Goal: Task Accomplishment & Management: Manage account settings

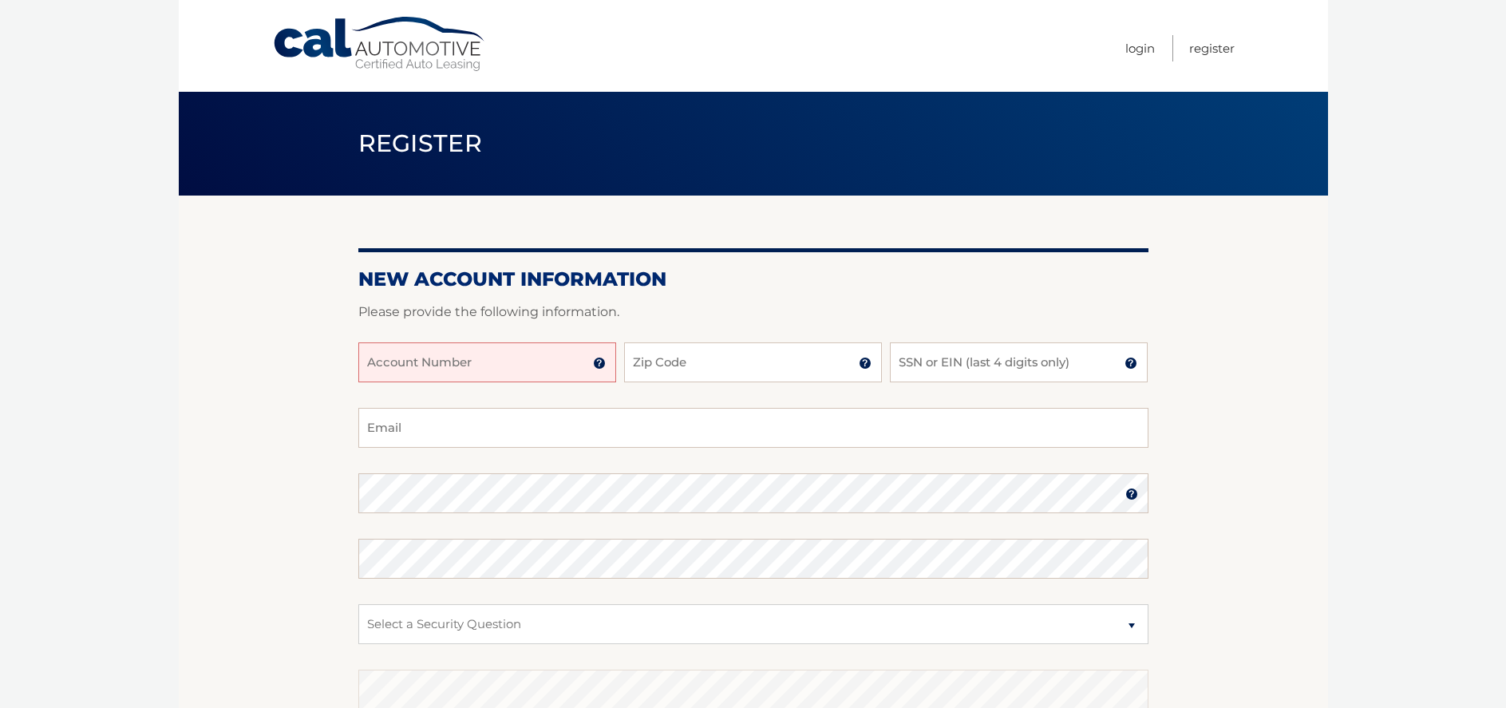
click at [500, 363] on input "Account Number" at bounding box center [487, 362] width 258 height 40
type input "44455995362"
click at [771, 356] on input "Zip Code" at bounding box center [753, 362] width 258 height 40
type input "33160"
type input "vahe5@aol.com"
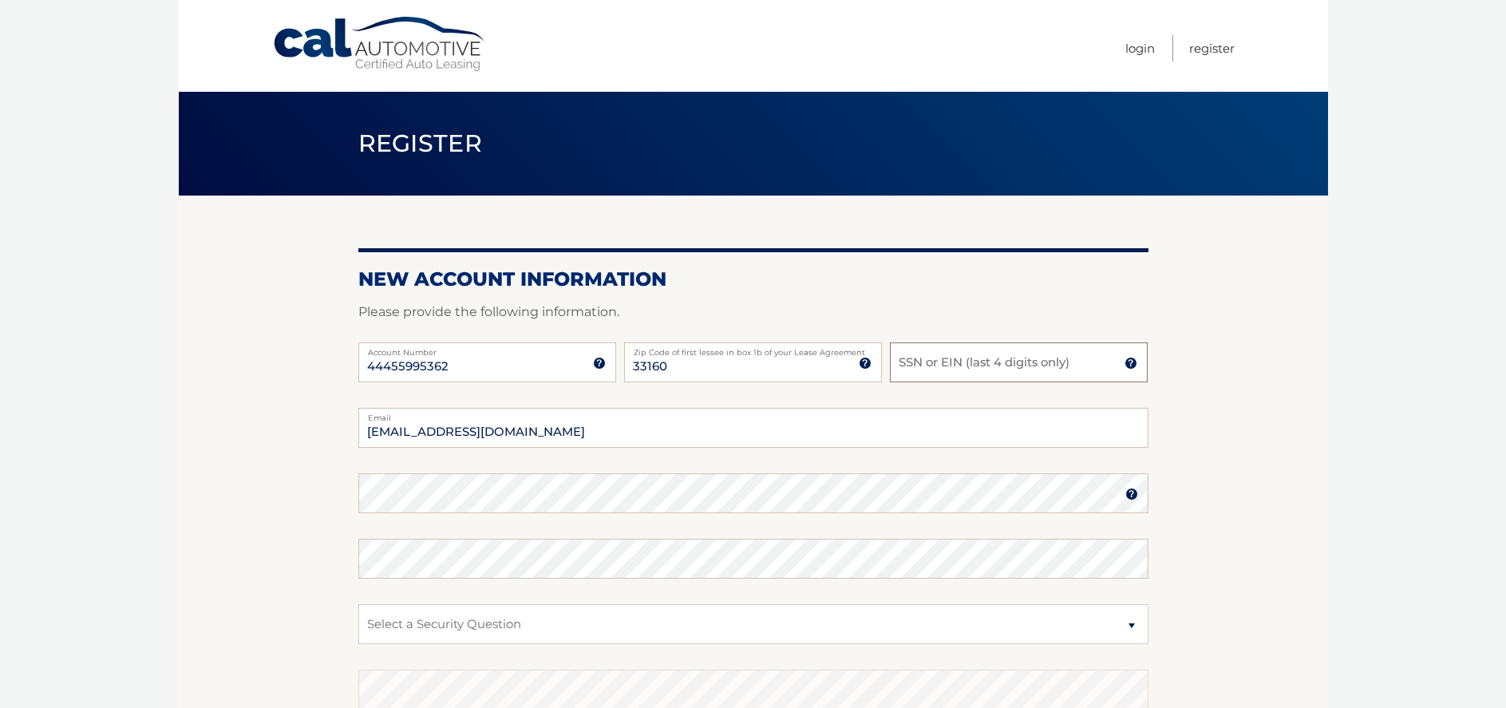
click at [935, 368] on input "SSN or EIN (last 4 digits only)" at bounding box center [1019, 362] width 258 height 40
type input "1340"
click at [1131, 626] on select "Select a Security Question What was the name of your elementary school? What is…" at bounding box center [753, 624] width 790 height 40
select select "1"
click at [358, 604] on select "Select a Security Question What was the name of your elementary school? What is…" at bounding box center [753, 624] width 790 height 40
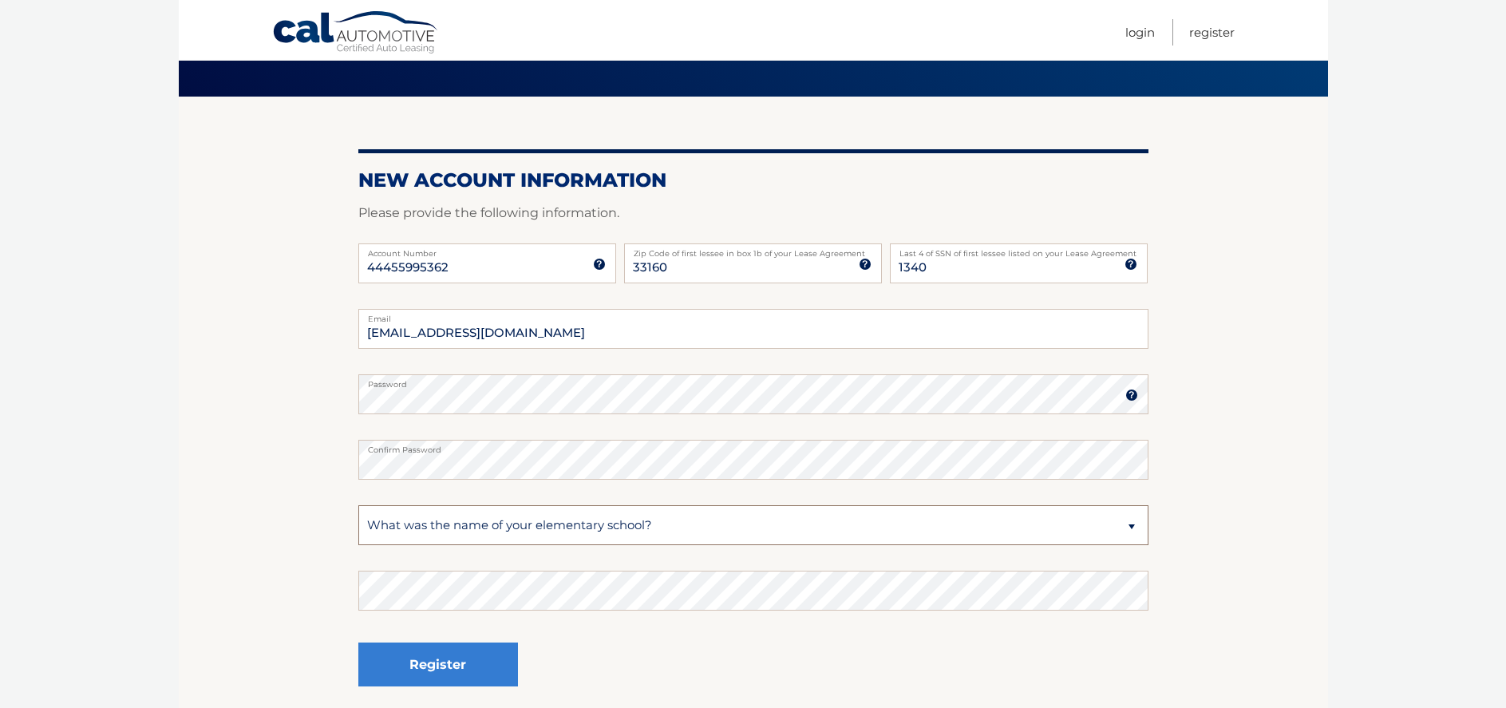
scroll to position [160, 0]
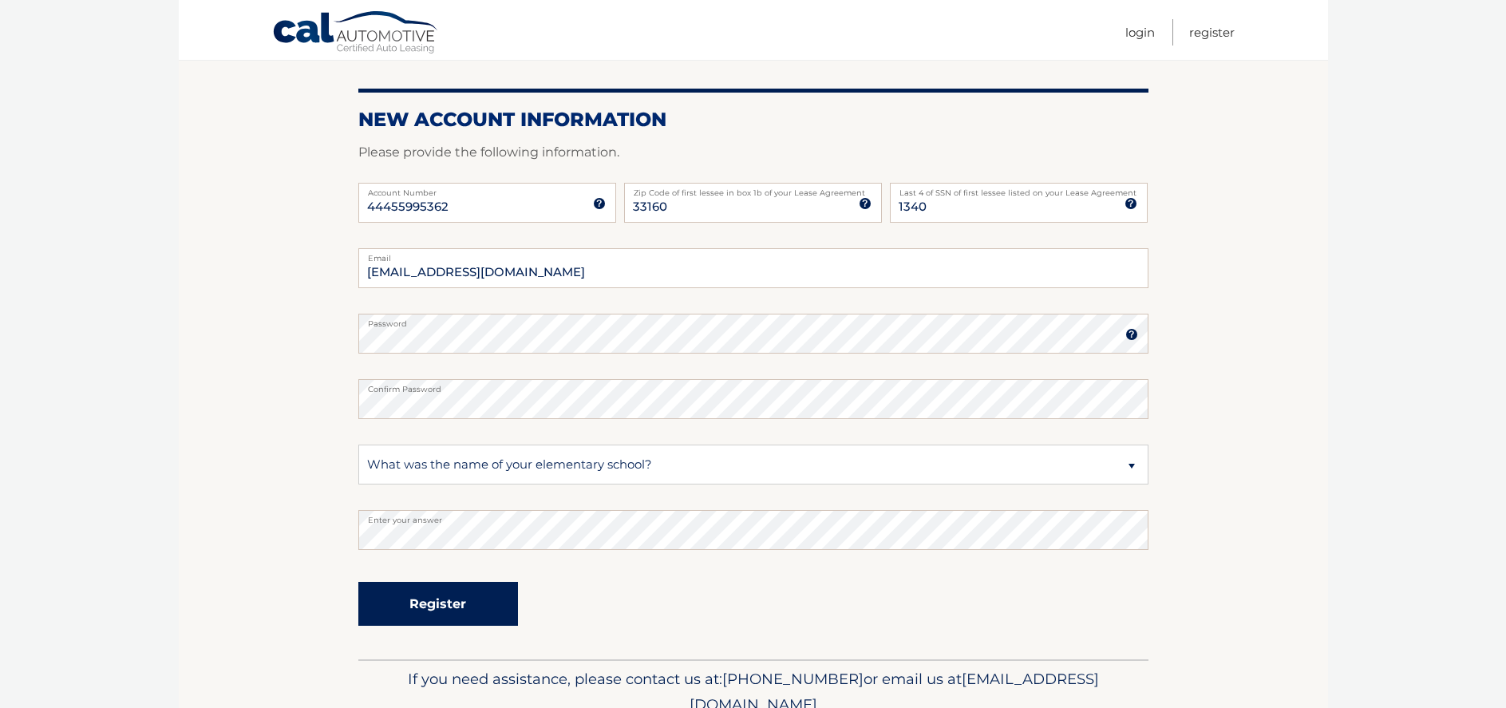
click at [466, 603] on button "Register" at bounding box center [438, 604] width 160 height 44
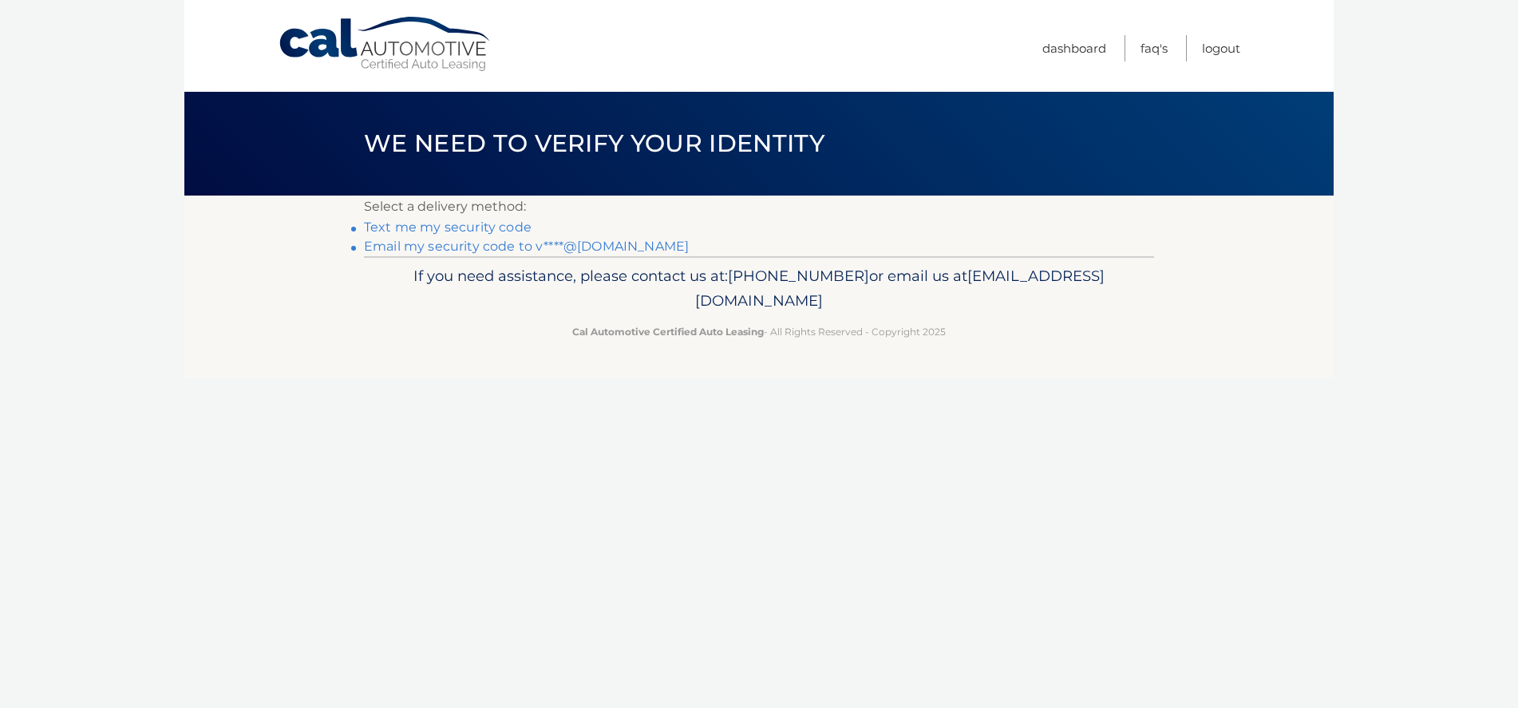
click at [427, 227] on link "Text me my security code" at bounding box center [448, 226] width 168 height 15
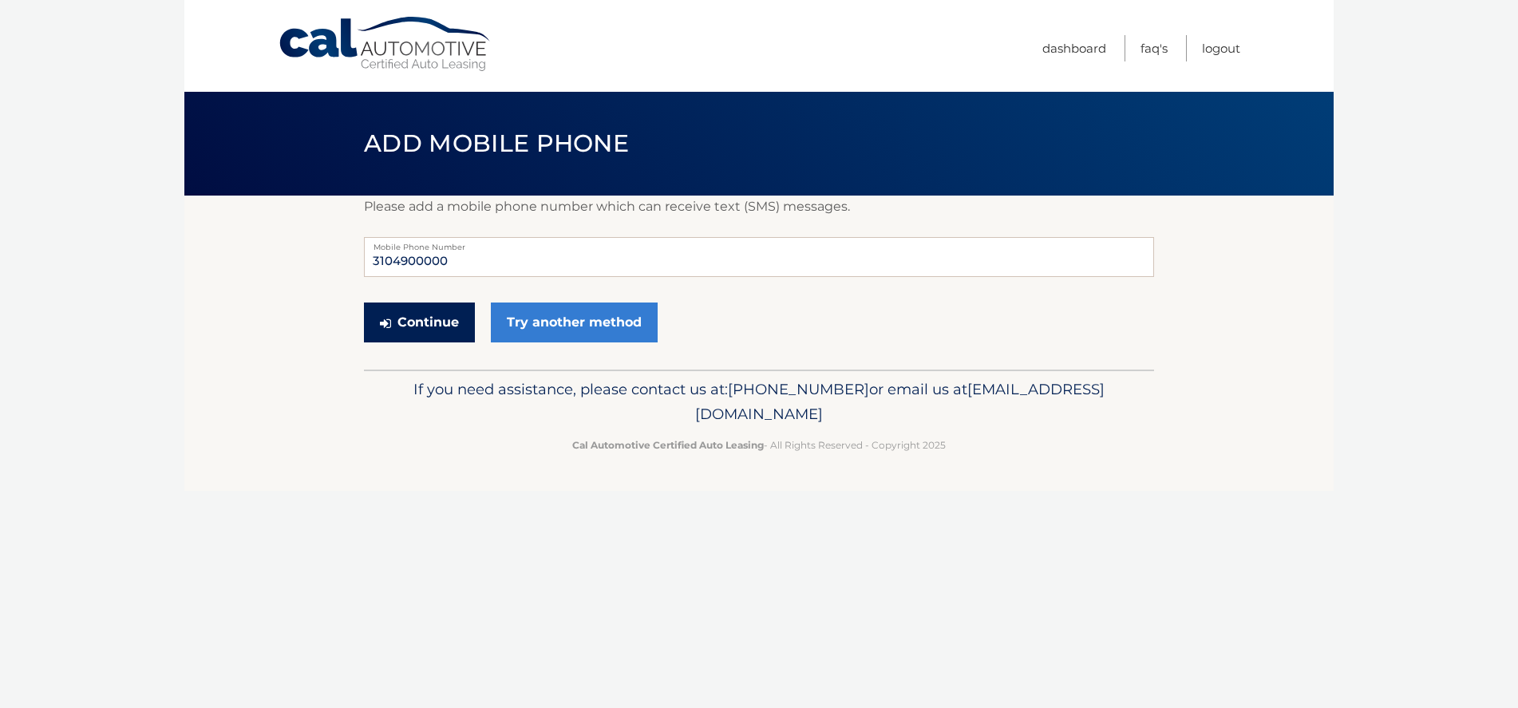
click at [438, 322] on button "Continue" at bounding box center [419, 322] width 111 height 40
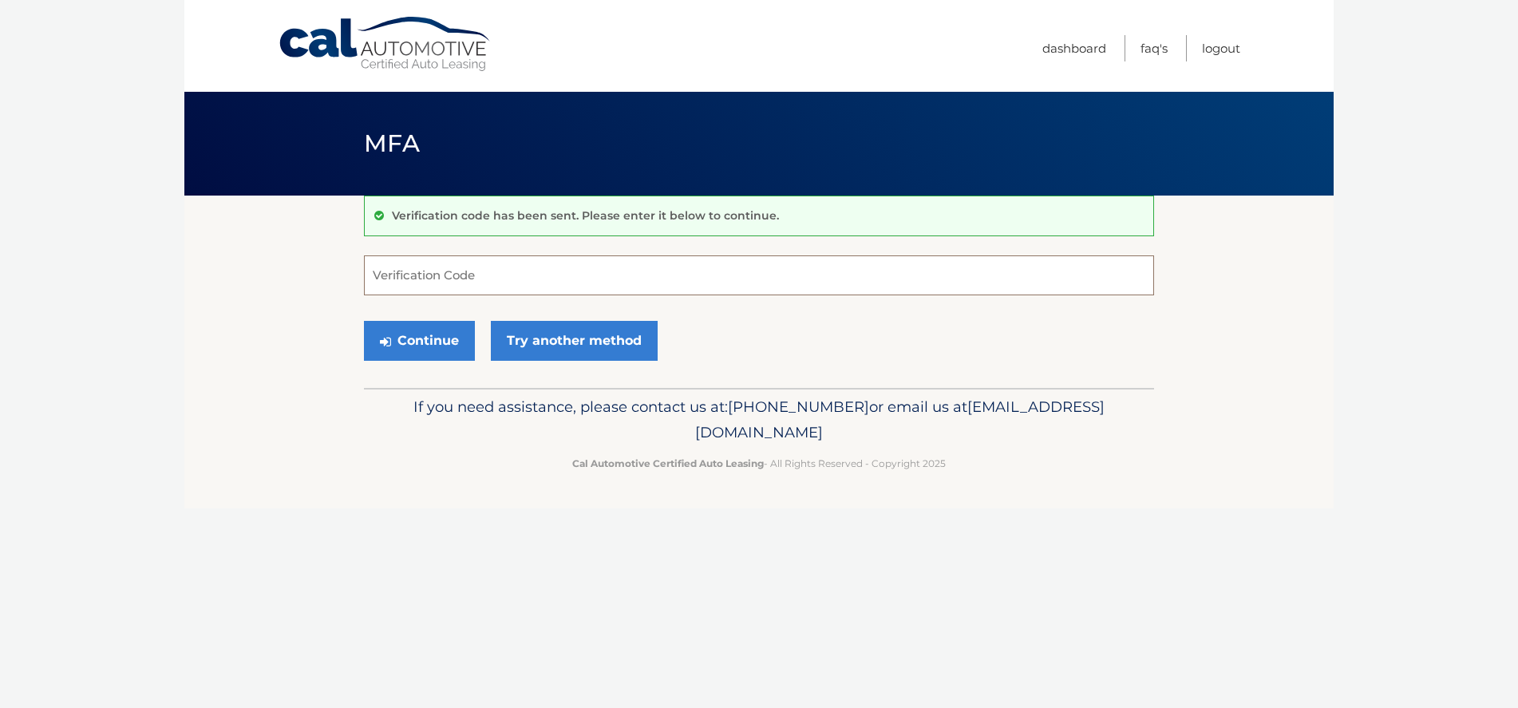
click at [419, 279] on input "Verification Code" at bounding box center [759, 275] width 790 height 40
type input "308066"
click at [420, 344] on button "Continue" at bounding box center [419, 341] width 111 height 40
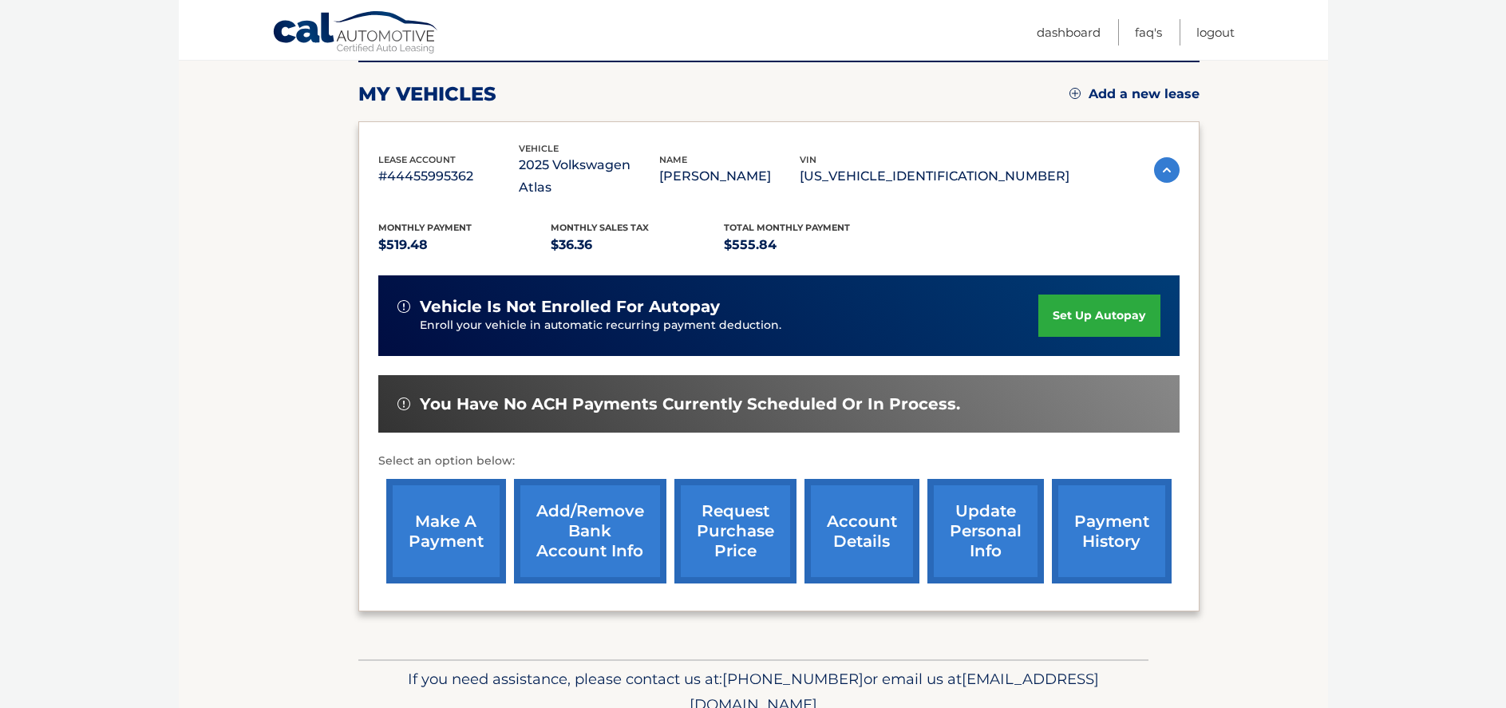
scroll to position [259, 0]
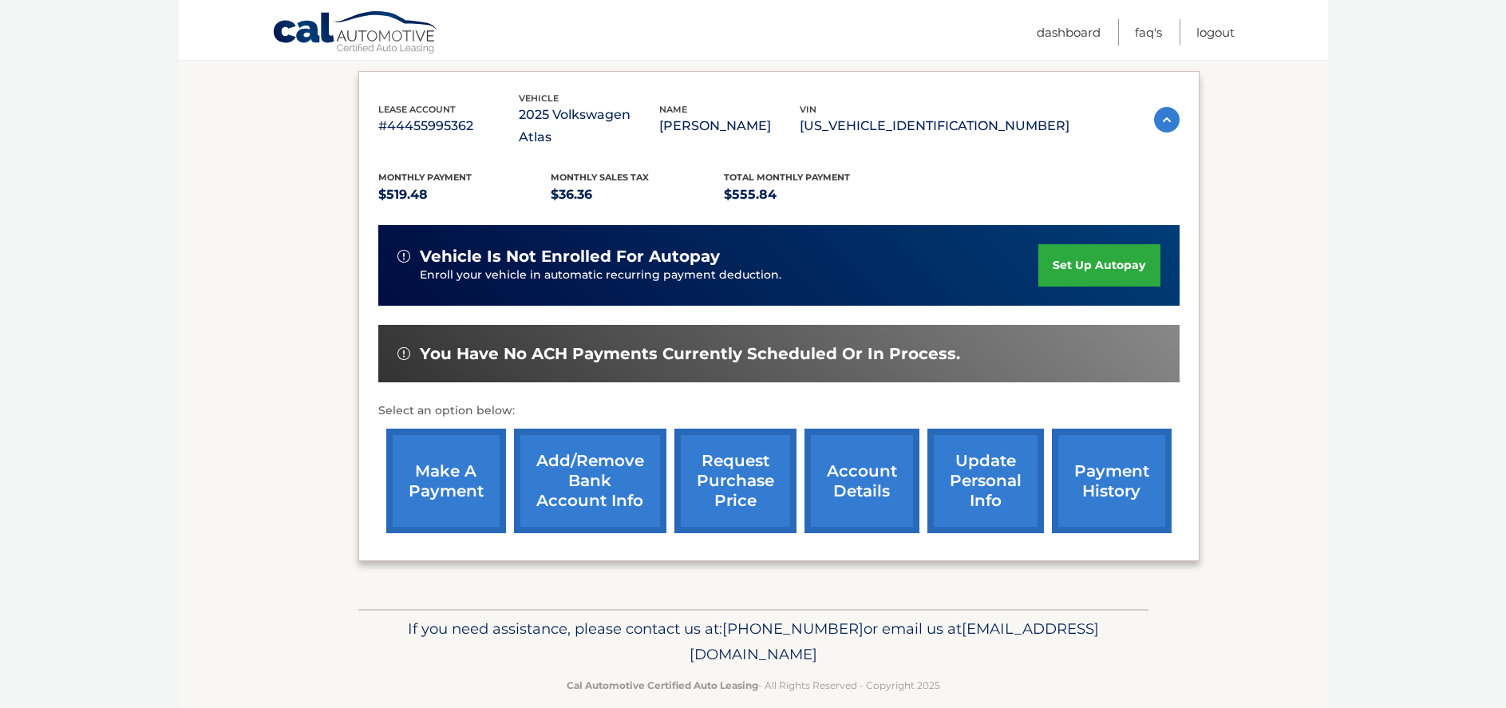
click at [1085, 244] on link "set up autopay" at bounding box center [1098, 265] width 121 height 42
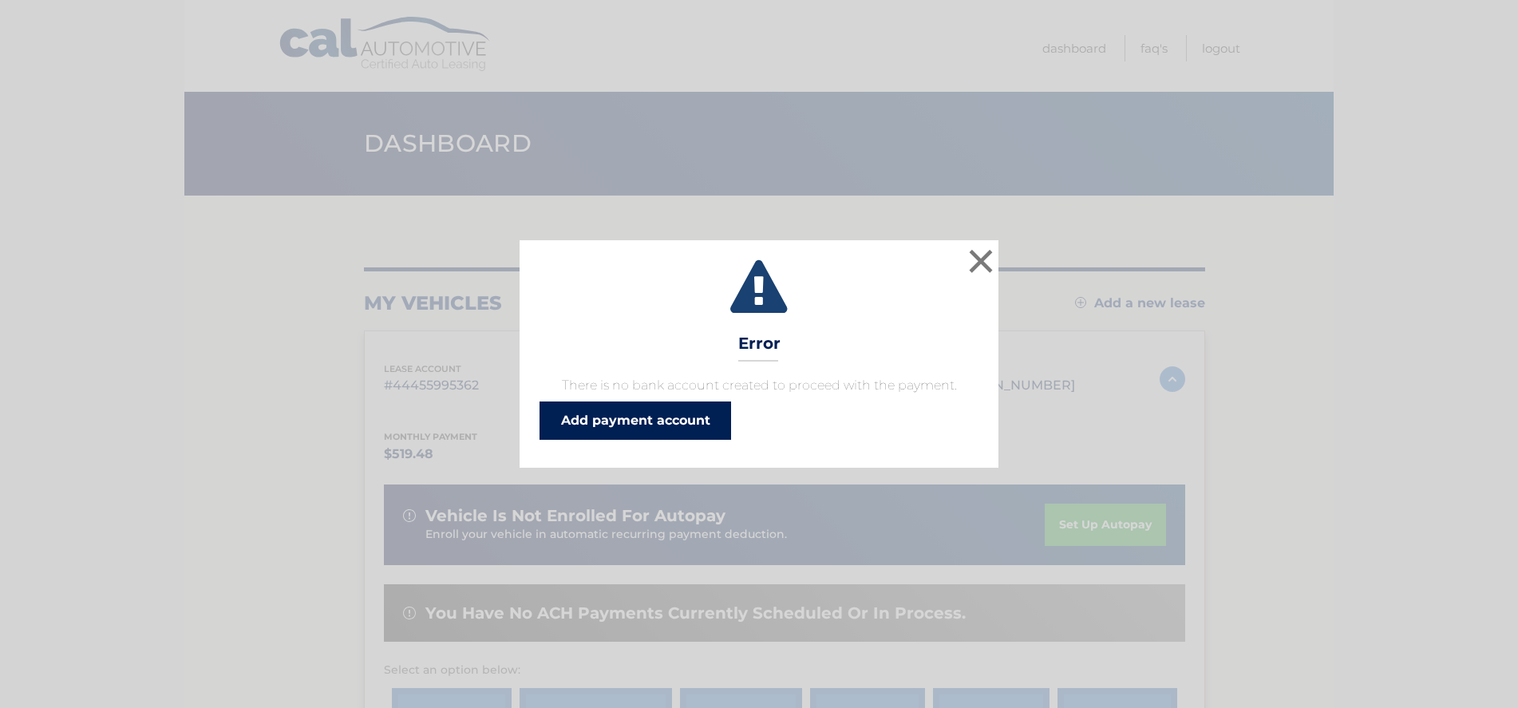
click at [690, 421] on link "Add payment account" at bounding box center [635, 420] width 192 height 38
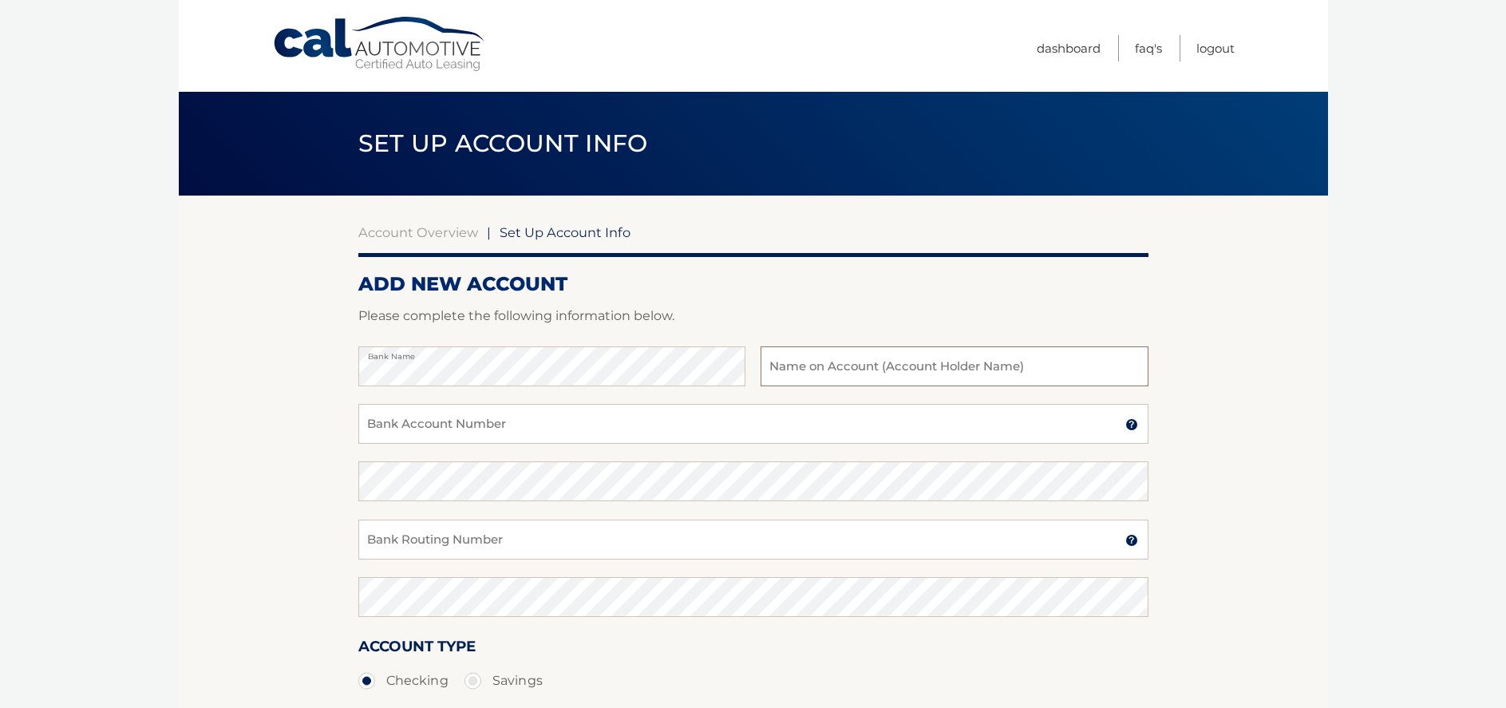
click at [848, 369] on input "text" at bounding box center [954, 366] width 387 height 40
type input "1141 N. Brand LLC"
click at [547, 428] on input "Bank Account Number" at bounding box center [753, 424] width 790 height 40
type input "002205375"
click at [557, 537] on input "Bank Routing Number" at bounding box center [753, 540] width 790 height 40
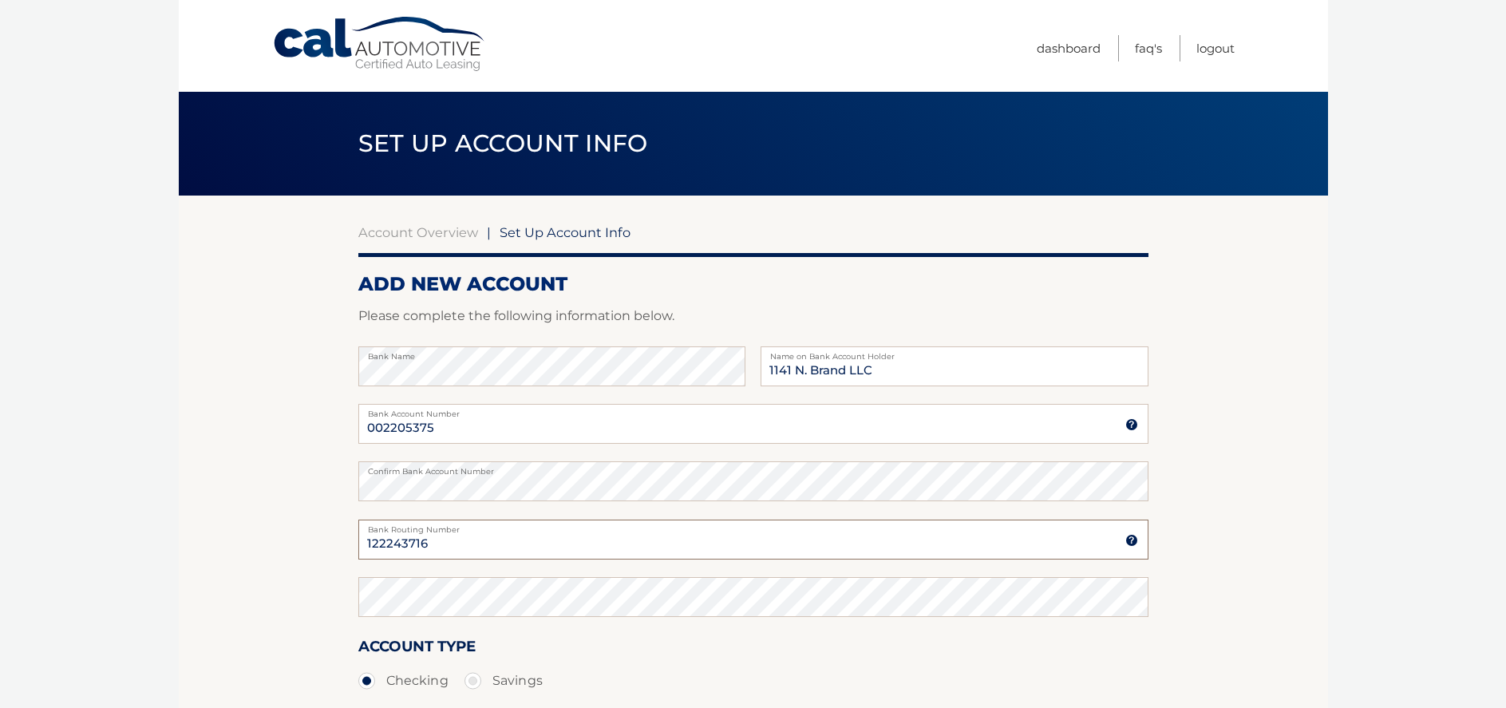
type input "122243716"
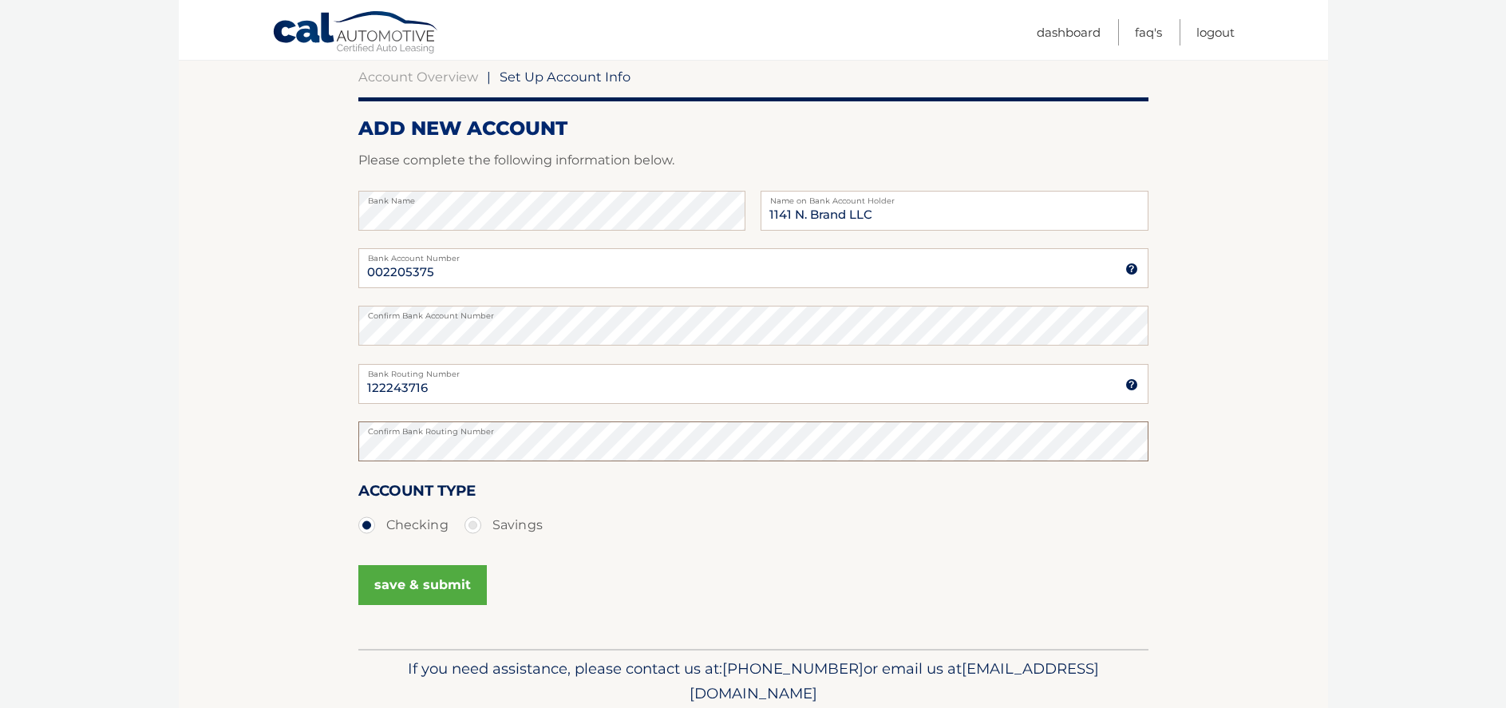
scroll to position [160, 0]
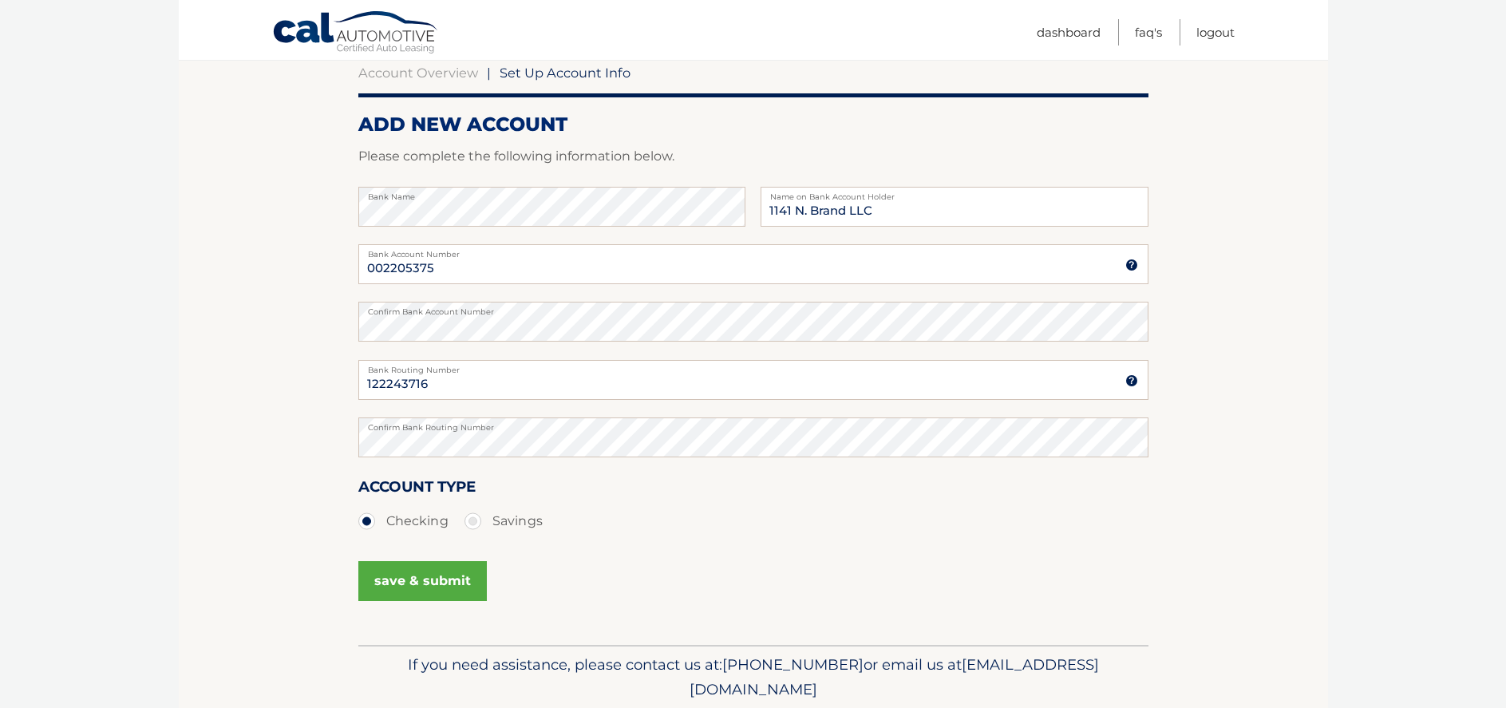
click at [426, 581] on button "save & submit" at bounding box center [422, 581] width 128 height 40
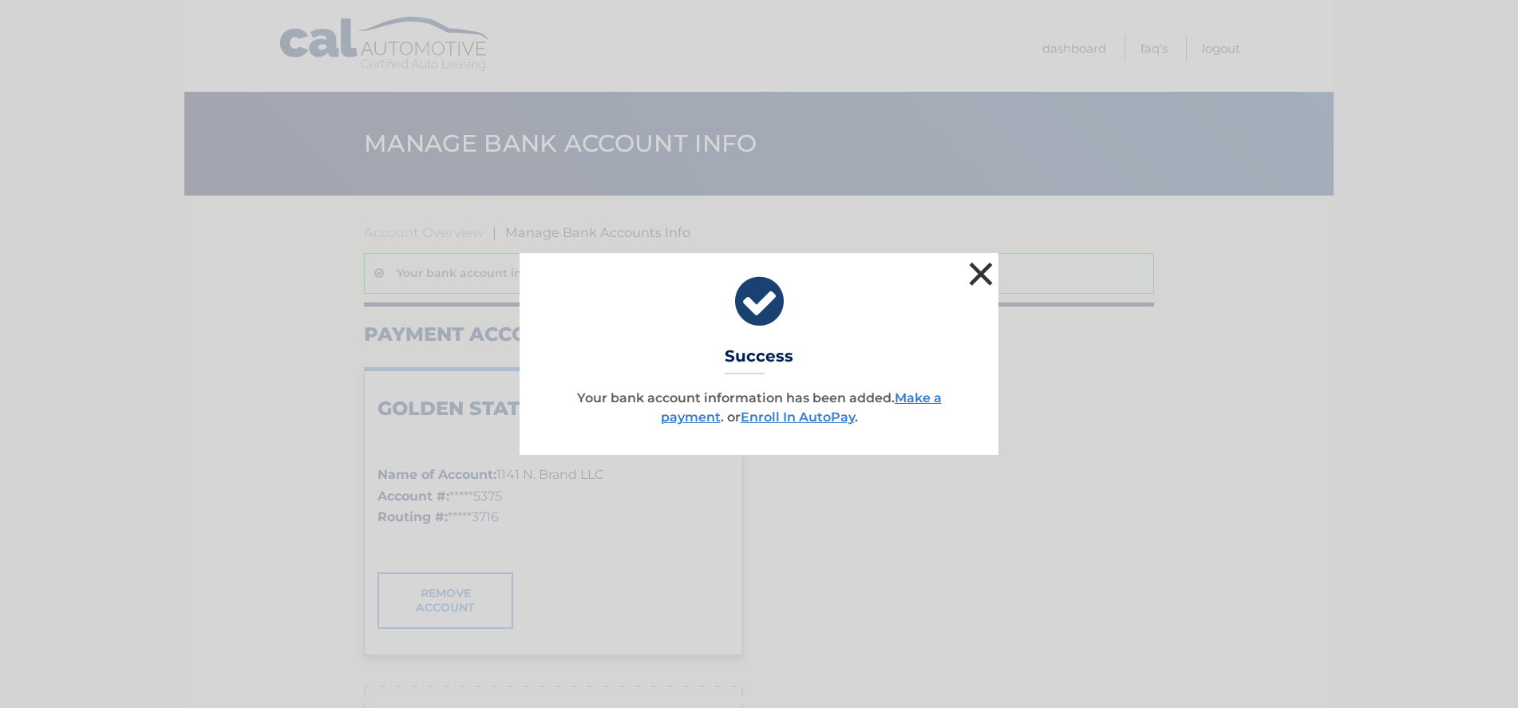
click at [982, 284] on button "×" at bounding box center [981, 274] width 32 height 32
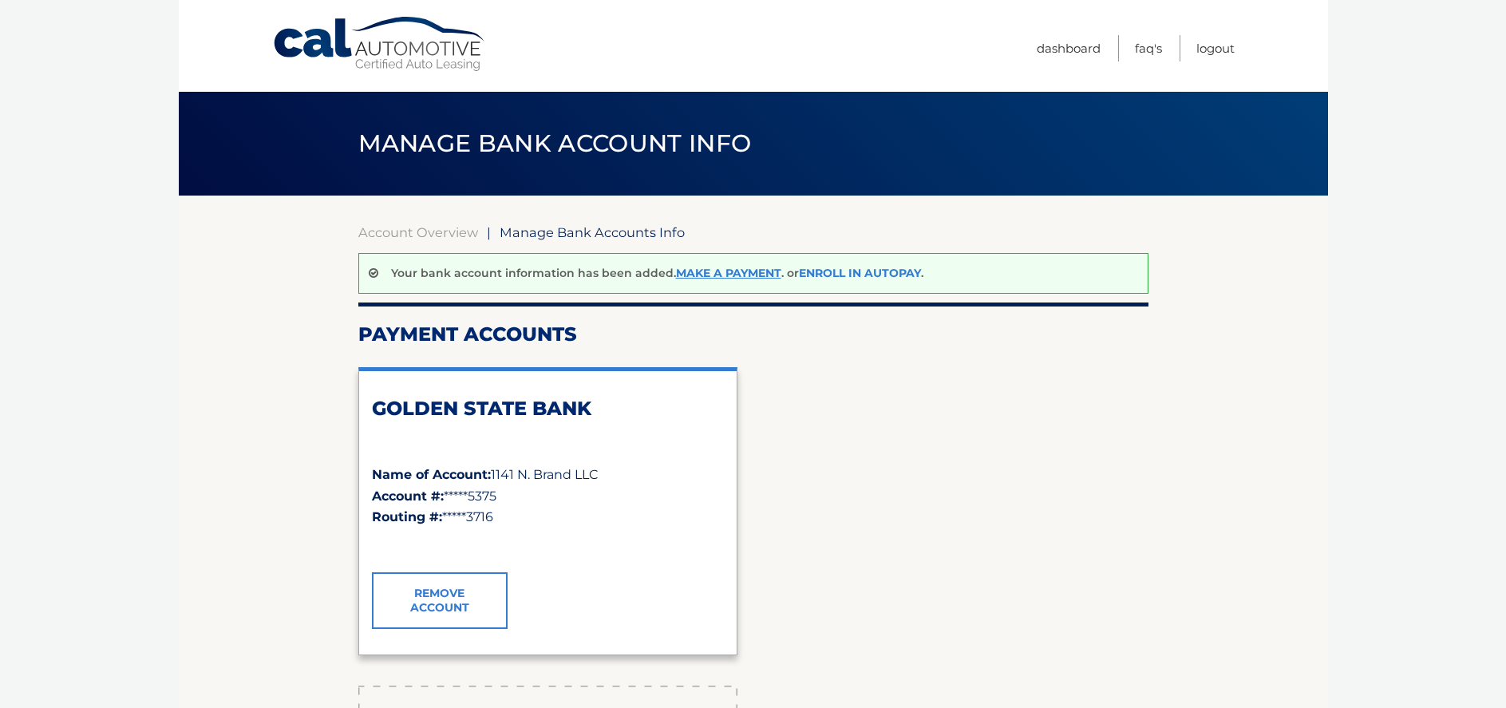
click at [850, 275] on link "Enroll In AutoPay" at bounding box center [860, 273] width 122 height 14
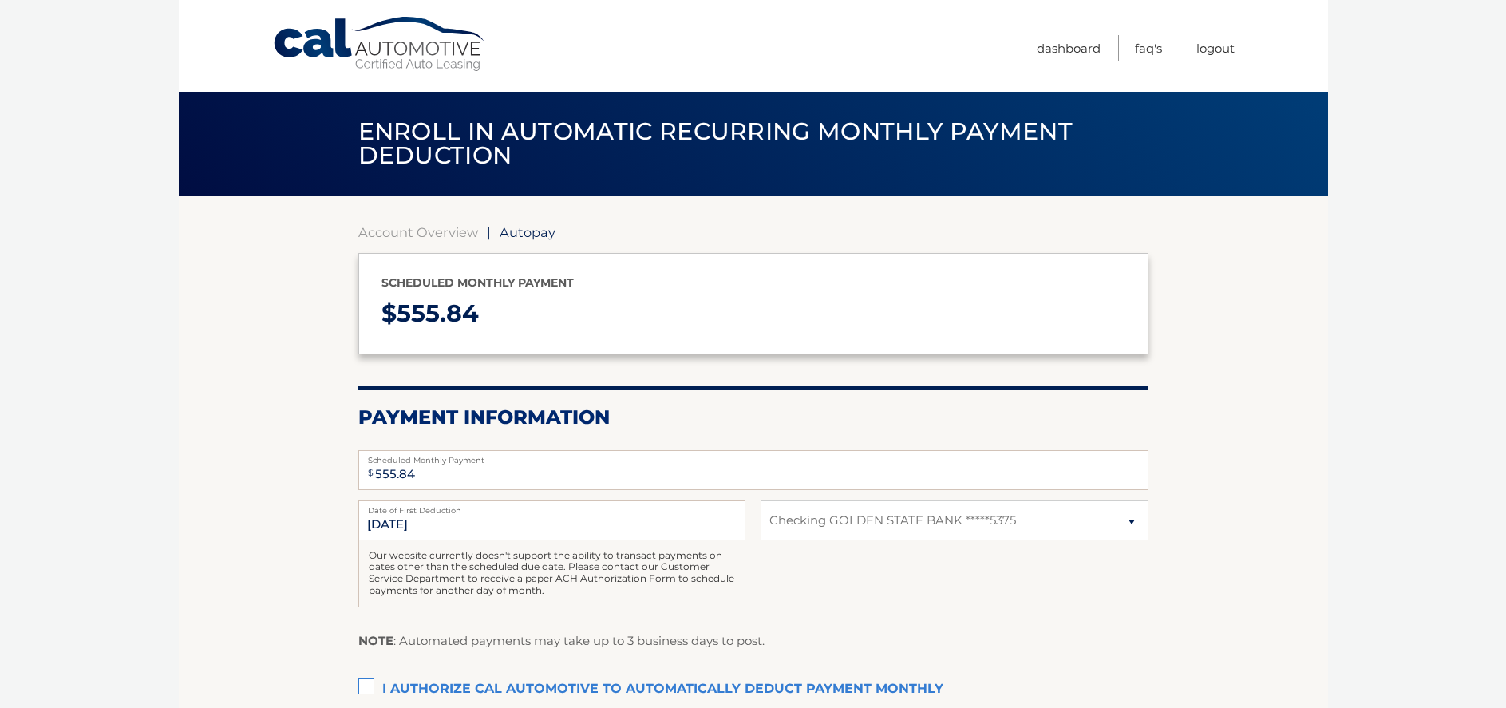
select select "OWVkMzkyZTktNzgwNi00M2M5LTgyMDQtOTgwYzFhNTE2NmM2"
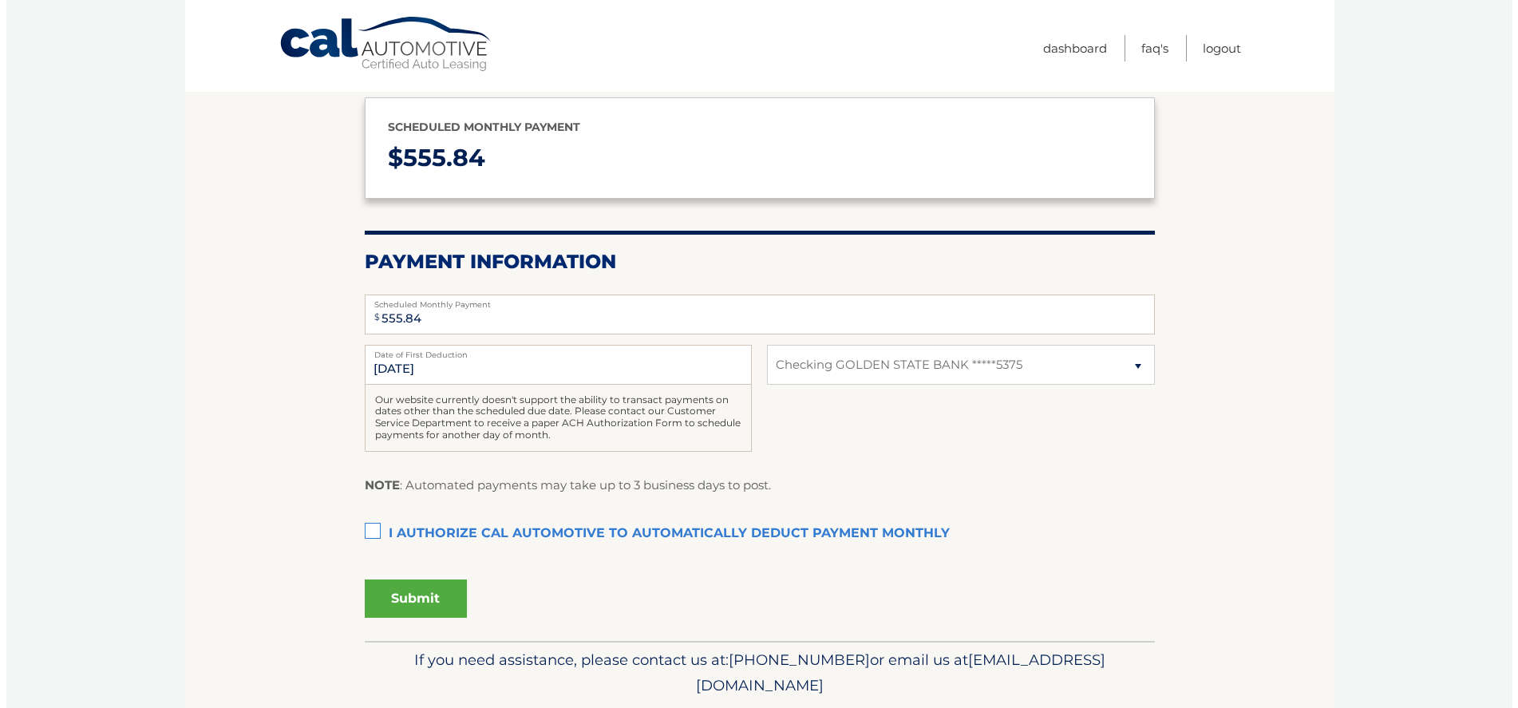
scroll to position [160, 0]
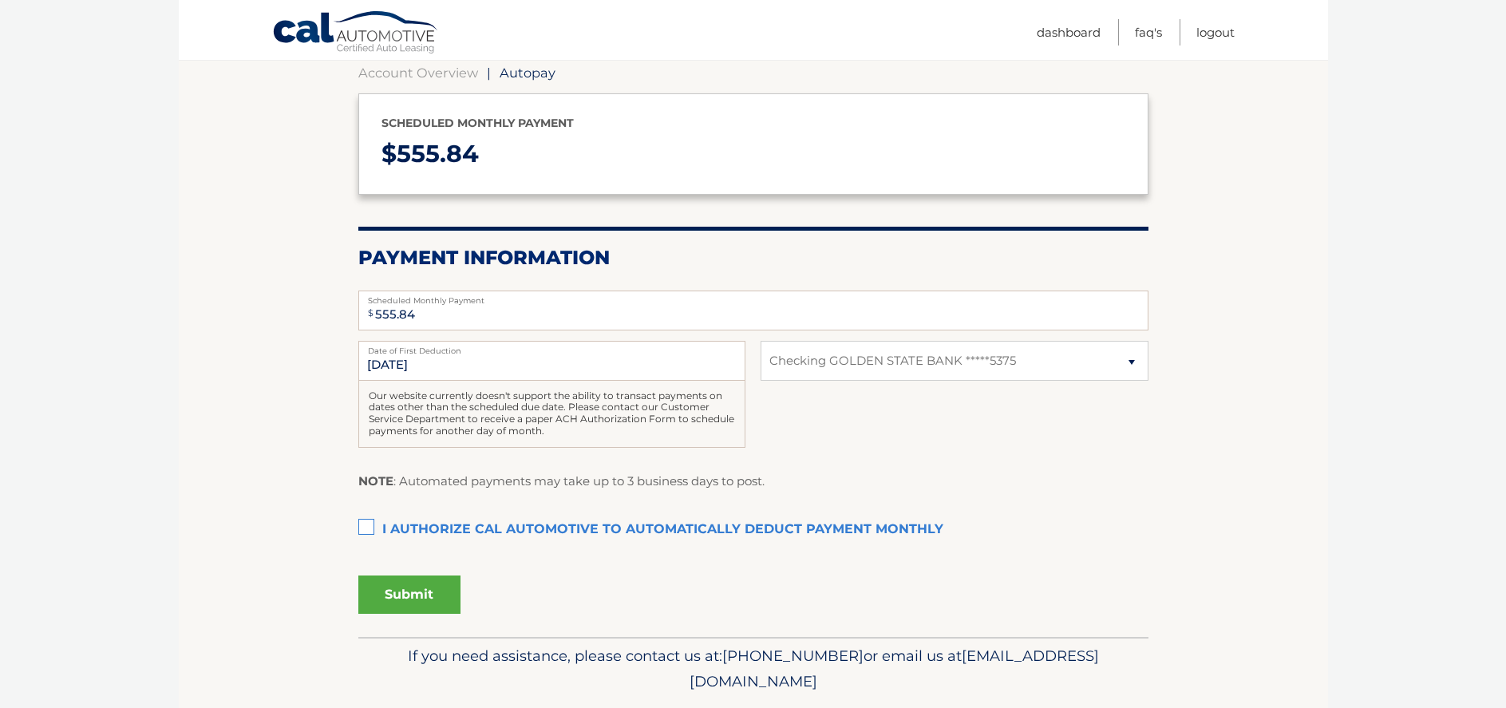
click at [365, 524] on label "I authorize cal automotive to automatically deduct payment monthly This checkbo…" at bounding box center [753, 530] width 790 height 32
click at [0, 0] on input "I authorize cal automotive to automatically deduct payment monthly This checkbo…" at bounding box center [0, 0] width 0 height 0
click at [412, 589] on button "Submit" at bounding box center [409, 594] width 102 height 38
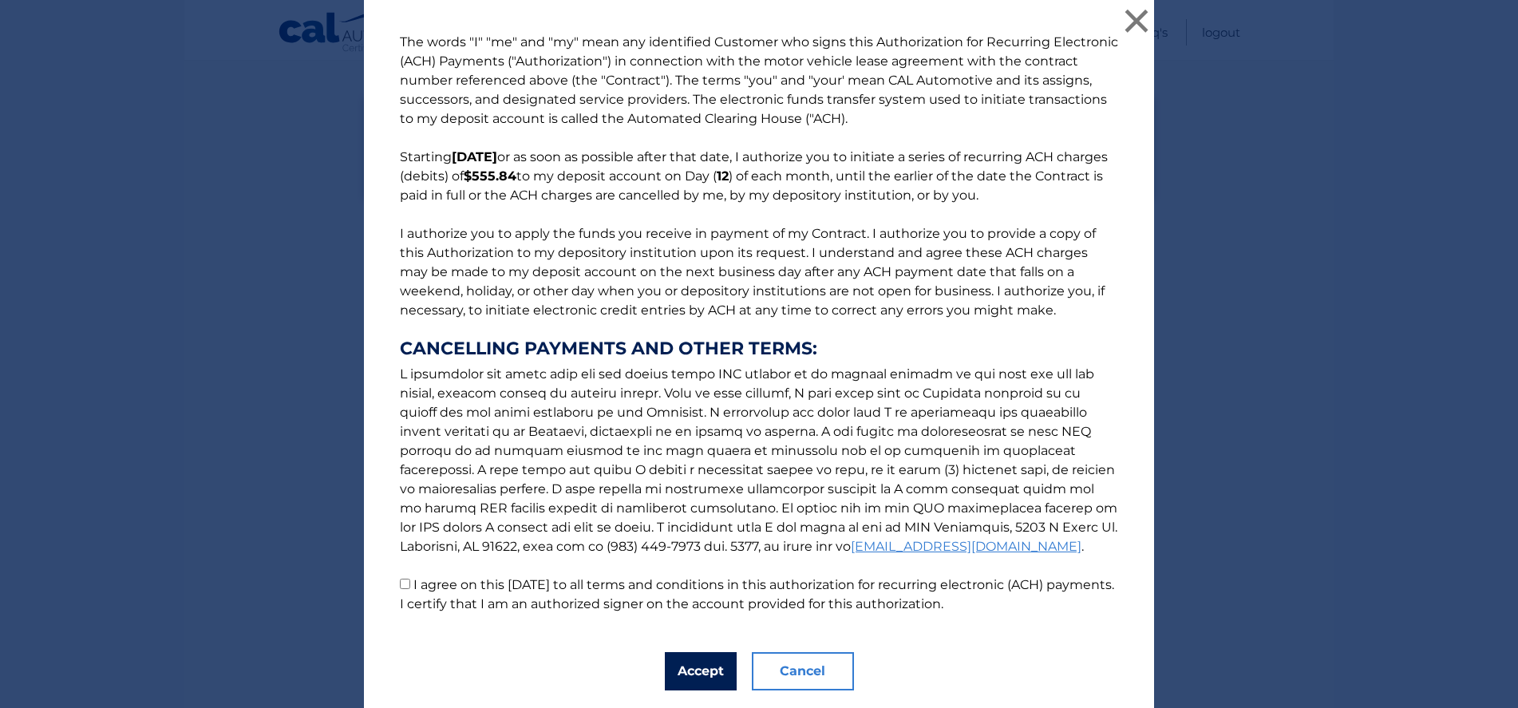
click at [708, 667] on button "Accept" at bounding box center [701, 671] width 72 height 38
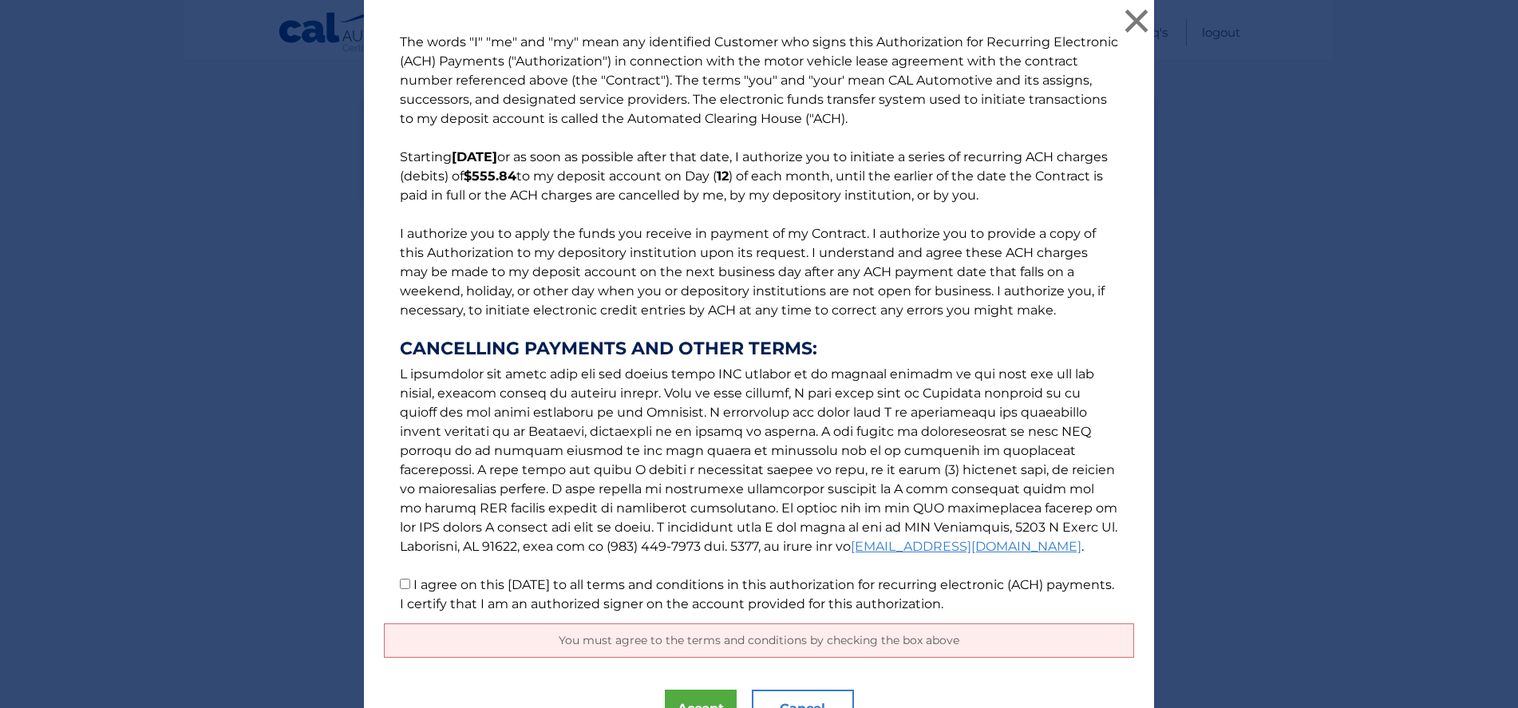
click at [402, 587] on input "I agree on this 09/19/2025 to all terms and conditions in this authorization fo…" at bounding box center [405, 584] width 10 height 10
checkbox input "true"
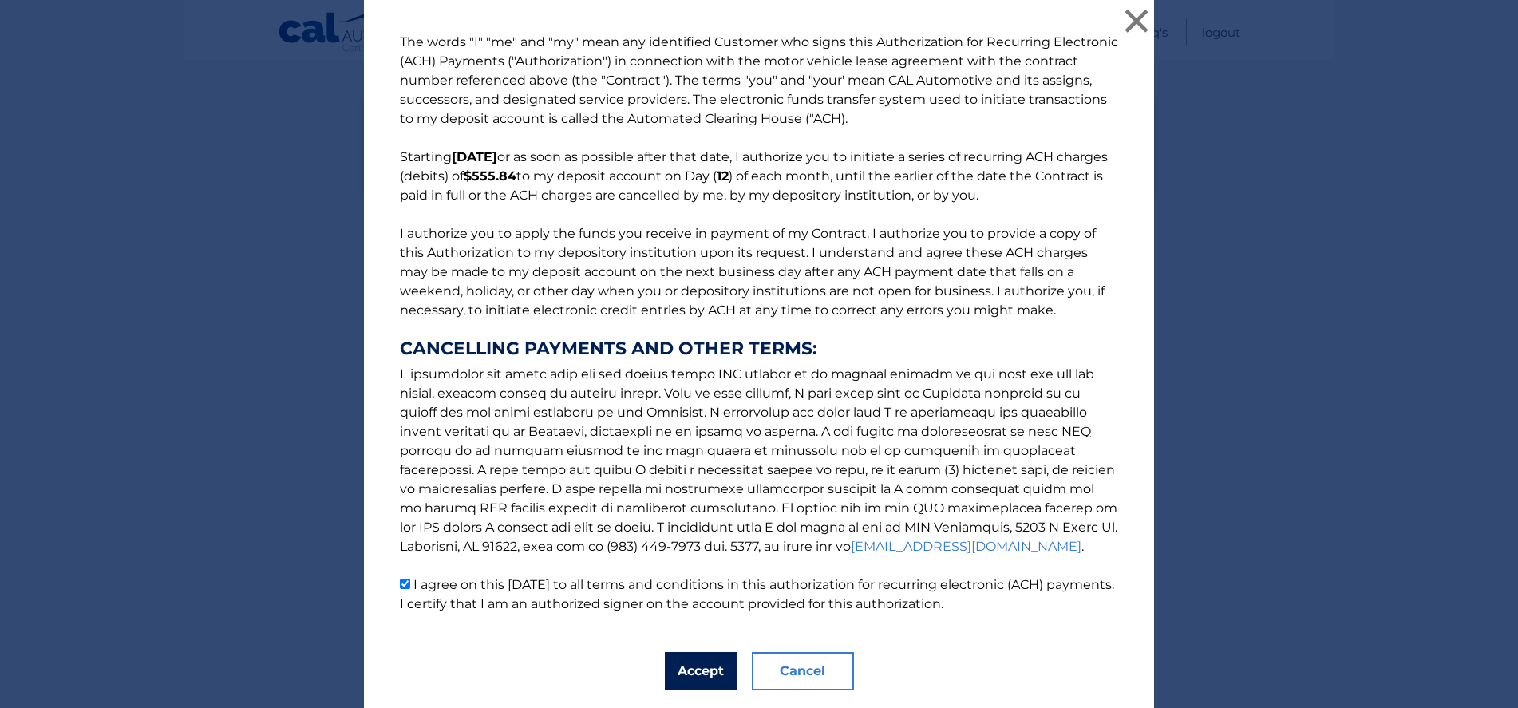
click at [701, 662] on button "Accept" at bounding box center [701, 671] width 72 height 38
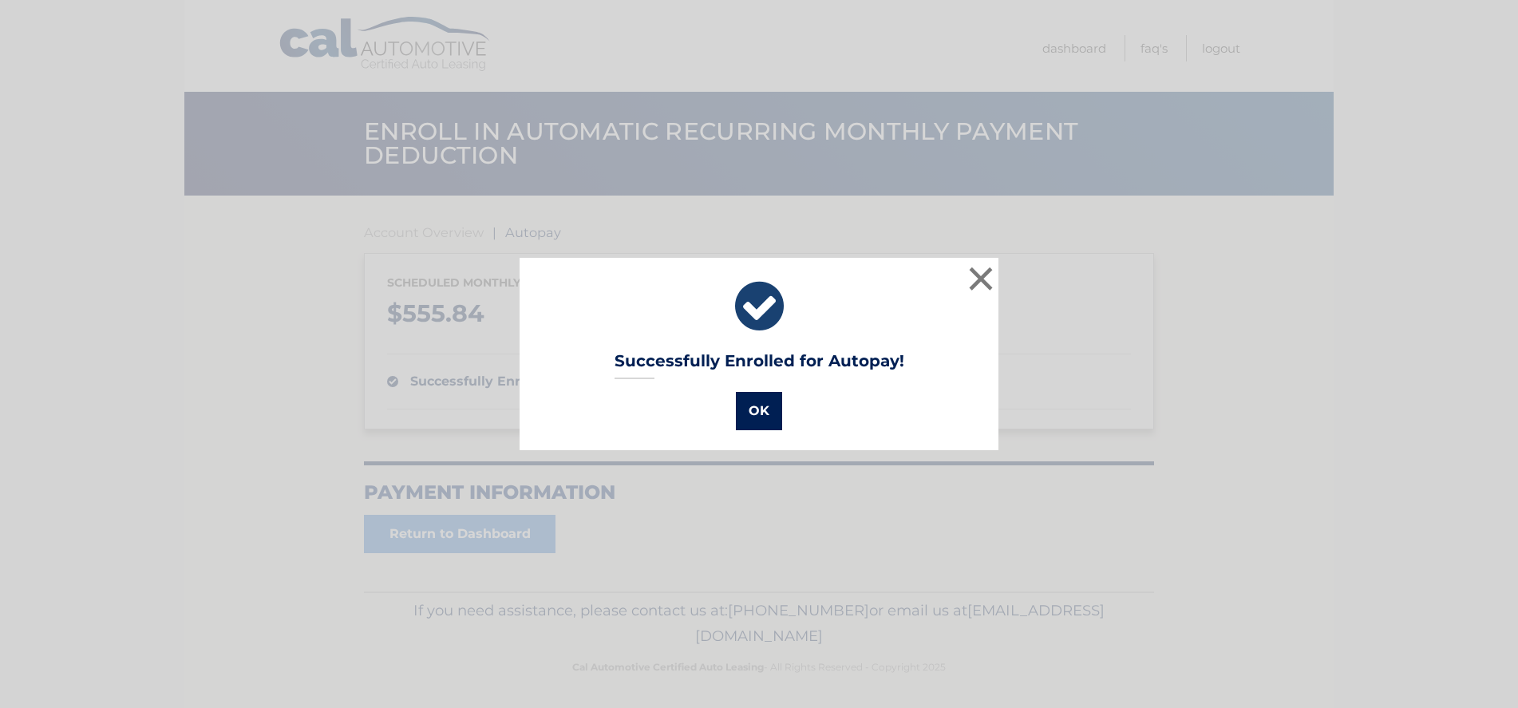
click at [765, 417] on button "OK" at bounding box center [759, 411] width 46 height 38
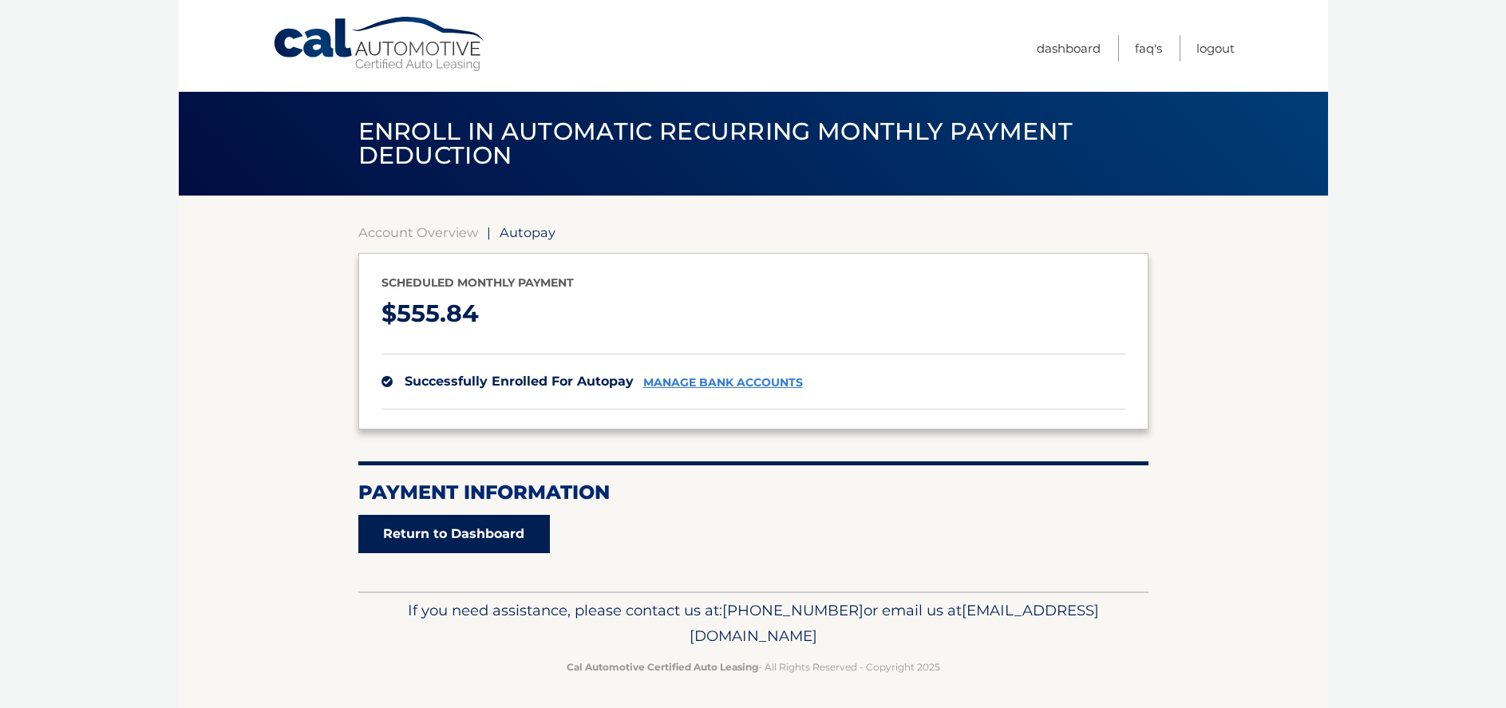
click at [464, 539] on link "Return to Dashboard" at bounding box center [454, 534] width 192 height 38
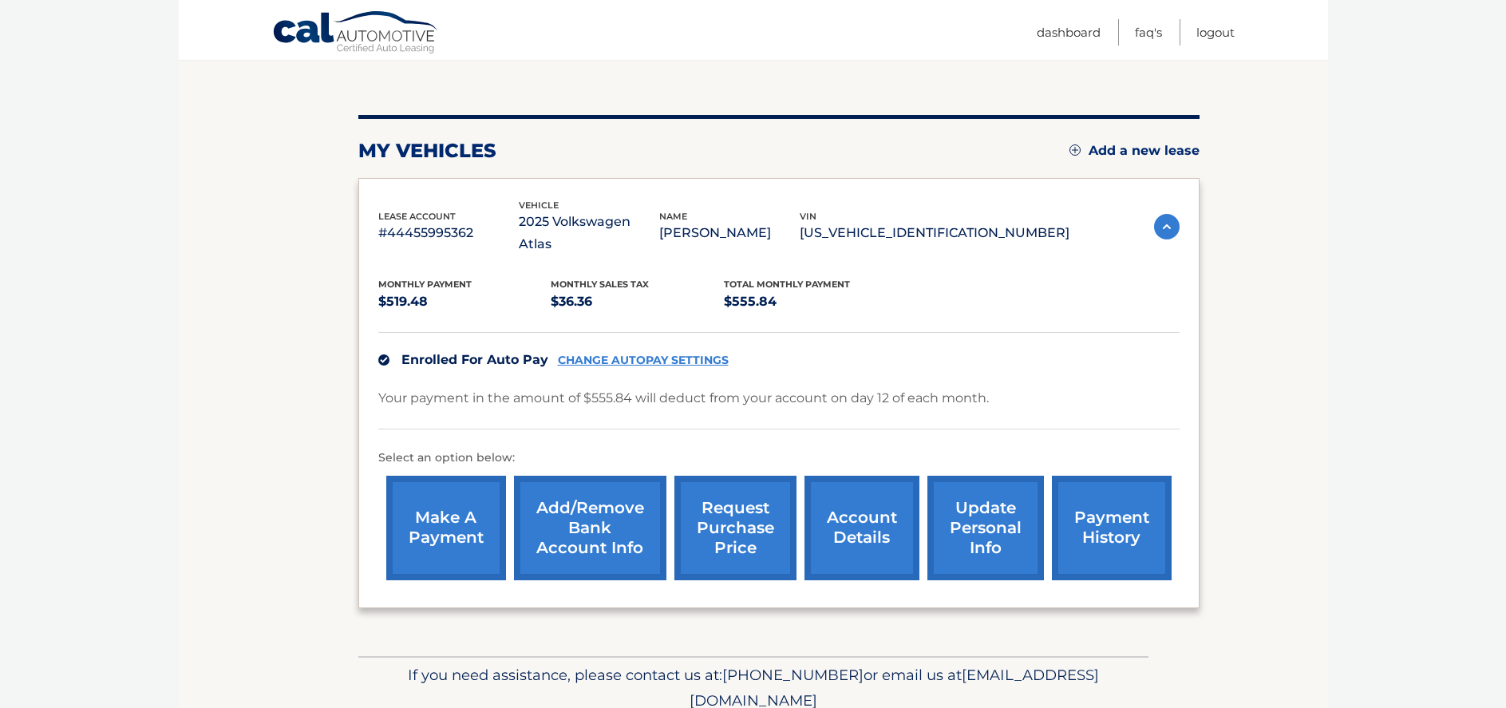
scroll to position [160, 0]
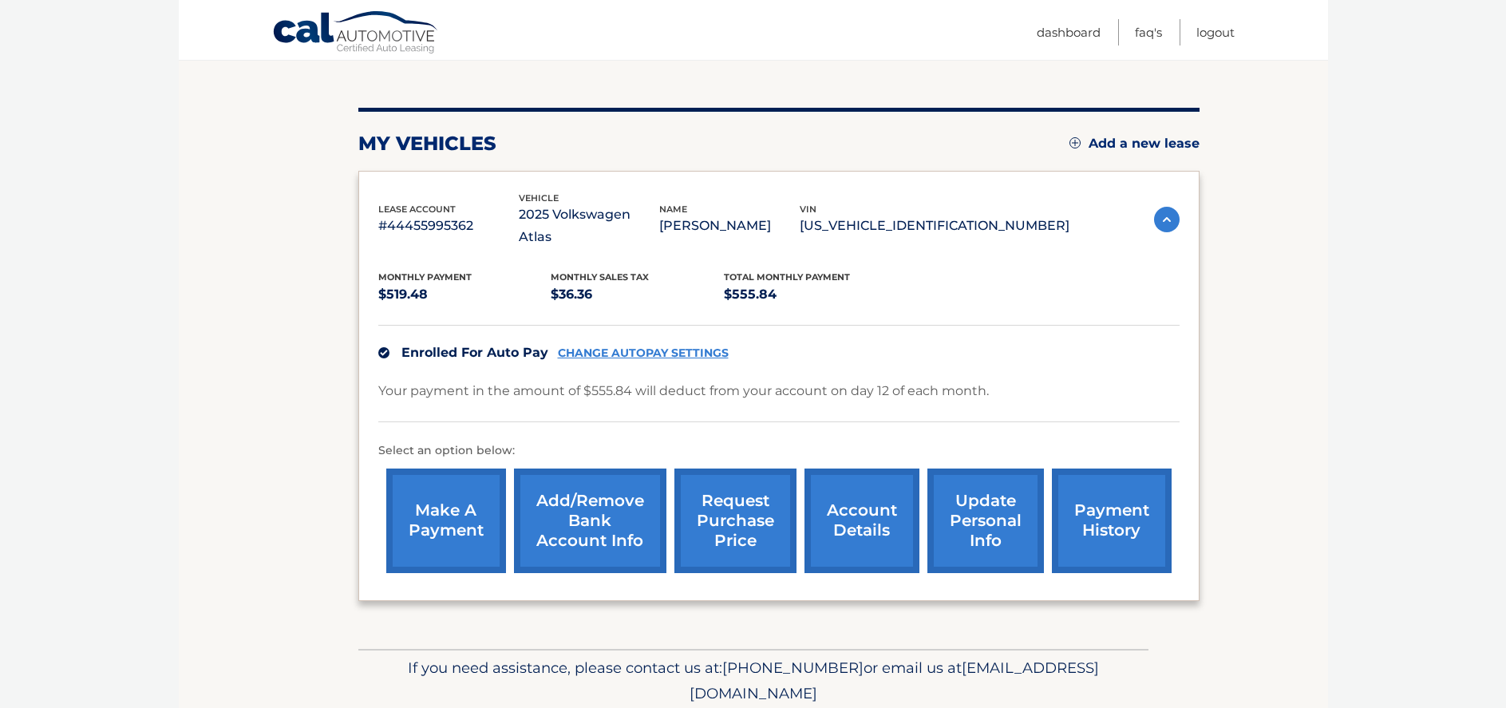
click at [1092, 483] on link "payment history" at bounding box center [1112, 520] width 120 height 105
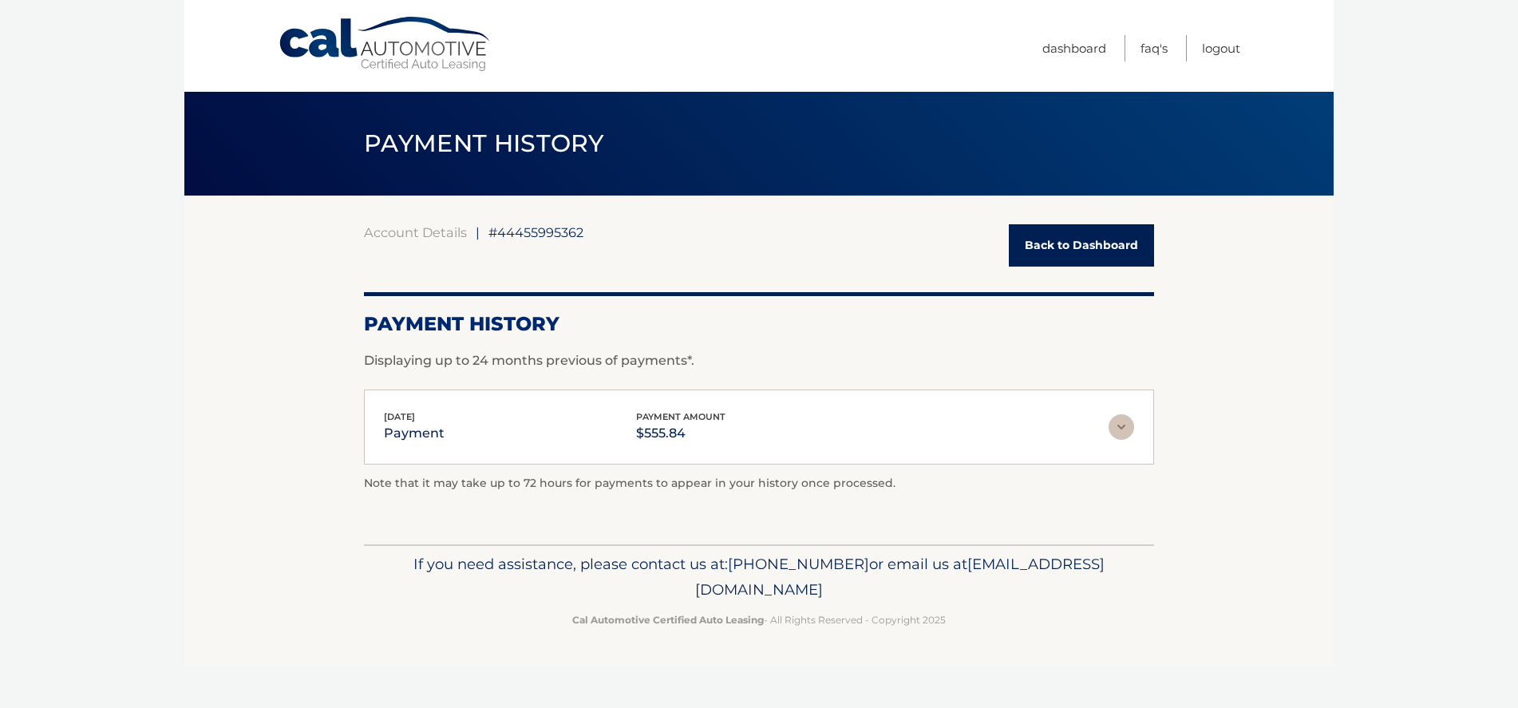
click at [1086, 248] on link "Back to Dashboard" at bounding box center [1081, 245] width 145 height 42
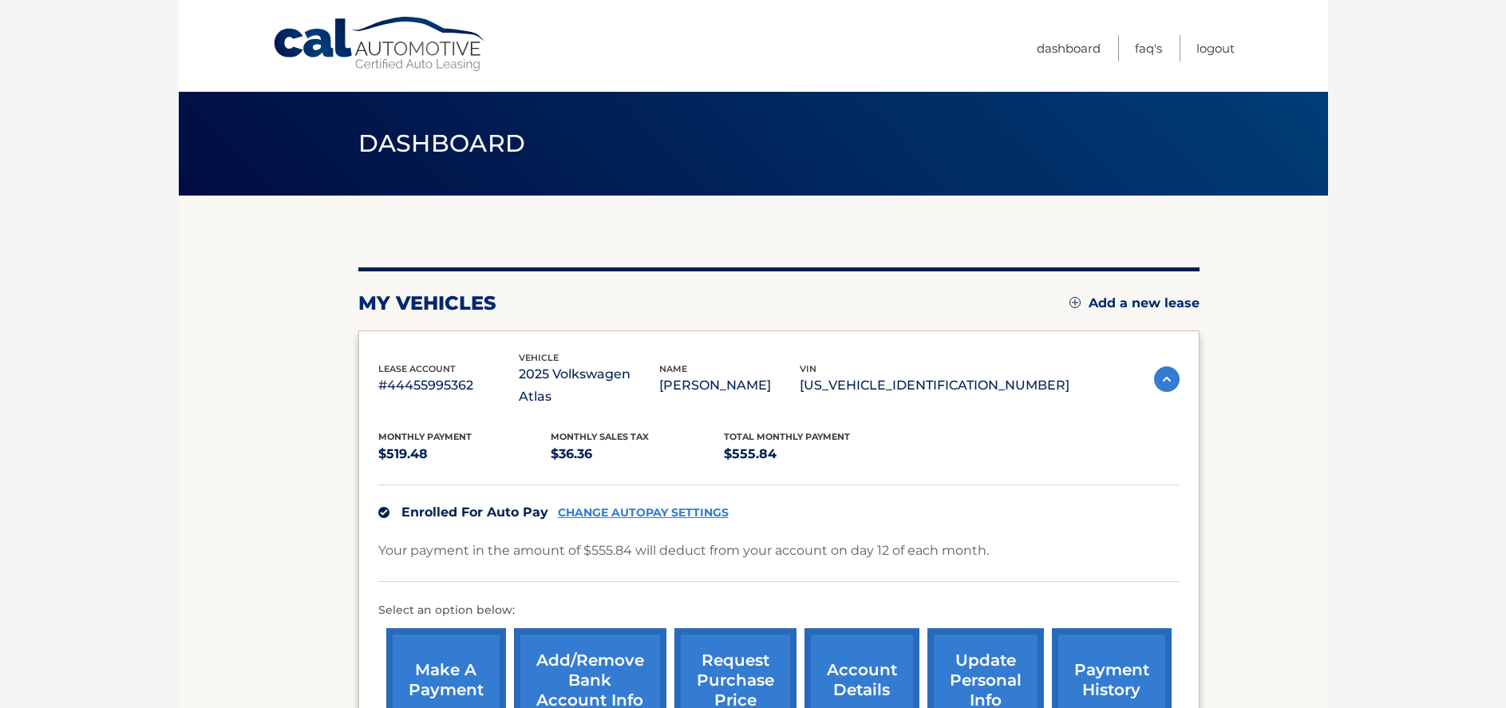
click at [425, 647] on link "make a payment" at bounding box center [446, 680] width 120 height 105
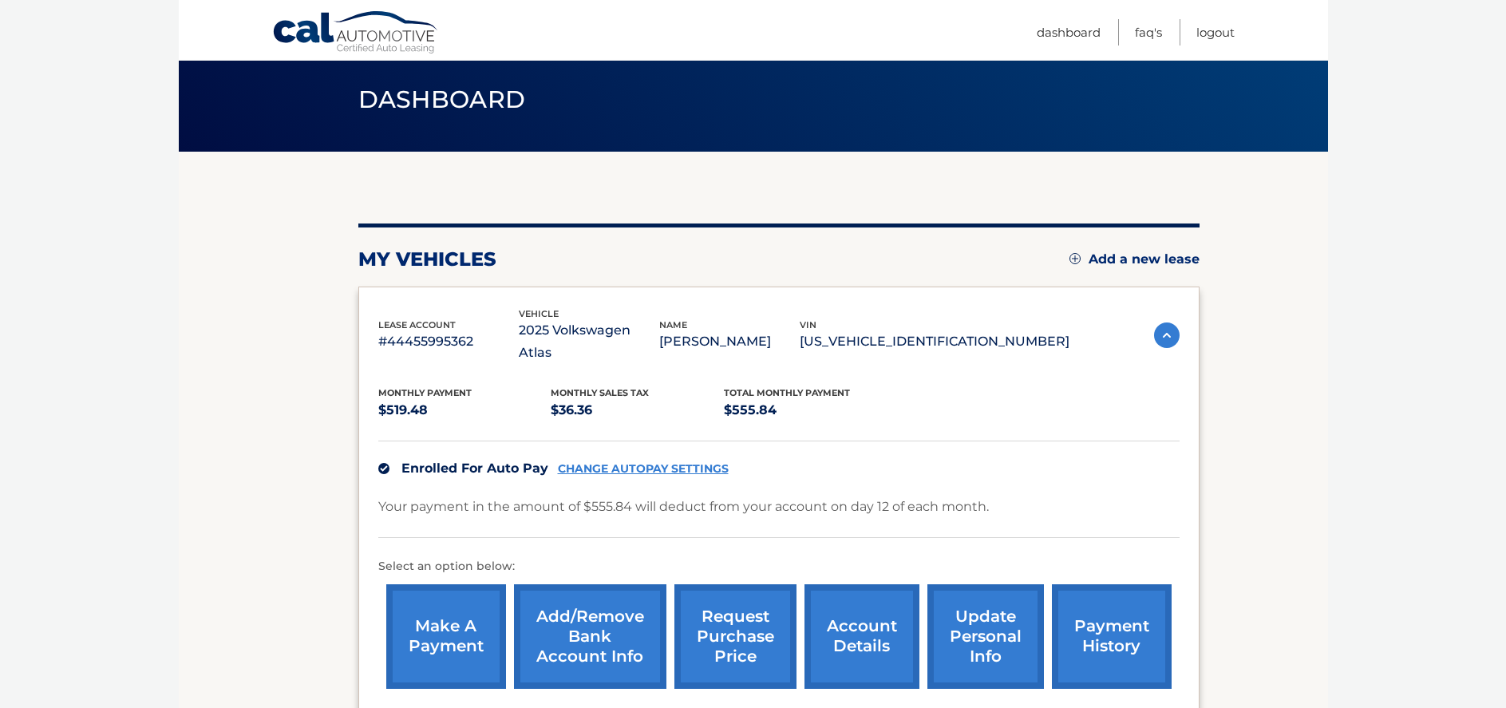
scroll to position [80, 0]
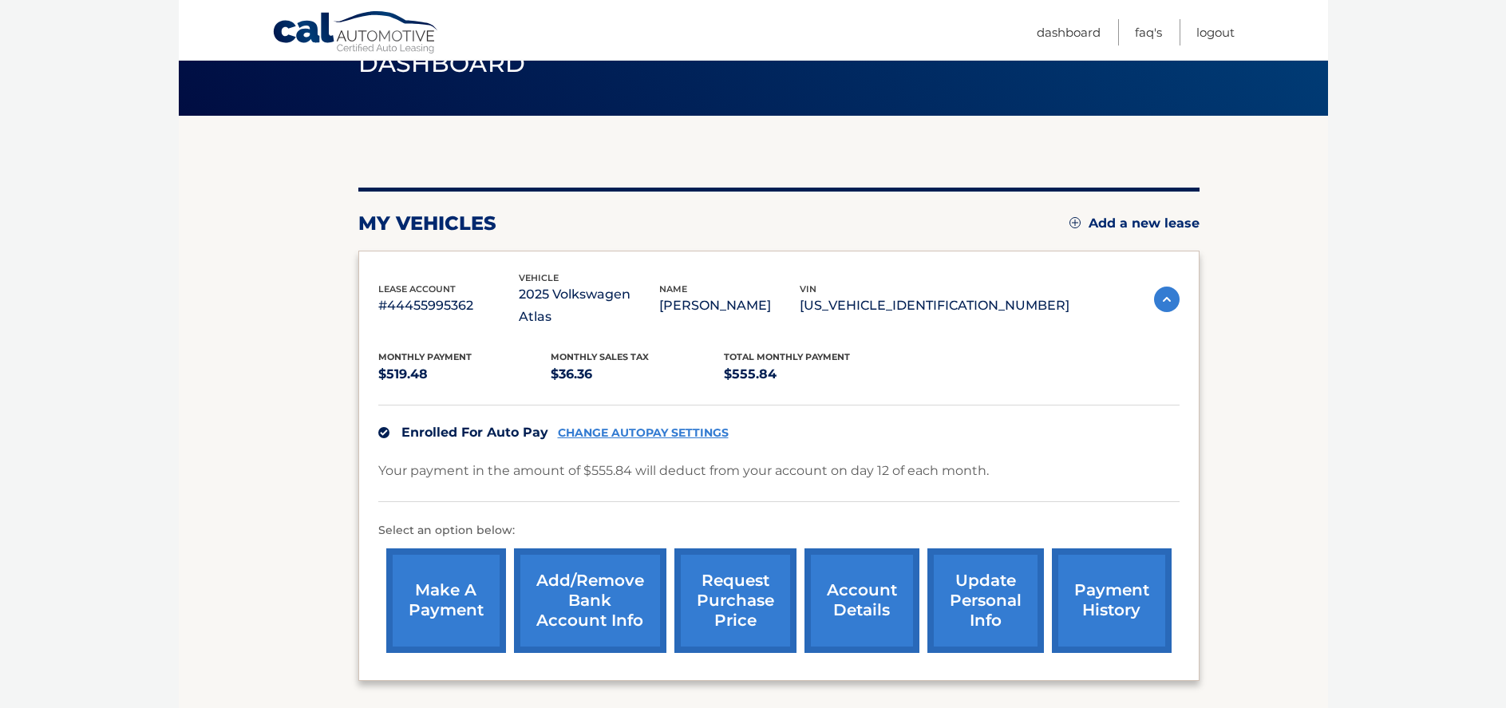
click at [438, 586] on link "make a payment" at bounding box center [446, 600] width 120 height 105
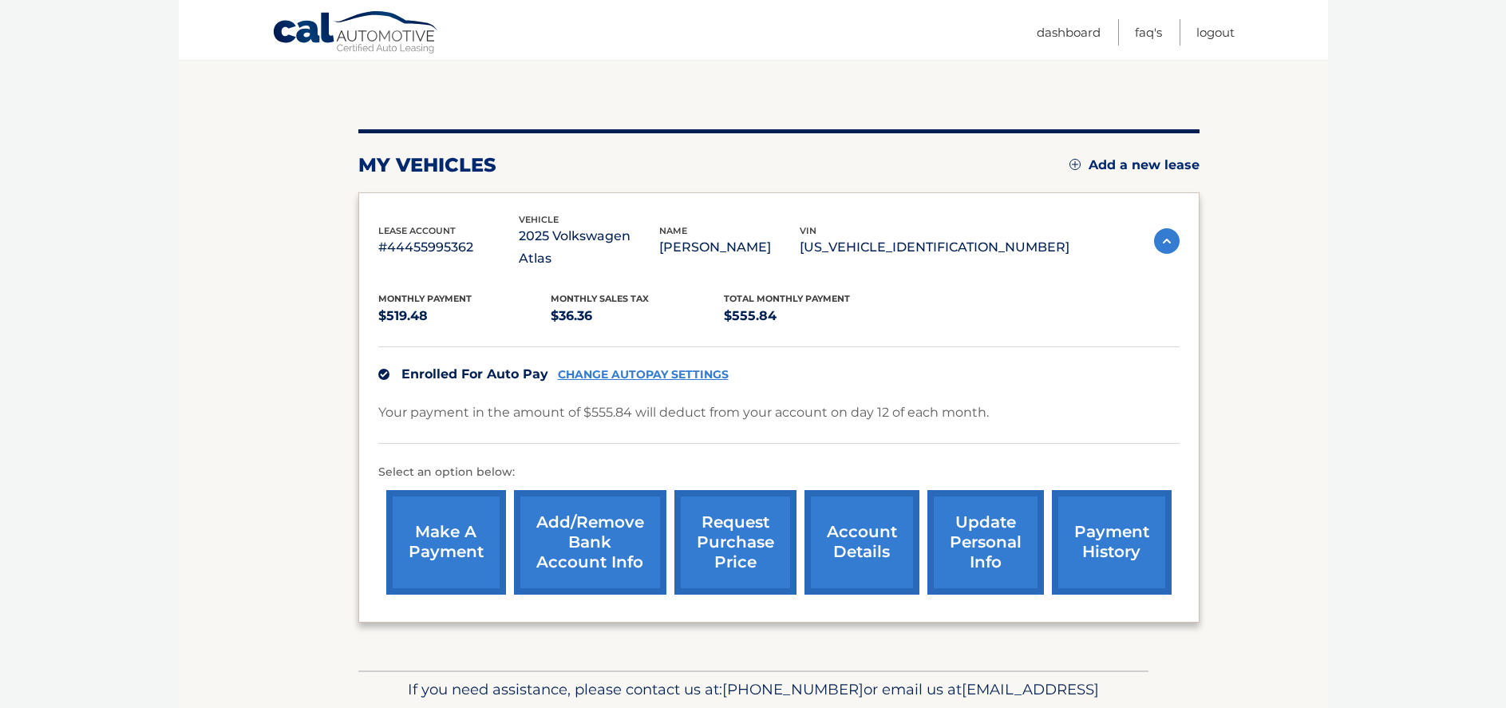
scroll to position [199, 0]
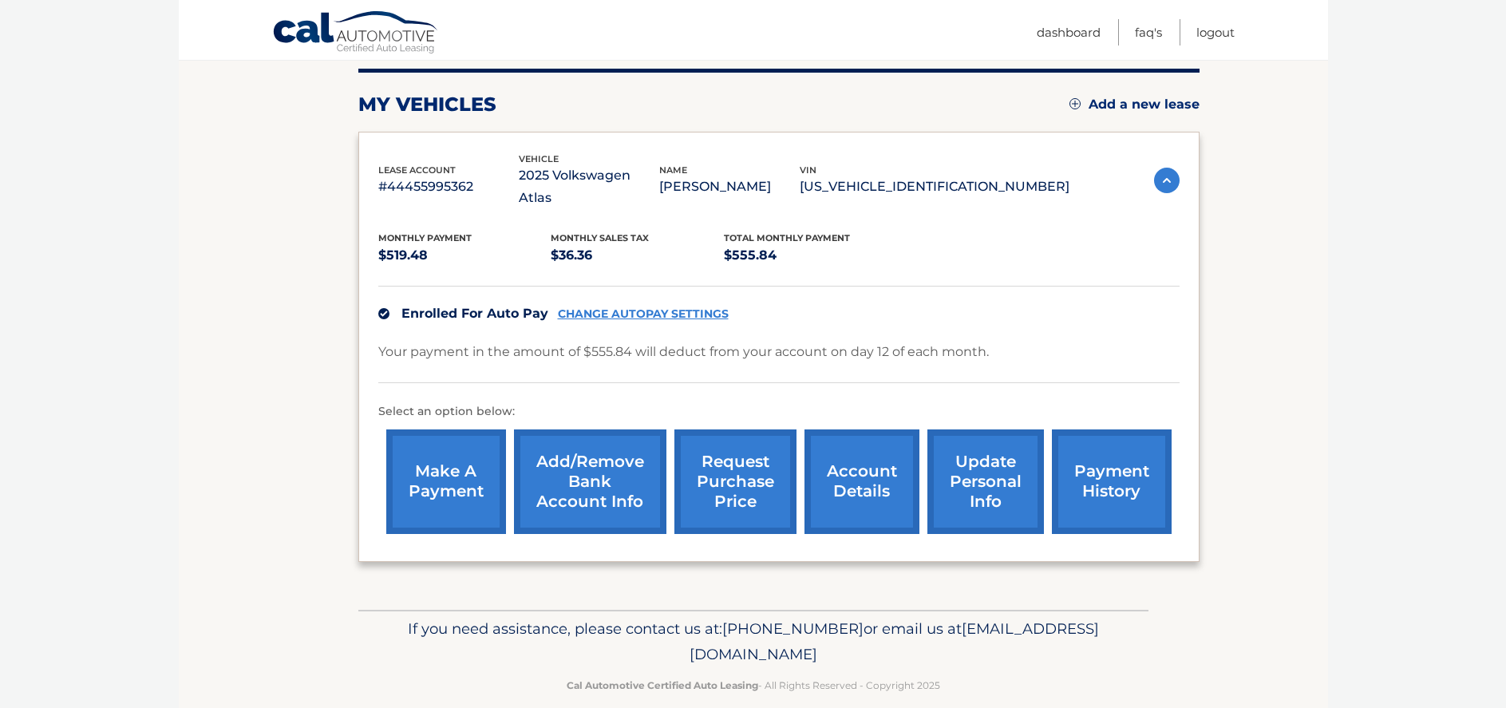
click at [451, 457] on link "make a payment" at bounding box center [446, 481] width 120 height 105
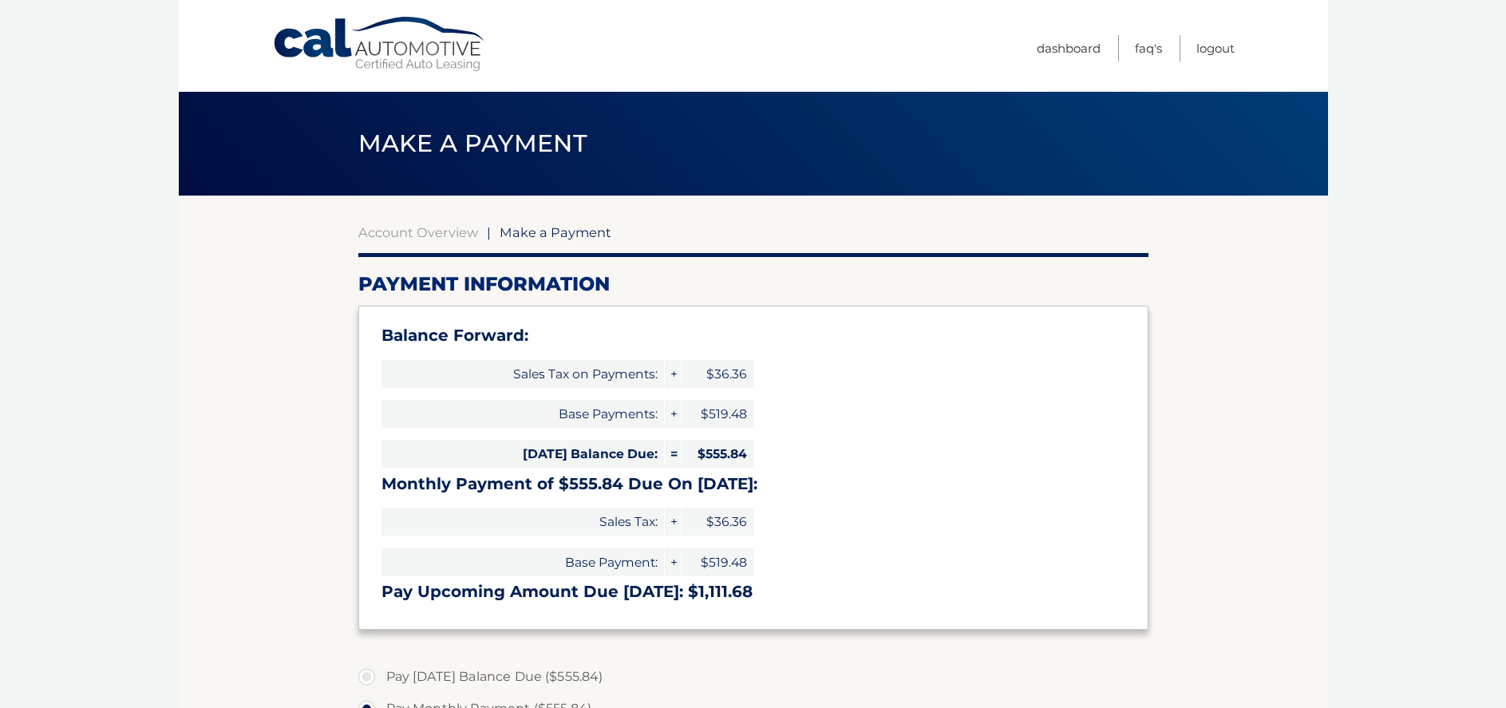
select select "OWVkMzkyZTktNzgwNi00M2M5LTgyMDQtOTgwYzFhNTE2NmM2"
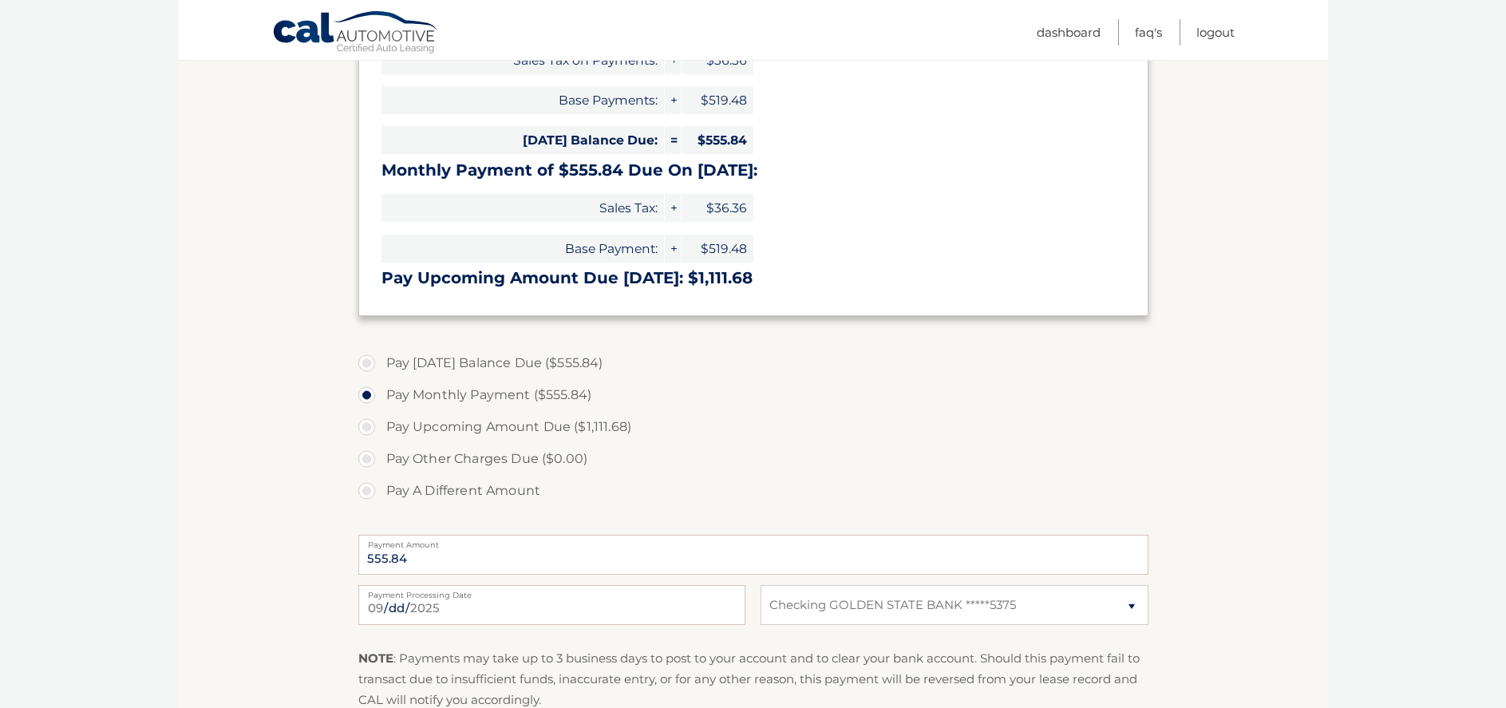
scroll to position [319, 0]
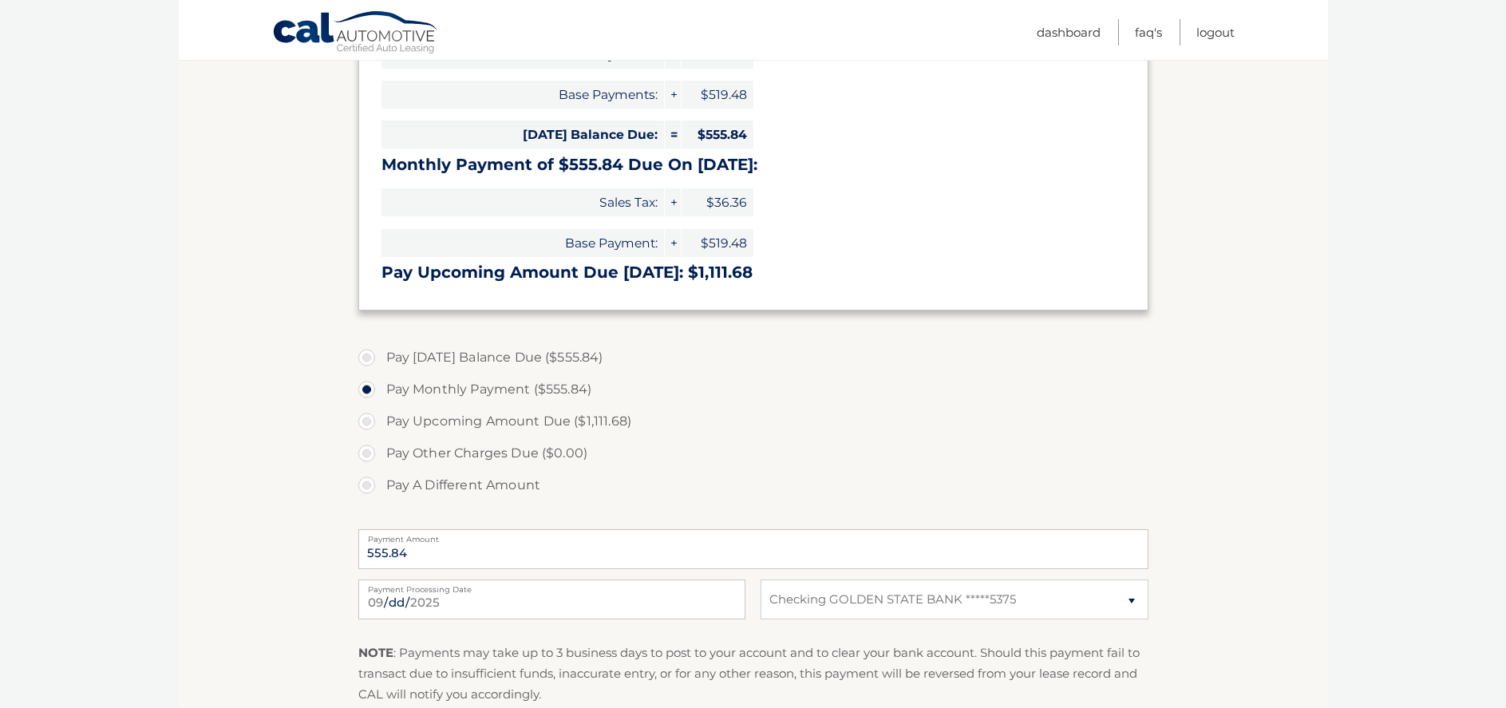
click at [370, 354] on label "Pay [DATE] Balance Due ($555.84)" at bounding box center [753, 358] width 790 height 32
click at [370, 354] on input "Pay [DATE] Balance Due ($555.84)" at bounding box center [373, 355] width 16 height 26
radio input "true"
click at [366, 386] on label "Pay Monthly Payment ($555.84)" at bounding box center [753, 389] width 790 height 32
click at [366, 386] on input "Pay Monthly Payment ($555.84)" at bounding box center [373, 386] width 16 height 26
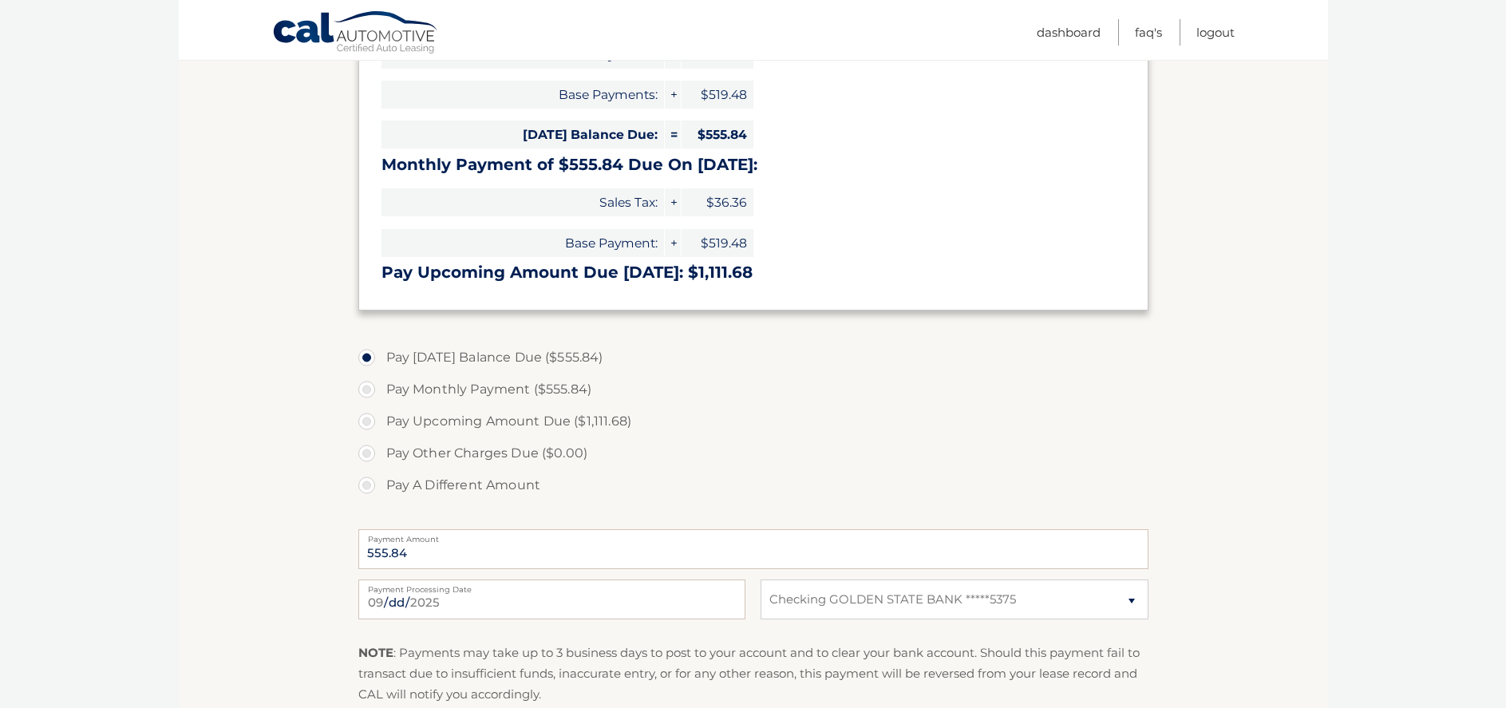
radio input "true"
click at [366, 356] on label "Pay [DATE] Balance Due ($555.84)" at bounding box center [753, 358] width 790 height 32
click at [366, 356] on input "Pay [DATE] Balance Due ($555.84)" at bounding box center [373, 355] width 16 height 26
radio input "true"
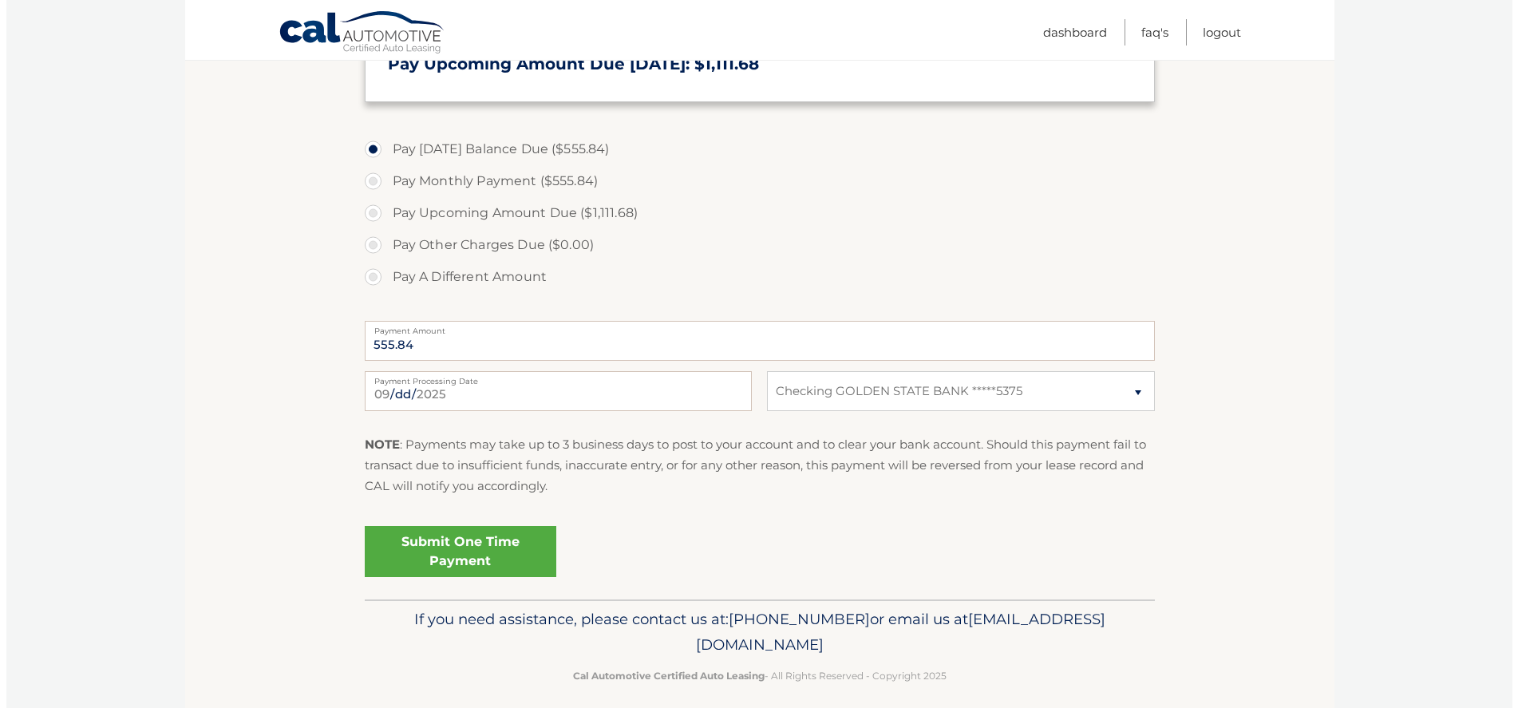
scroll to position [540, 0]
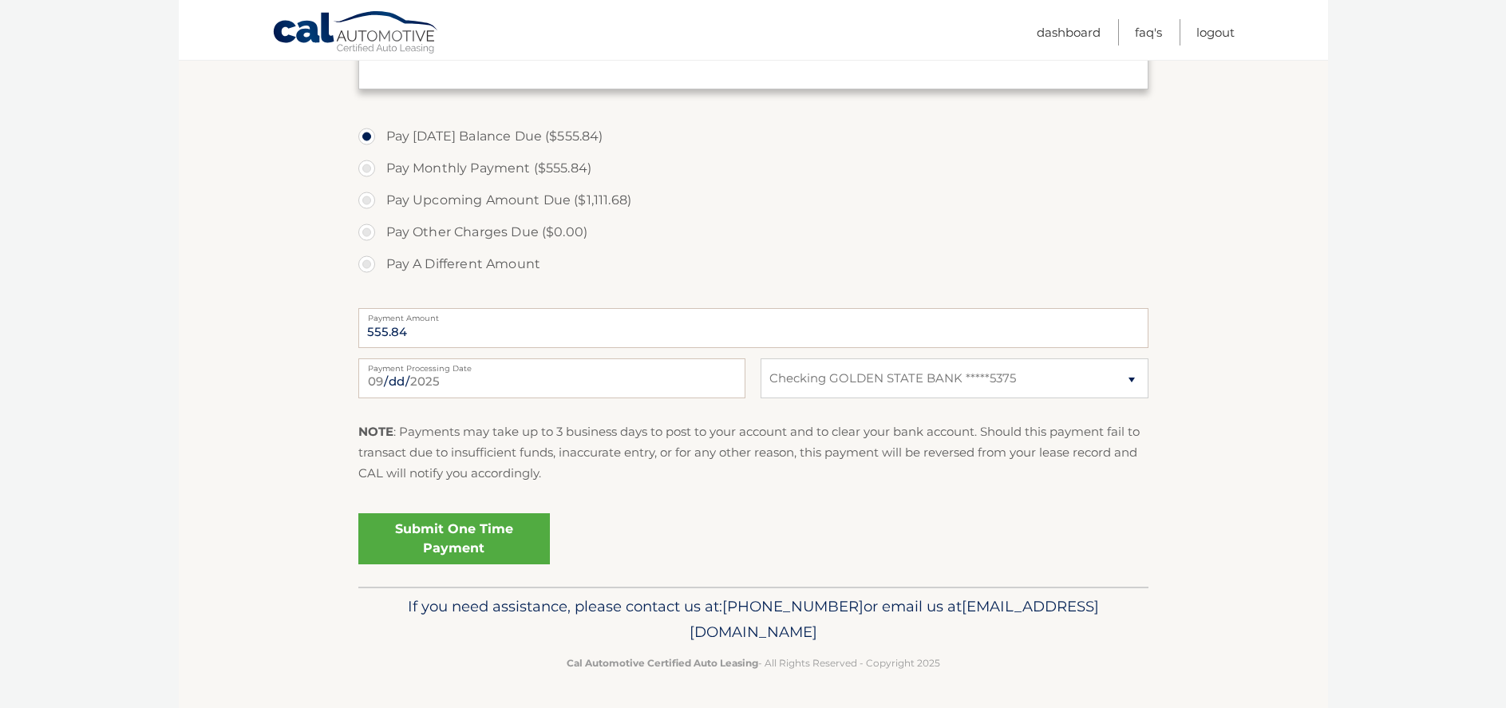
click at [460, 535] on link "Submit One Time Payment" at bounding box center [454, 538] width 192 height 51
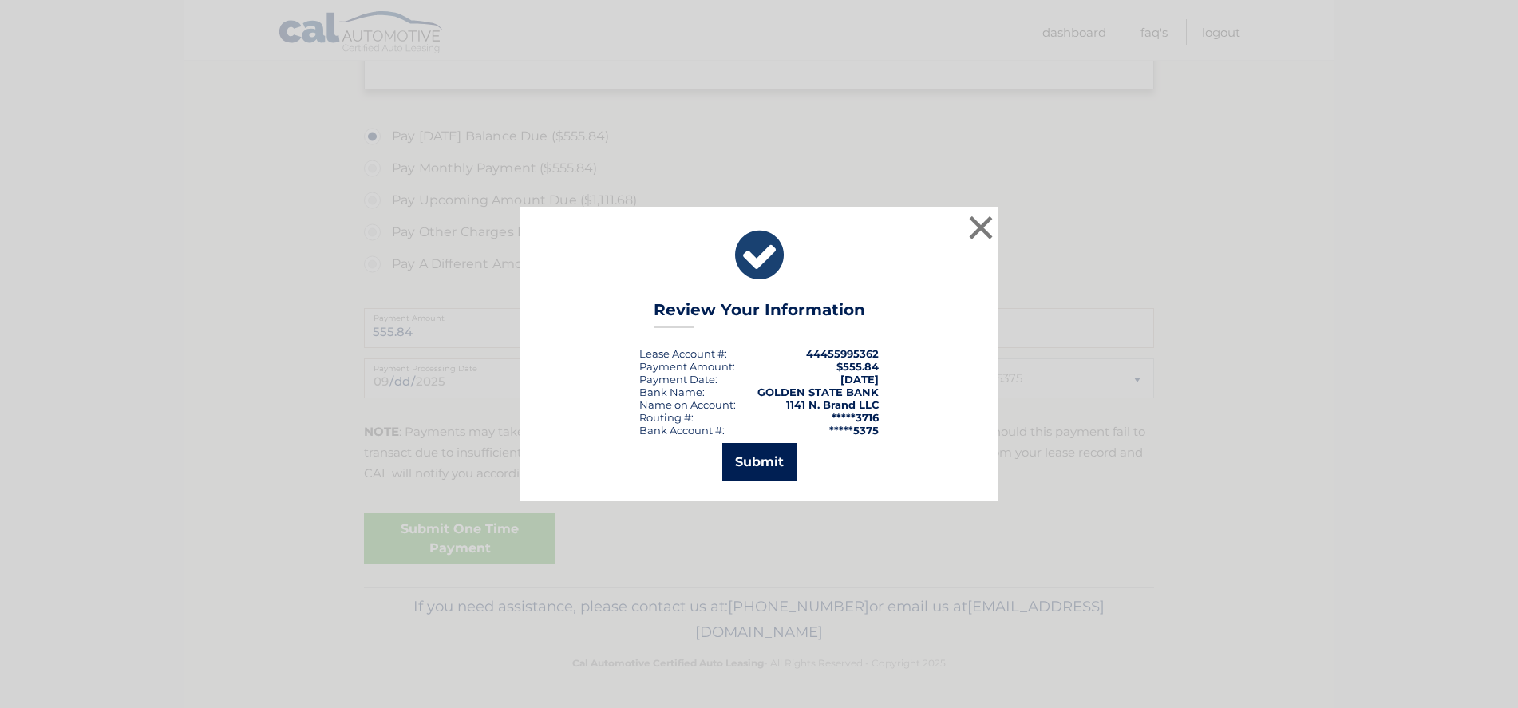
click at [752, 463] on button "Submit" at bounding box center [759, 462] width 74 height 38
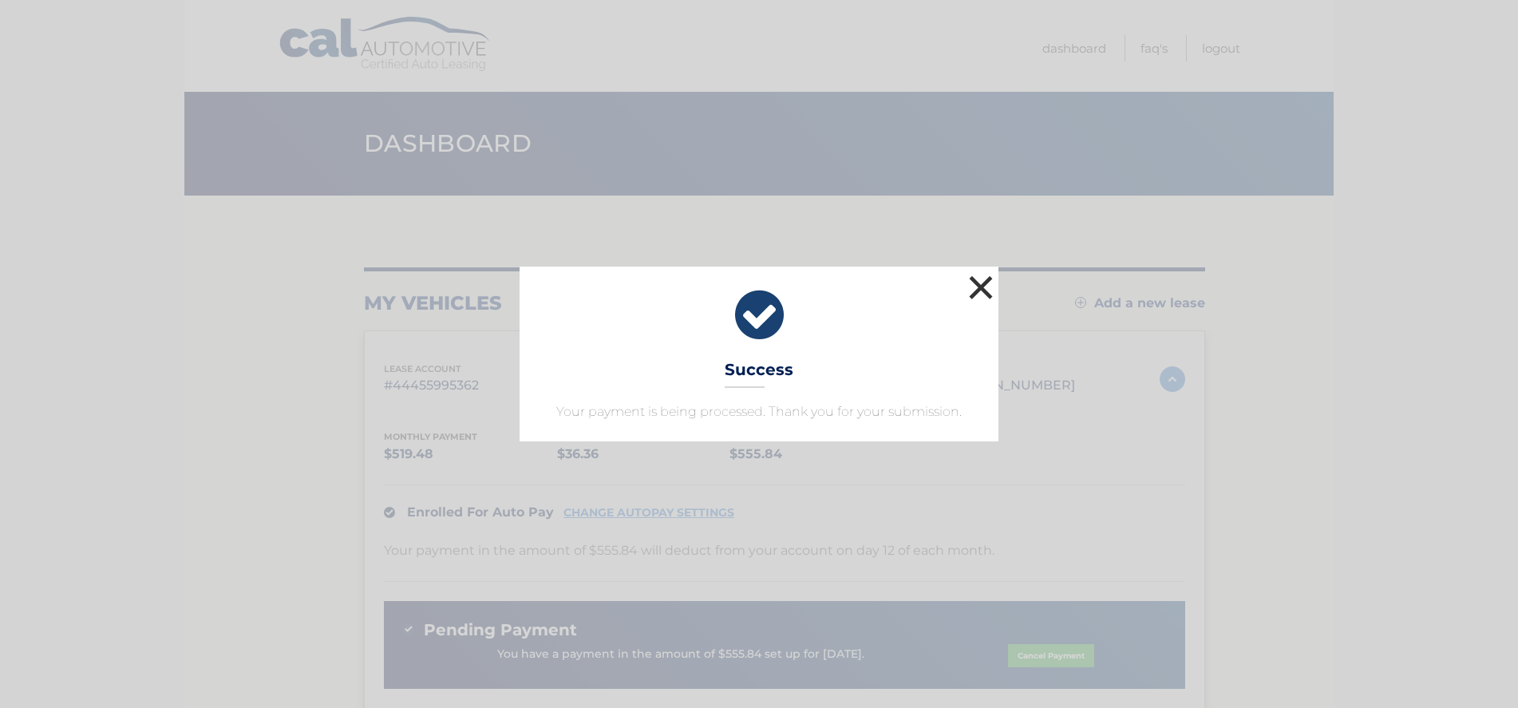
click at [979, 283] on button "×" at bounding box center [981, 287] width 32 height 32
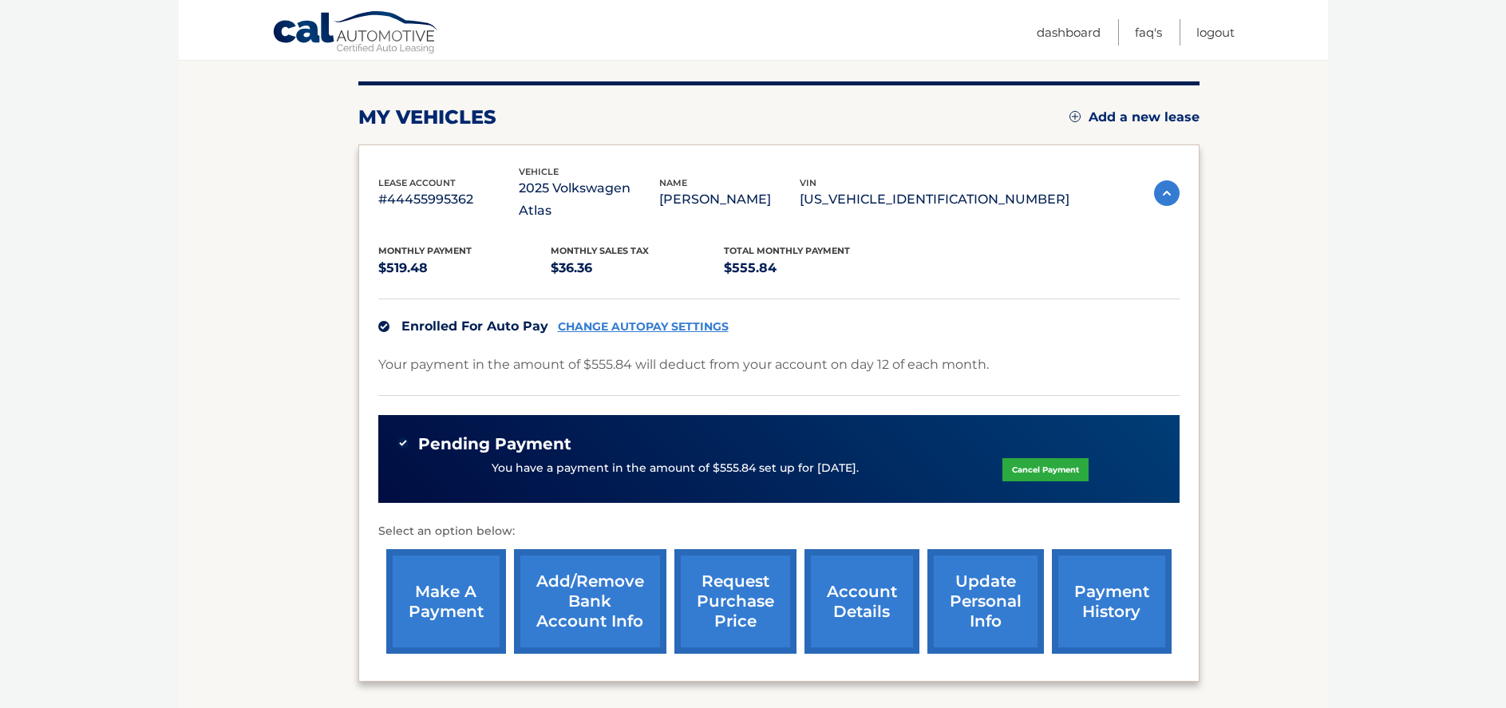
scroll to position [227, 0]
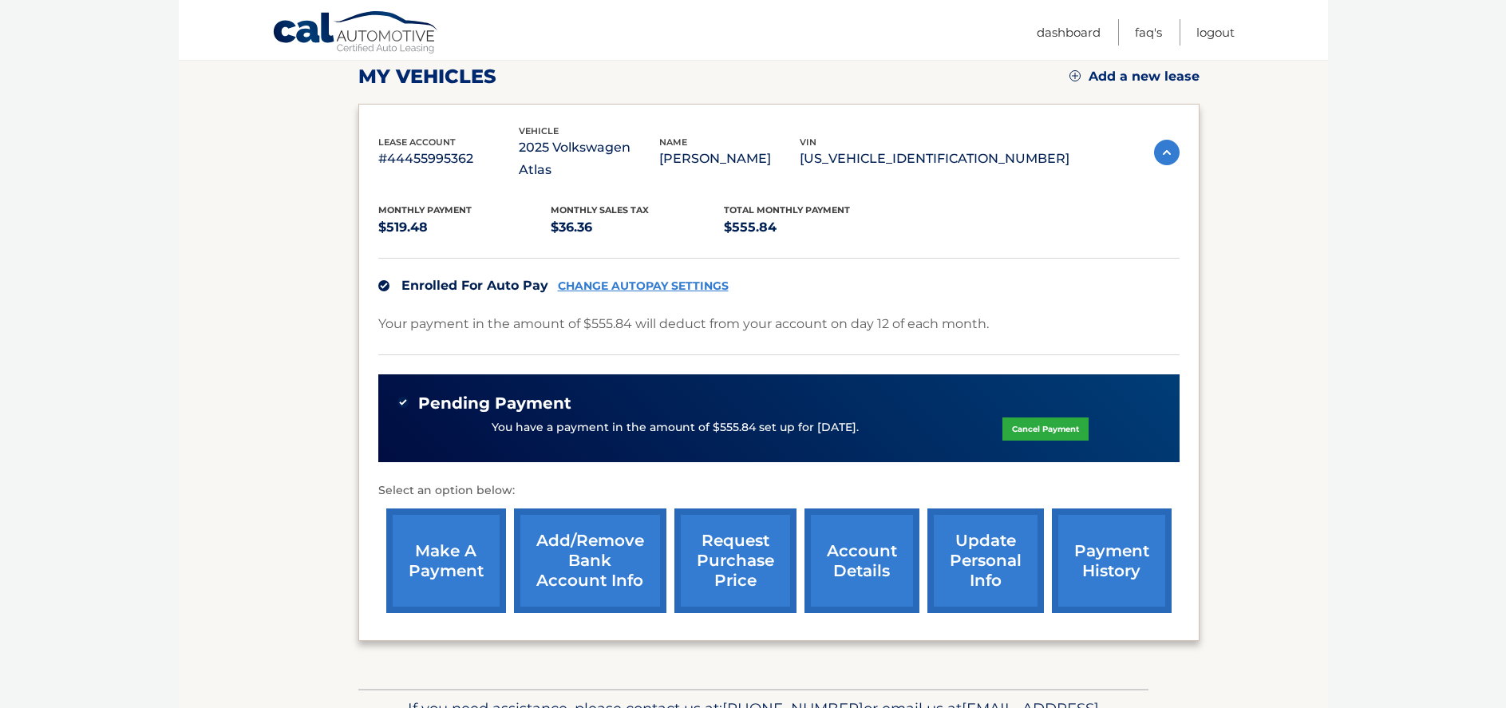
click at [851, 538] on link "account details" at bounding box center [861, 560] width 115 height 105
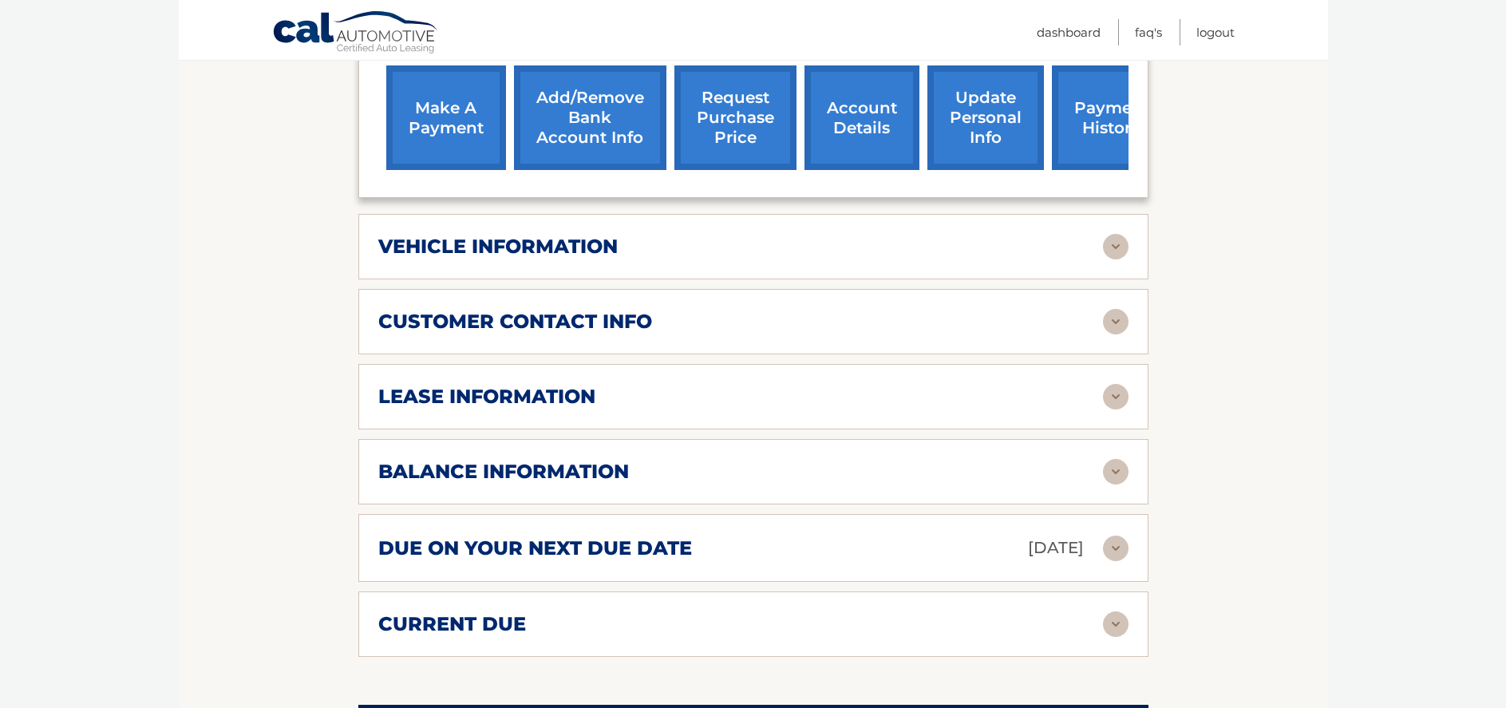
scroll to position [718, 0]
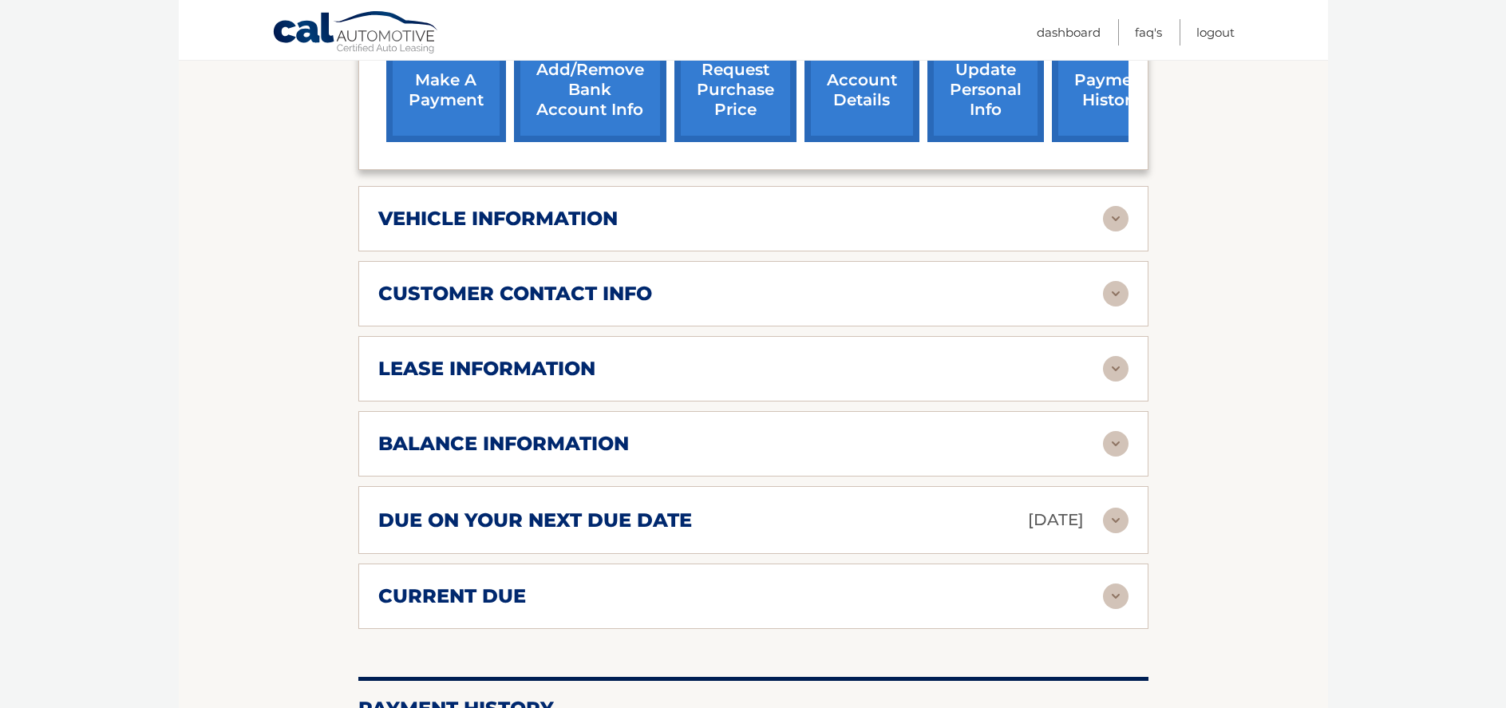
click at [585, 508] on h2 "due on your next due date" at bounding box center [535, 520] width 314 height 24
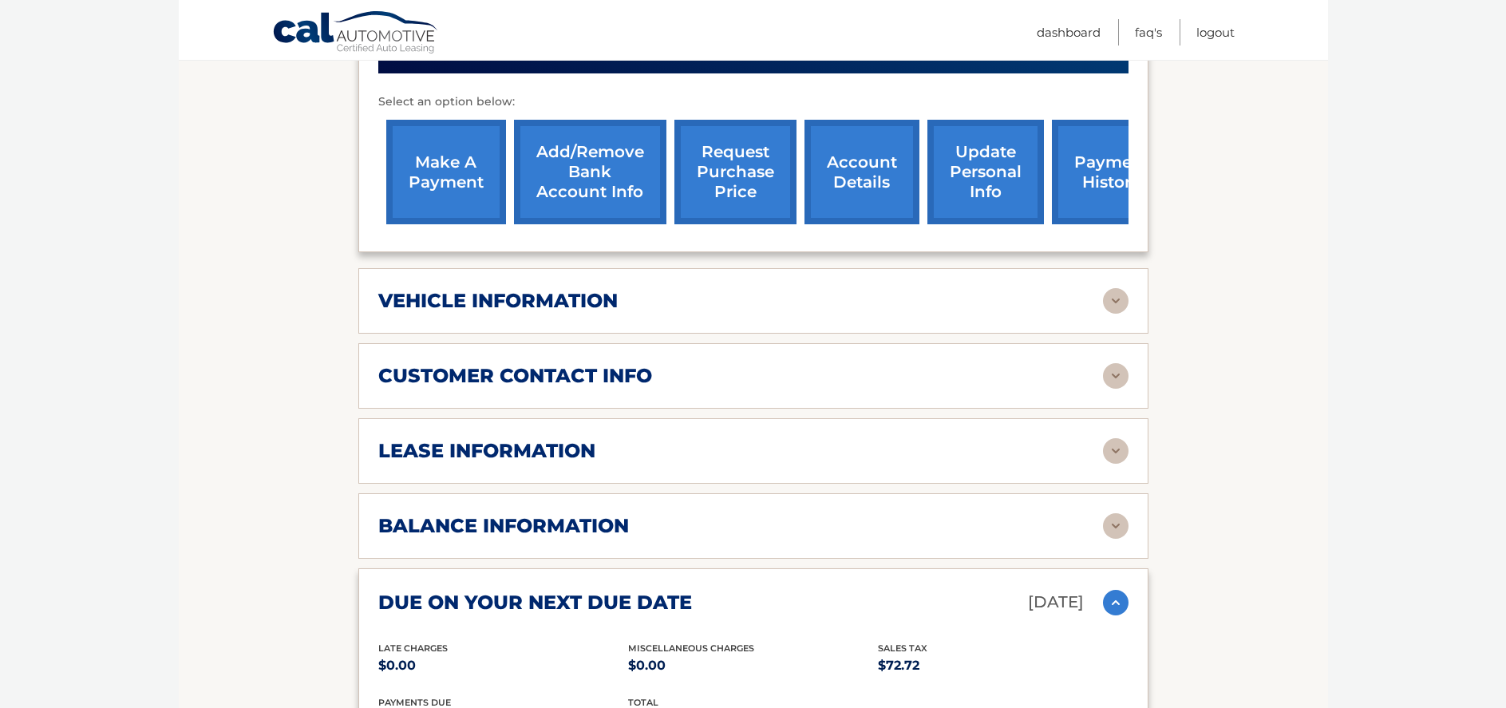
scroll to position [559, 0]
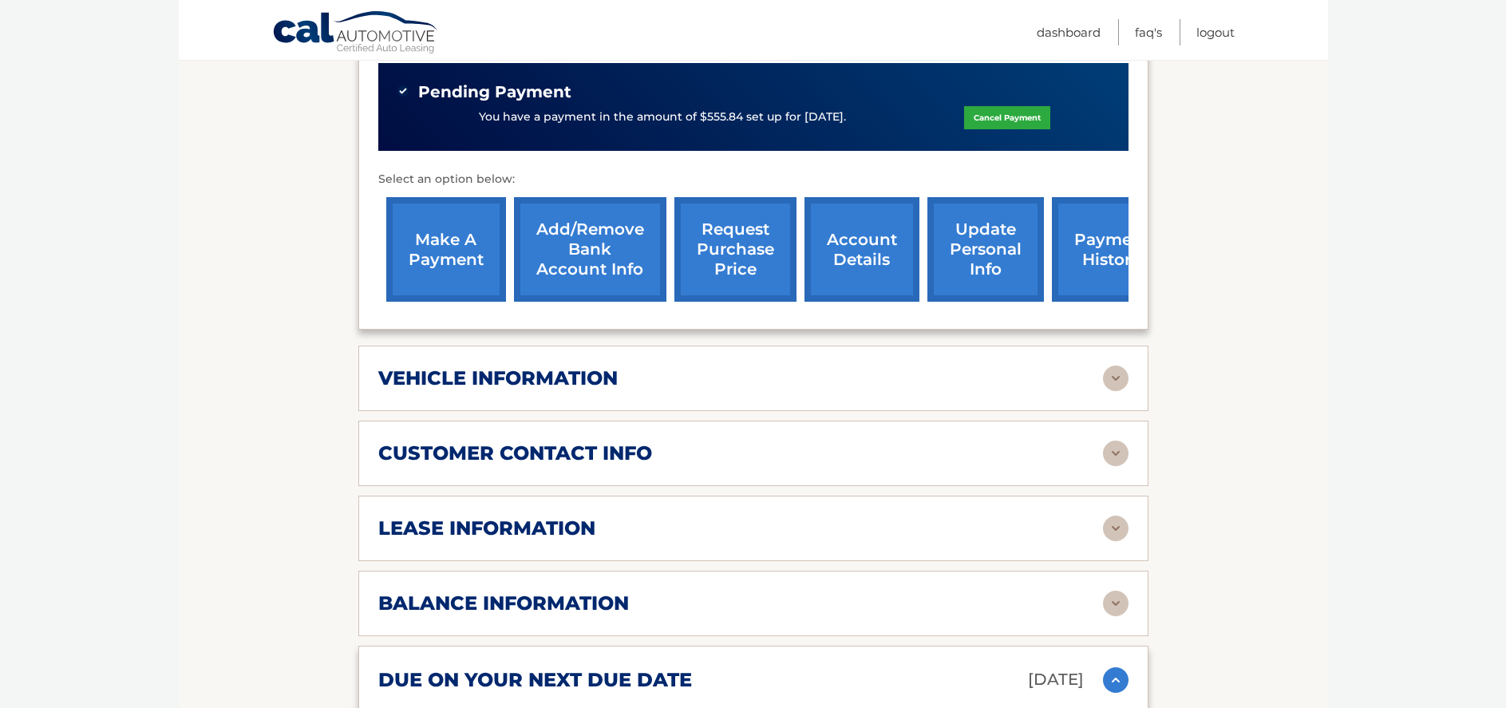
click at [1001, 106] on link "Cancel Payment" at bounding box center [1007, 117] width 86 height 23
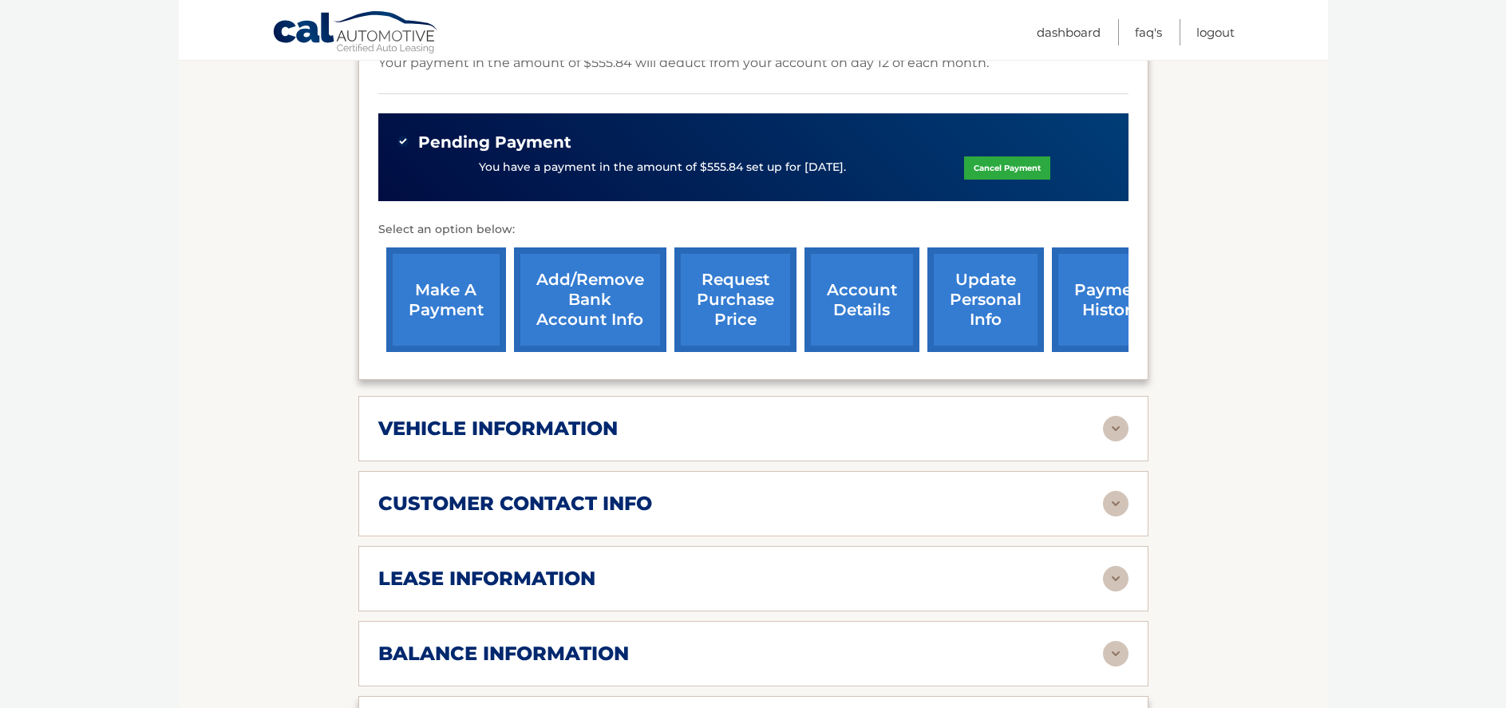
scroll to position [399, 0]
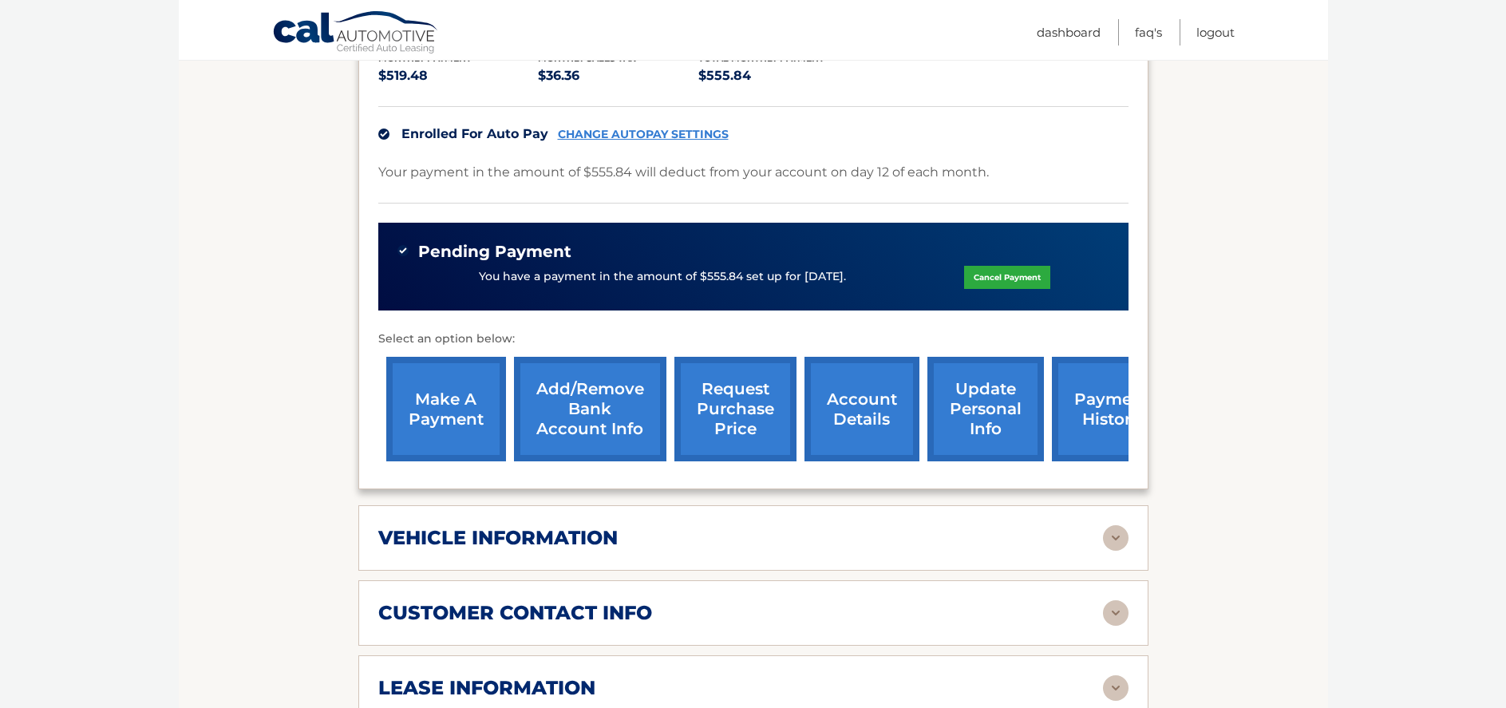
click at [1020, 266] on link "Cancel Payment" at bounding box center [1007, 277] width 86 height 23
click at [983, 266] on link "Cancel Payment" at bounding box center [1007, 277] width 86 height 23
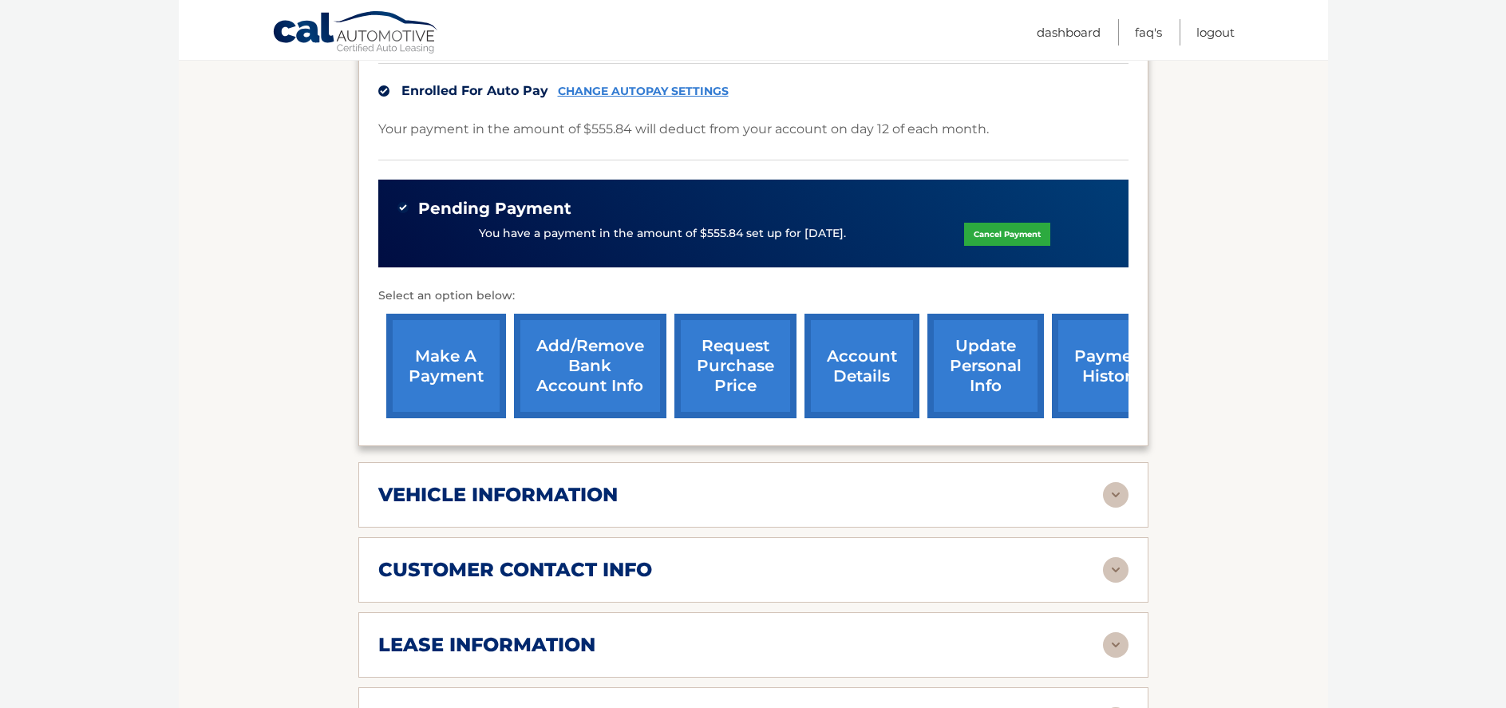
scroll to position [479, 0]
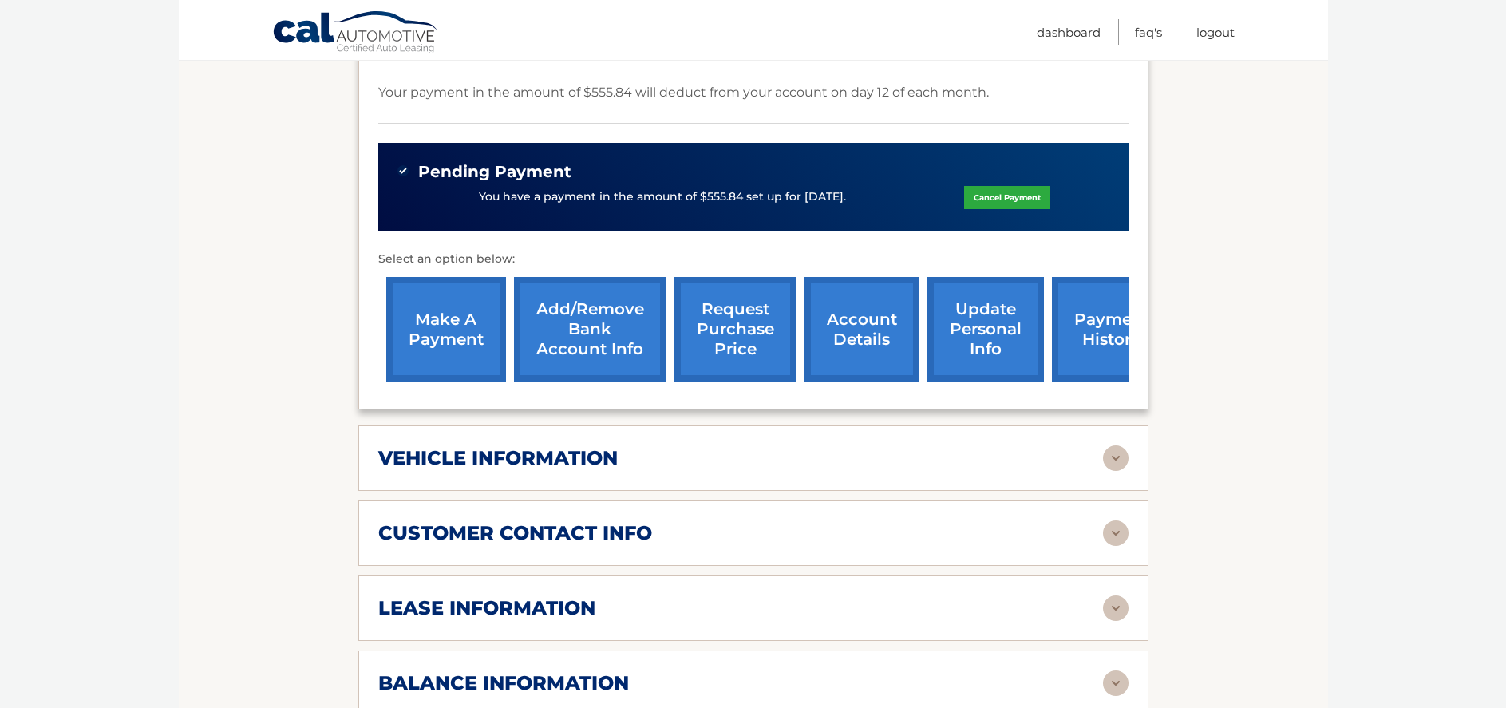
click at [1021, 186] on link "Cancel Payment" at bounding box center [1007, 197] width 86 height 23
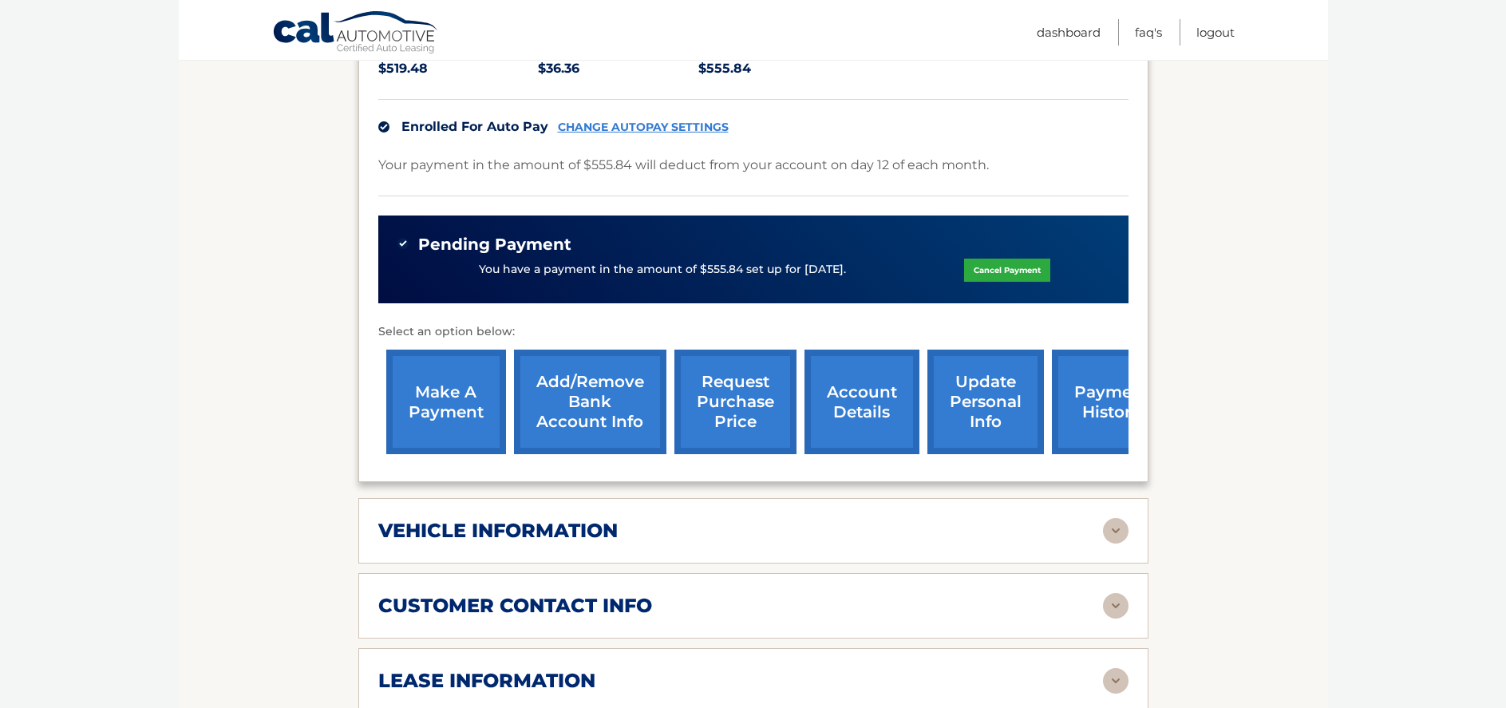
scroll to position [396, 0]
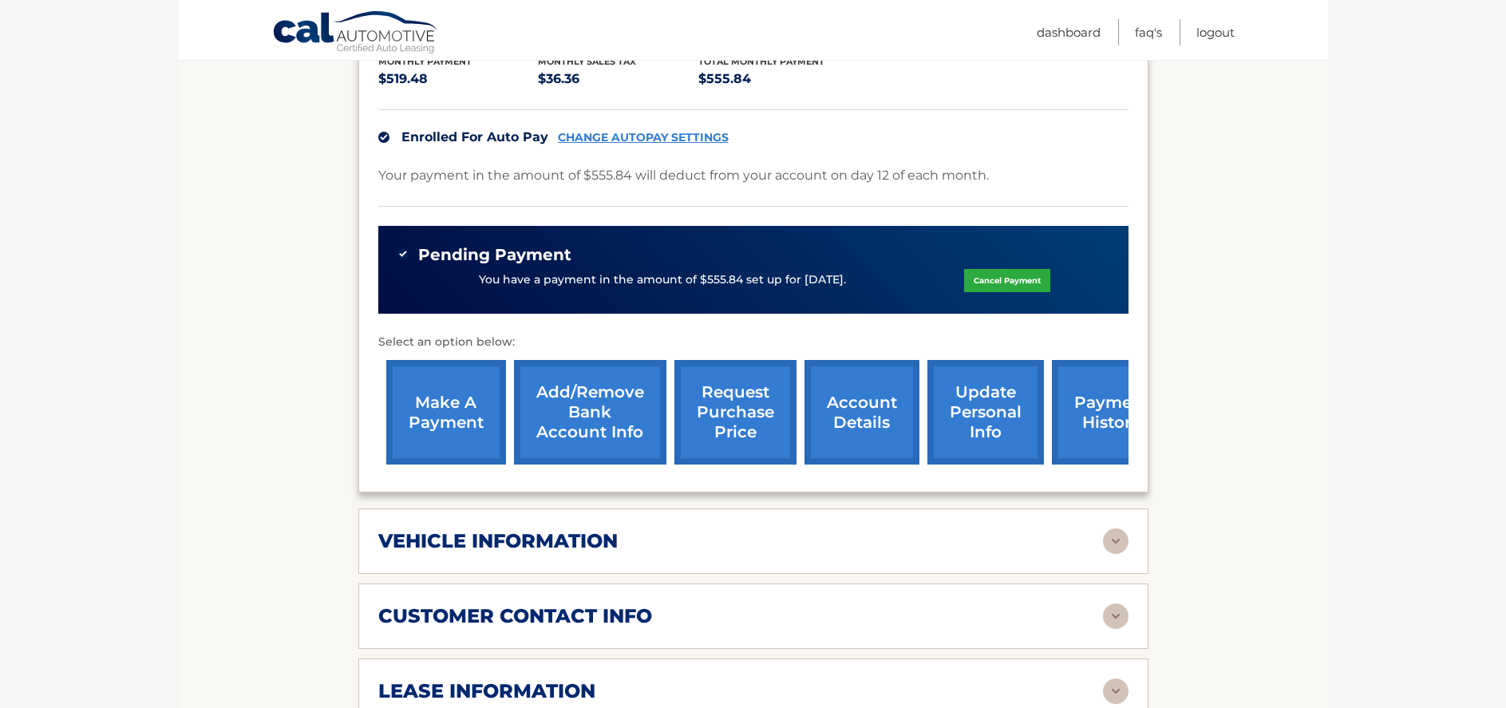
click at [1004, 269] on link "Cancel Payment" at bounding box center [1007, 280] width 86 height 23
click at [1018, 269] on link "Cancel Payment" at bounding box center [1007, 280] width 86 height 23
click at [433, 381] on link "make a payment" at bounding box center [446, 412] width 120 height 105
click at [1012, 269] on link "Cancel Payment" at bounding box center [1007, 280] width 86 height 23
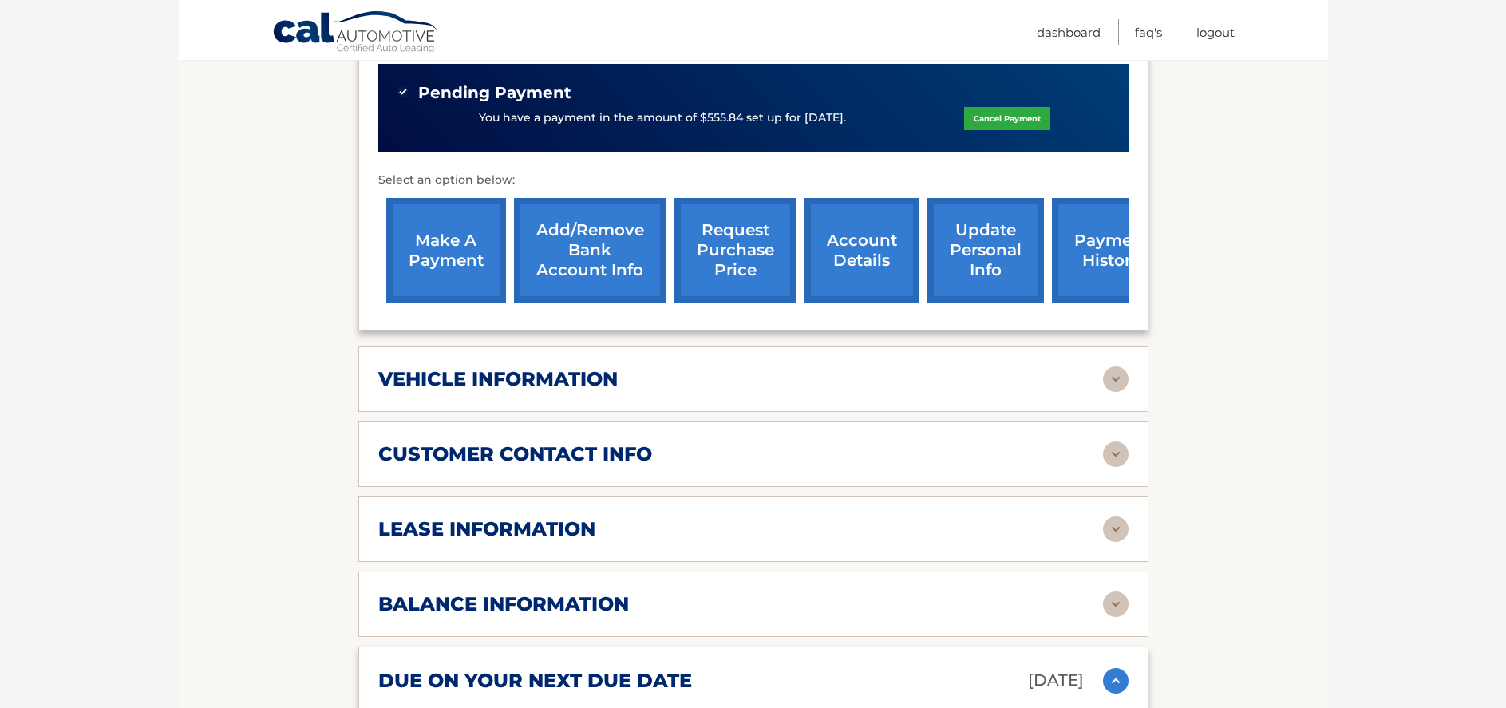
scroll to position [316, 0]
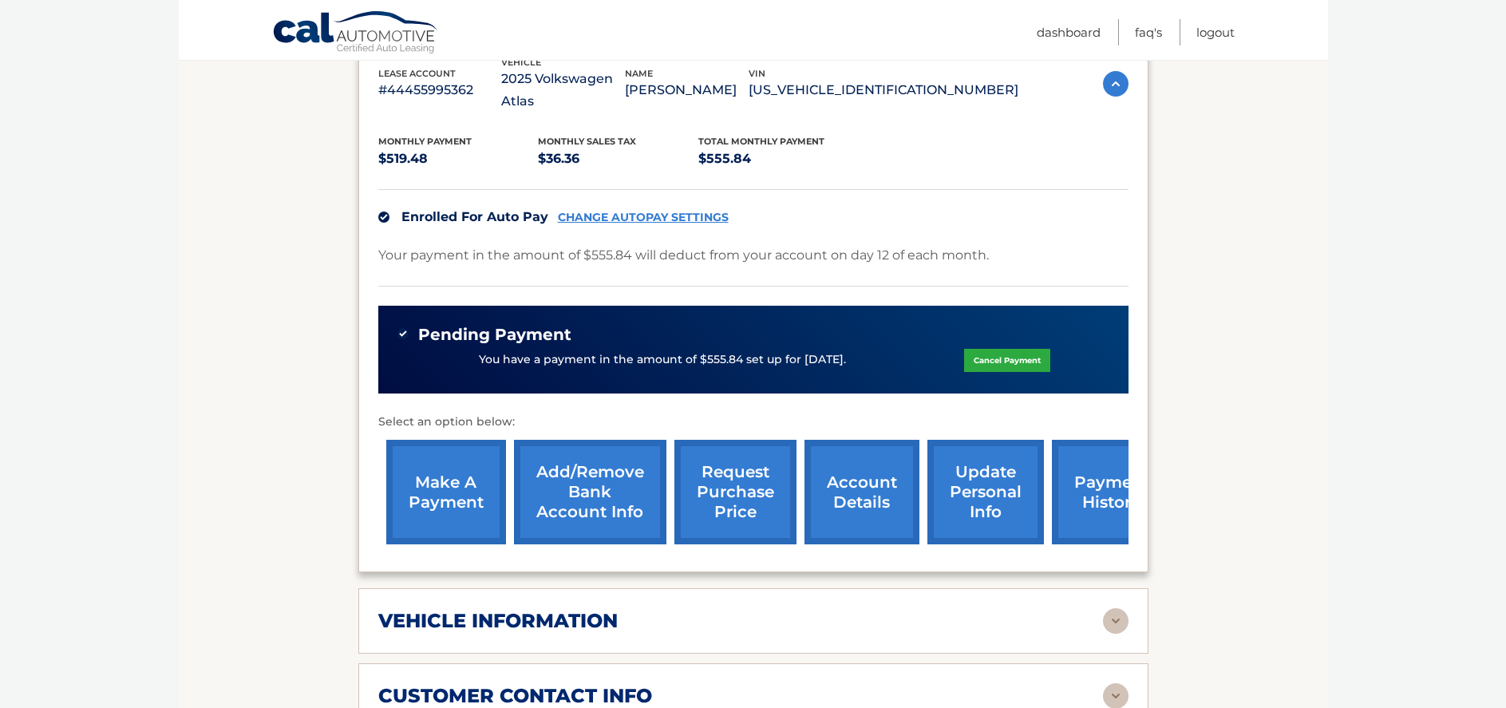
click at [1010, 349] on link "Cancel Payment" at bounding box center [1007, 360] width 86 height 23
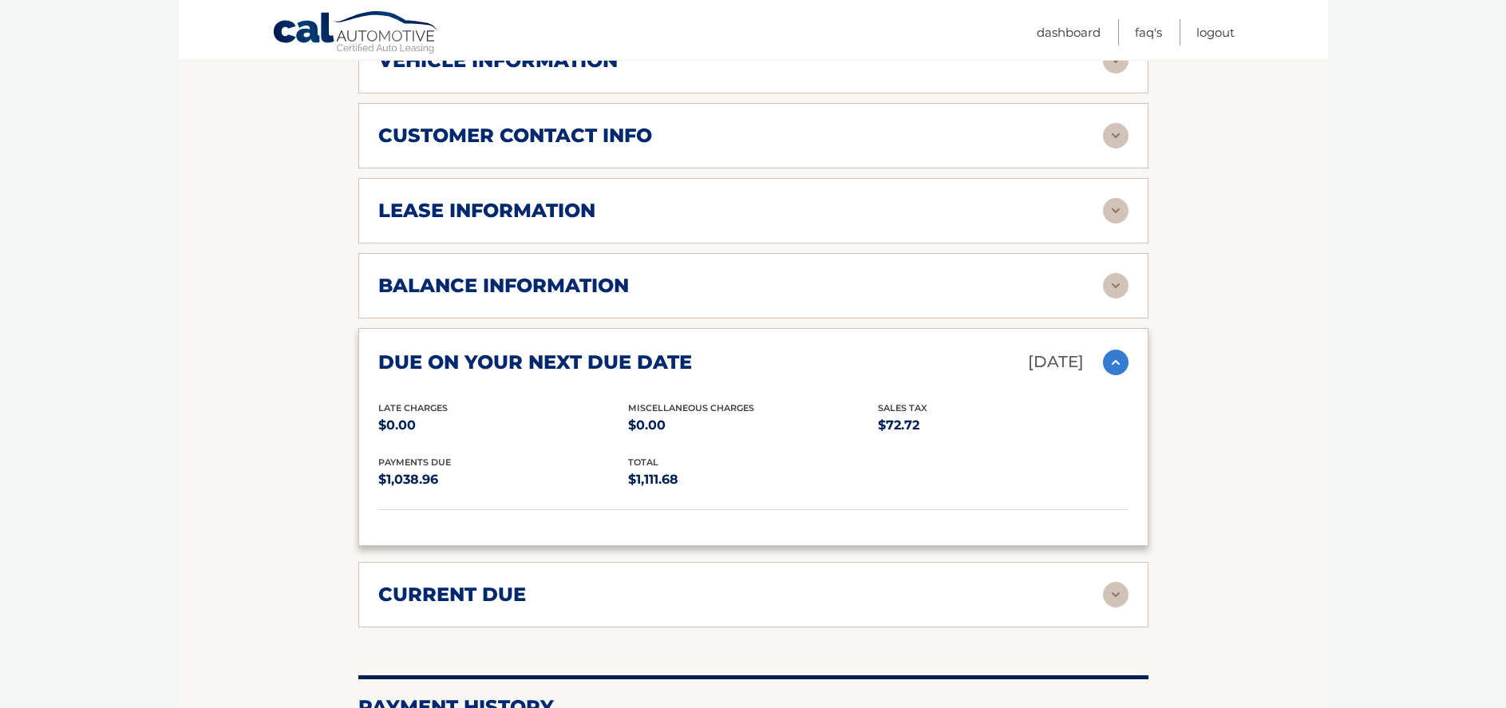
scroll to position [954, 0]
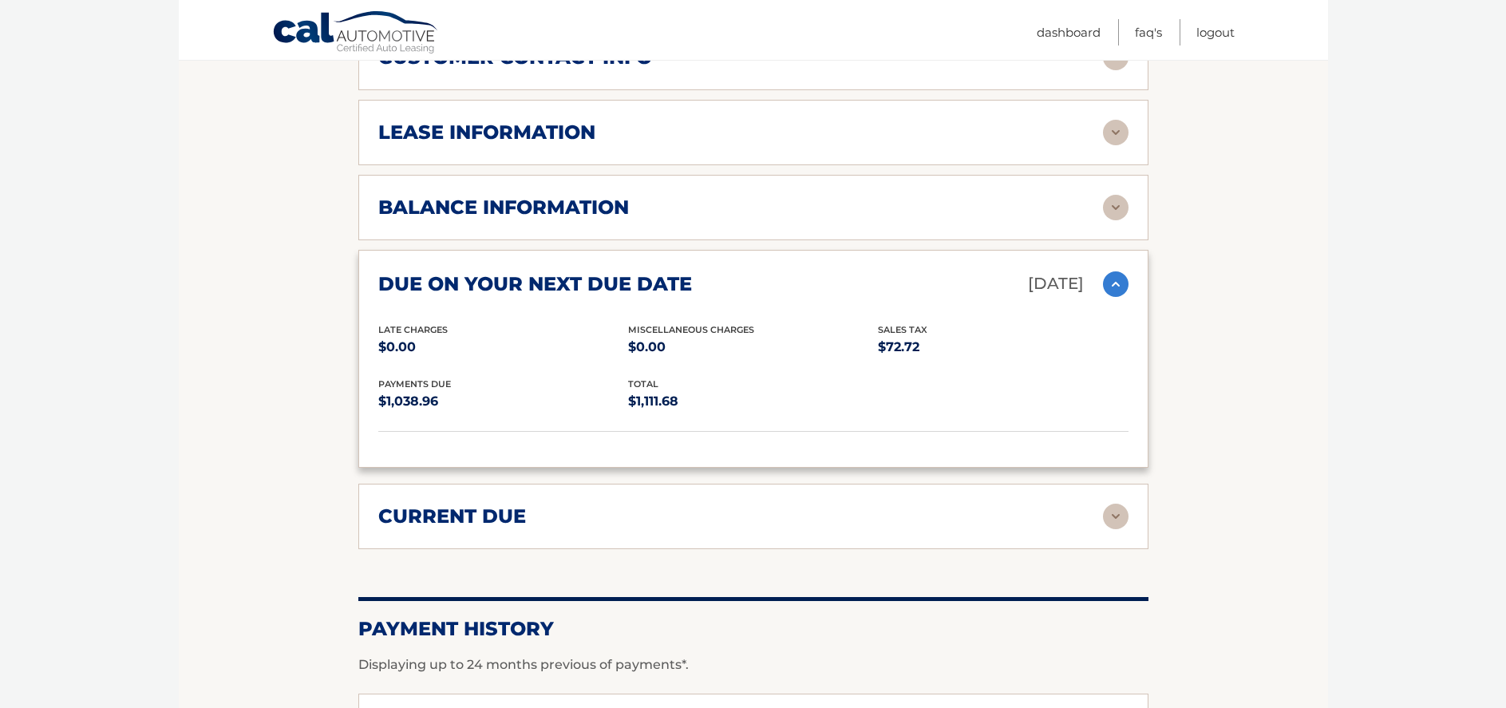
click at [1121, 504] on img at bounding box center [1116, 517] width 26 height 26
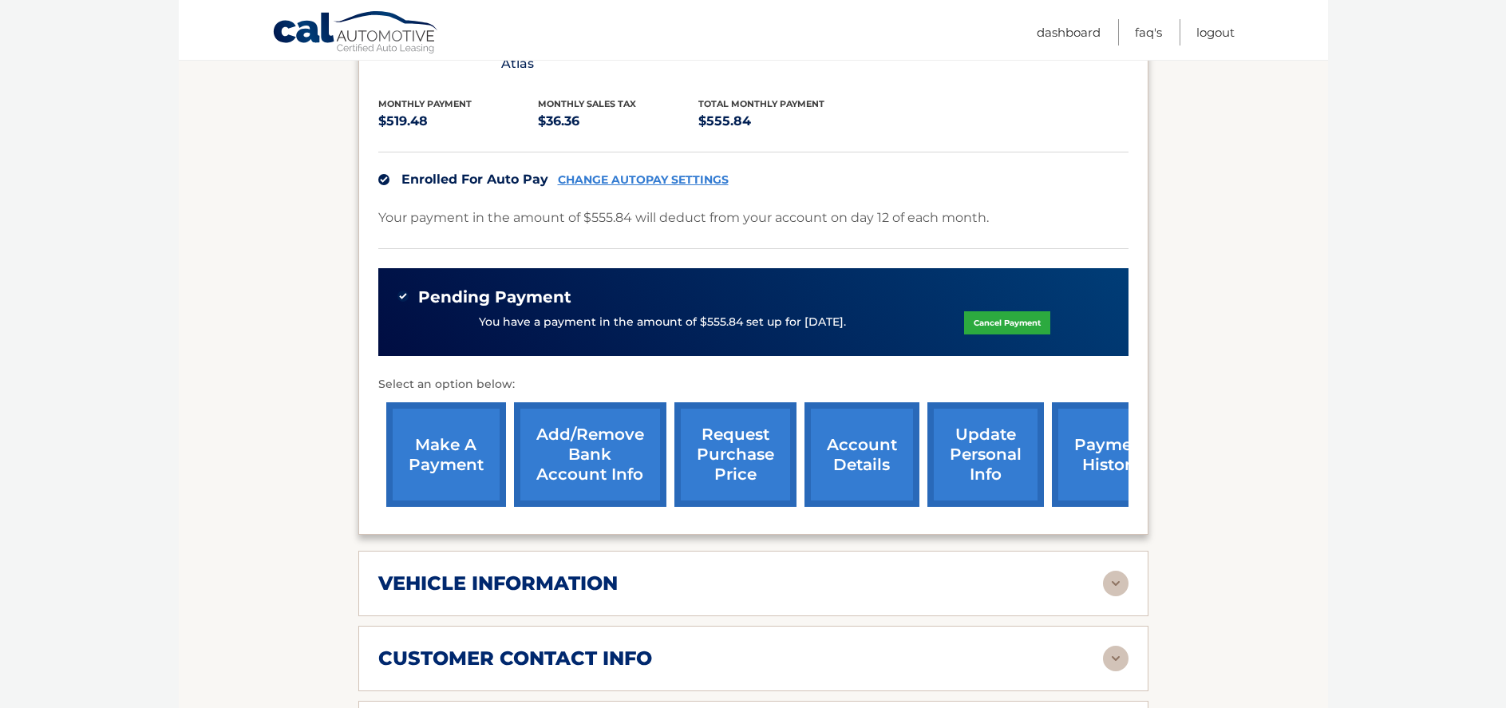
scroll to position [316, 0]
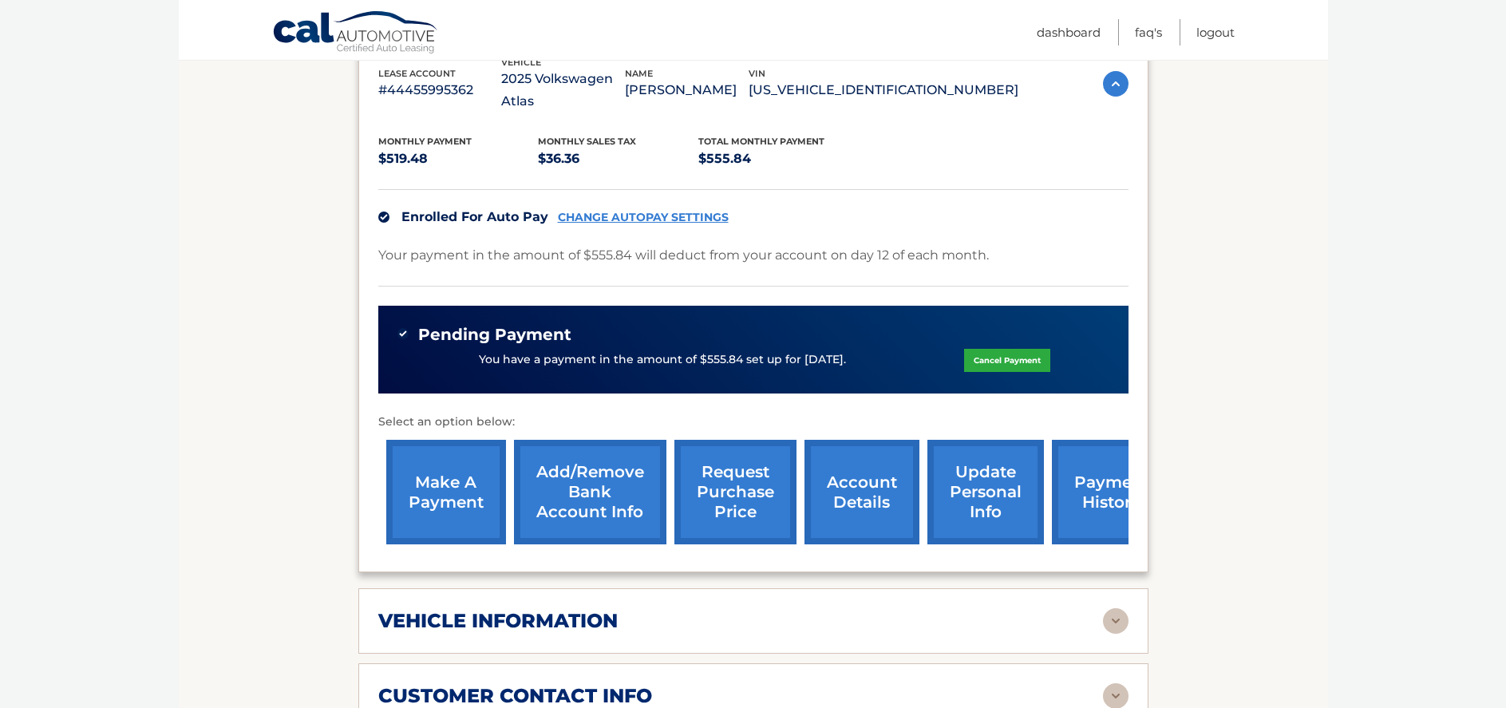
click at [1018, 349] on link "Cancel Payment" at bounding box center [1007, 360] width 86 height 23
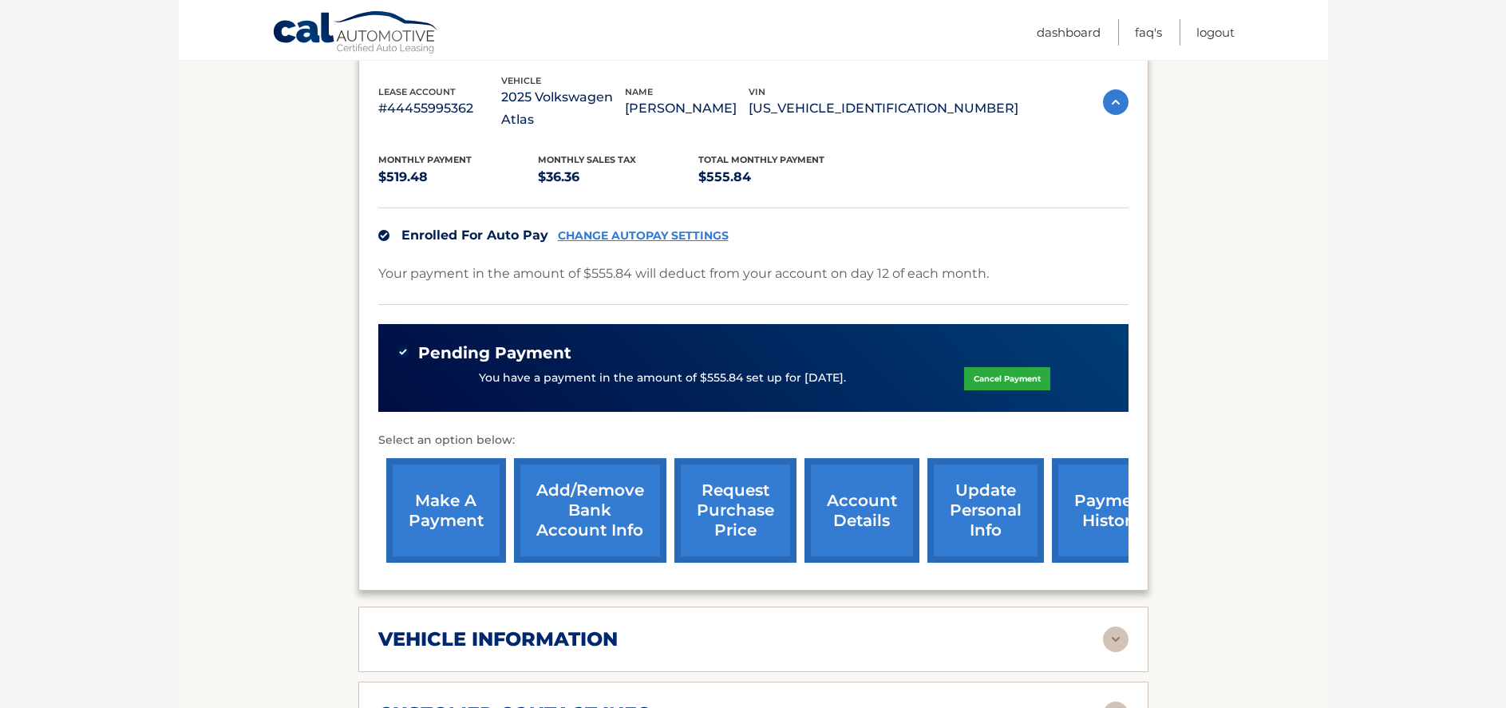
scroll to position [156, 0]
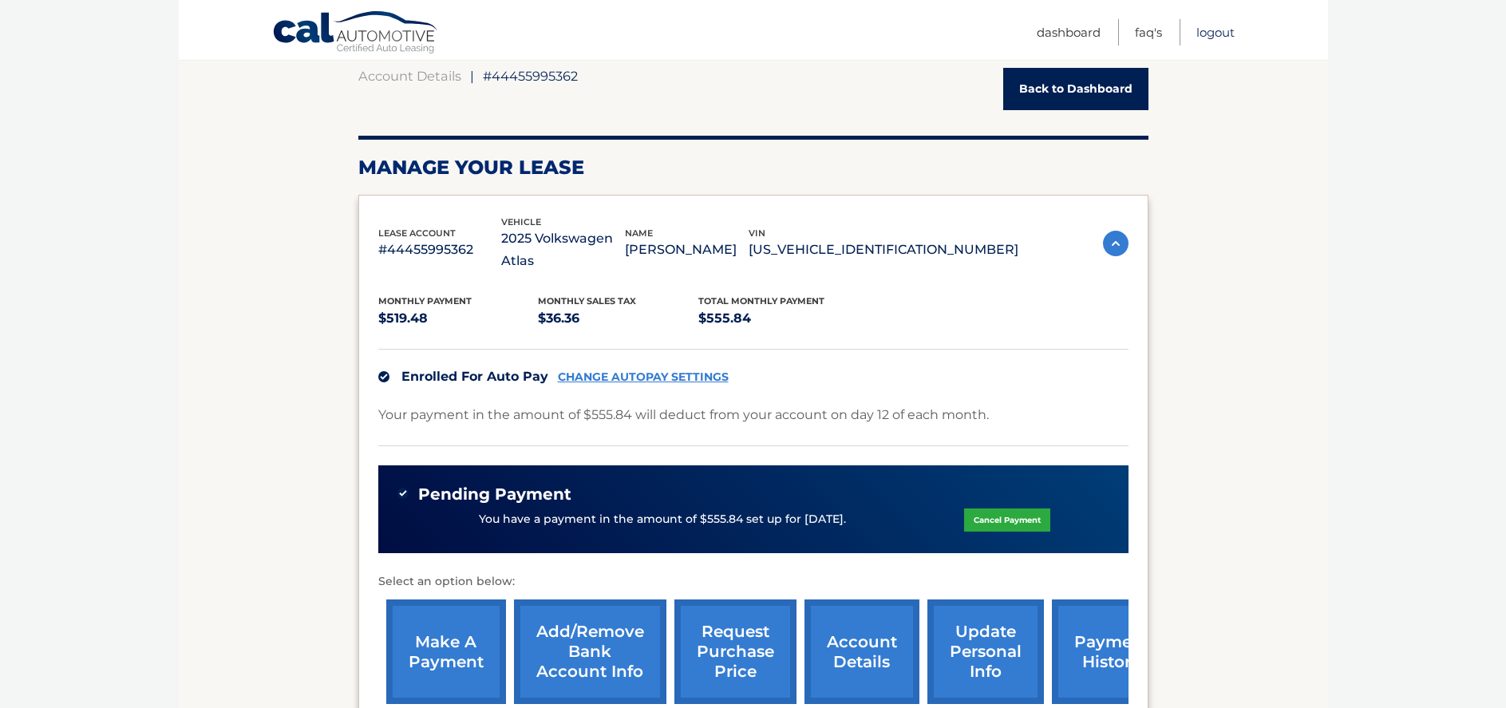
click at [1217, 32] on link "Logout" at bounding box center [1215, 32] width 38 height 26
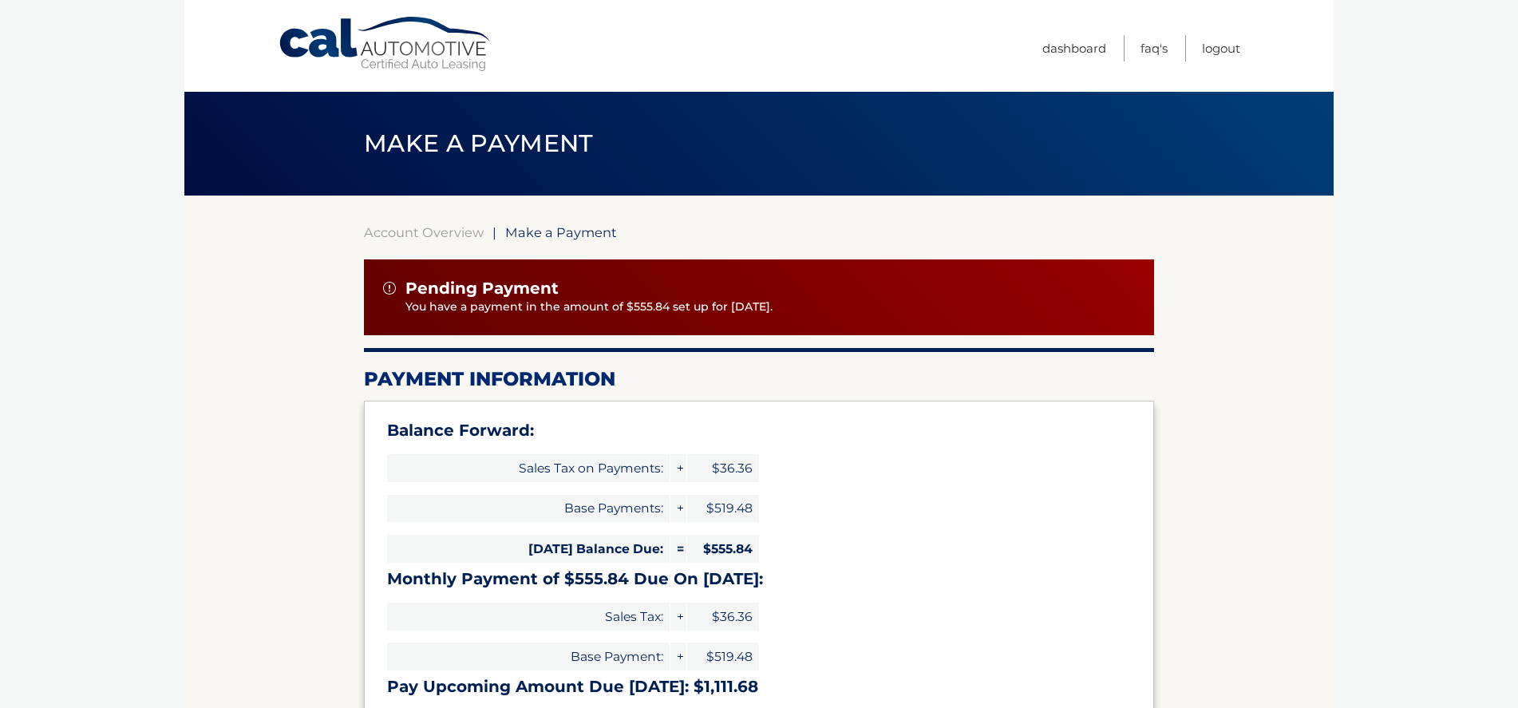
select select "OWVkMzkyZTktNzgwNi00M2M5LTgyMDQtOTgwYzFhNTE2NmM2"
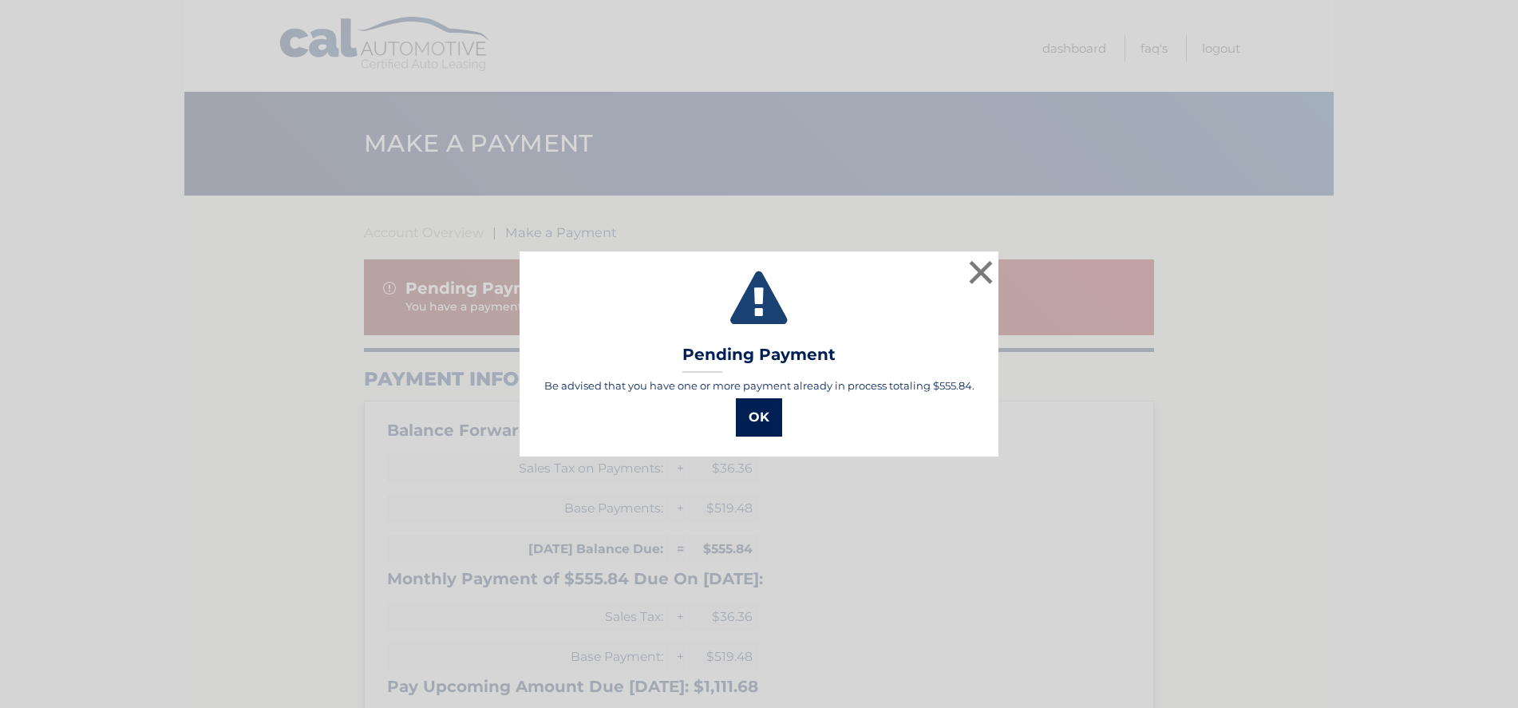
click at [765, 406] on button "OK" at bounding box center [759, 417] width 46 height 38
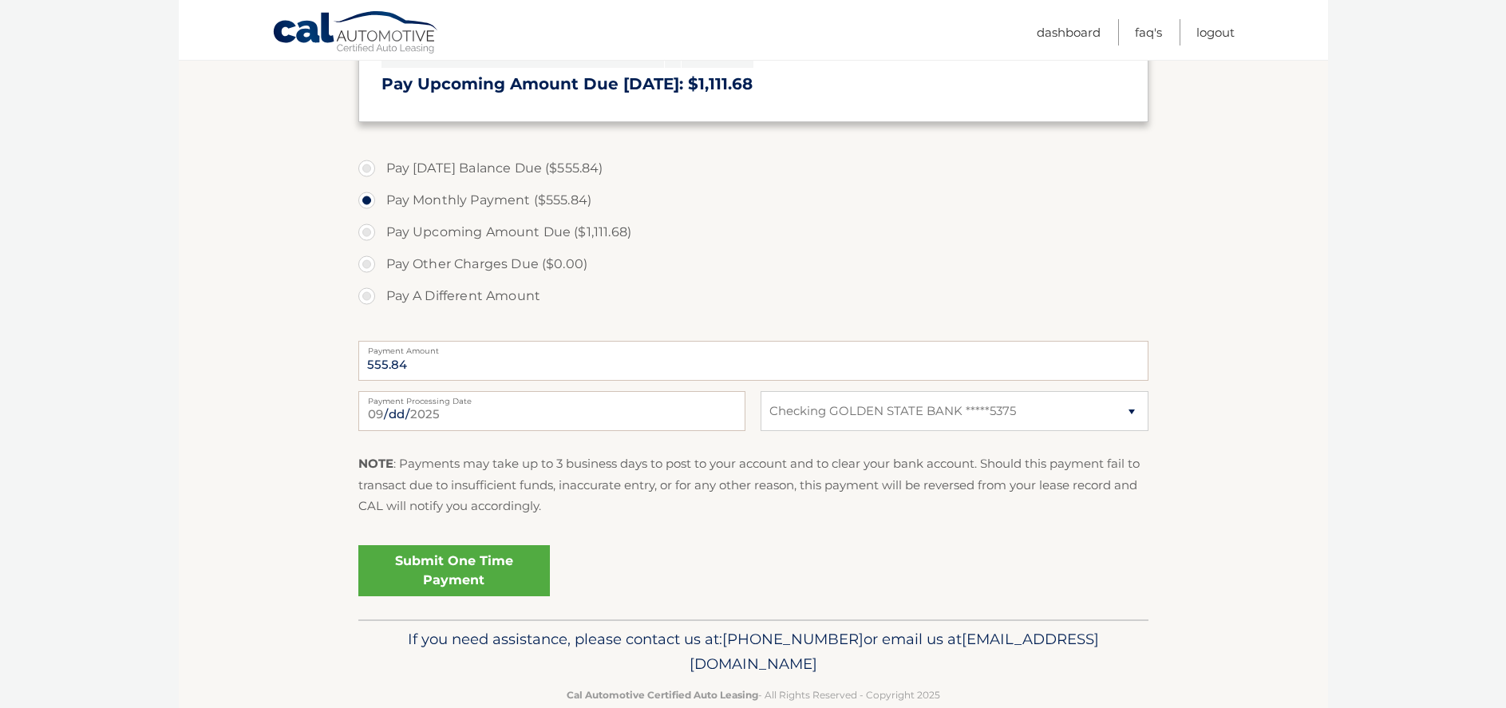
scroll to position [635, 0]
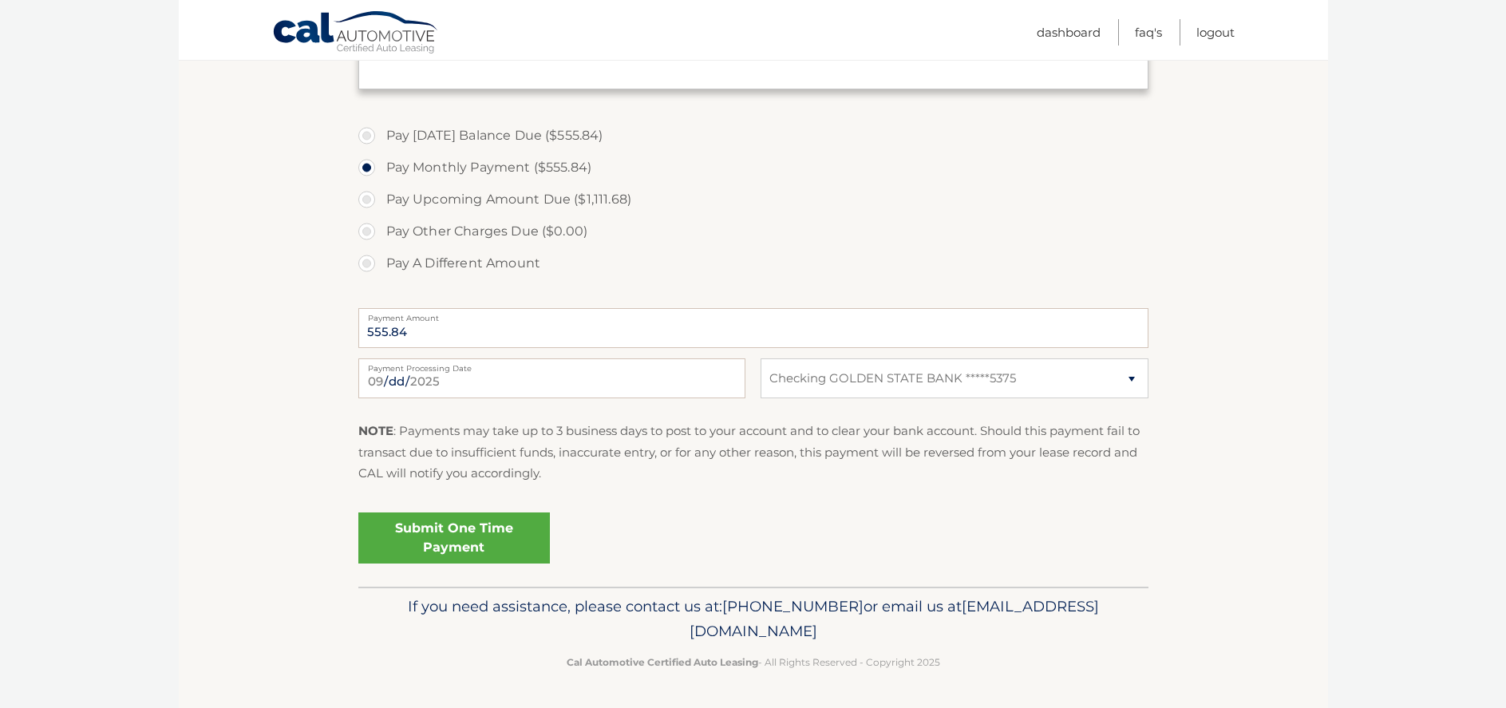
click at [365, 141] on label "Pay [DATE] Balance Due ($555.84)" at bounding box center [753, 136] width 790 height 32
click at [365, 141] on input "Pay [DATE] Balance Due ($555.84)" at bounding box center [373, 133] width 16 height 26
radio input "true"
click at [365, 141] on label "Pay [DATE] Balance Due ($555.84)" at bounding box center [753, 136] width 790 height 32
click at [365, 141] on input "Pay [DATE] Balance Due ($555.84)" at bounding box center [373, 133] width 16 height 26
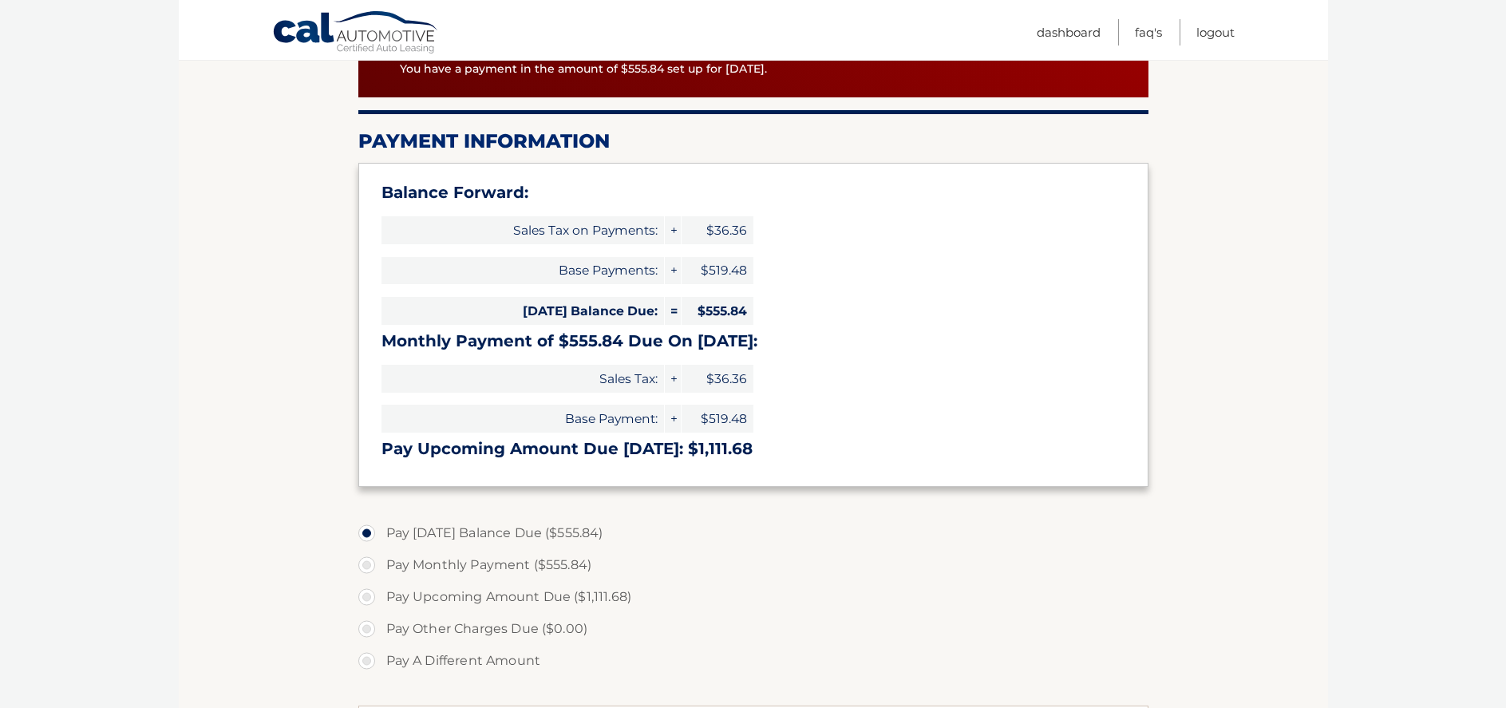
scroll to position [236, 0]
